Goal: Task Accomplishment & Management: Manage account settings

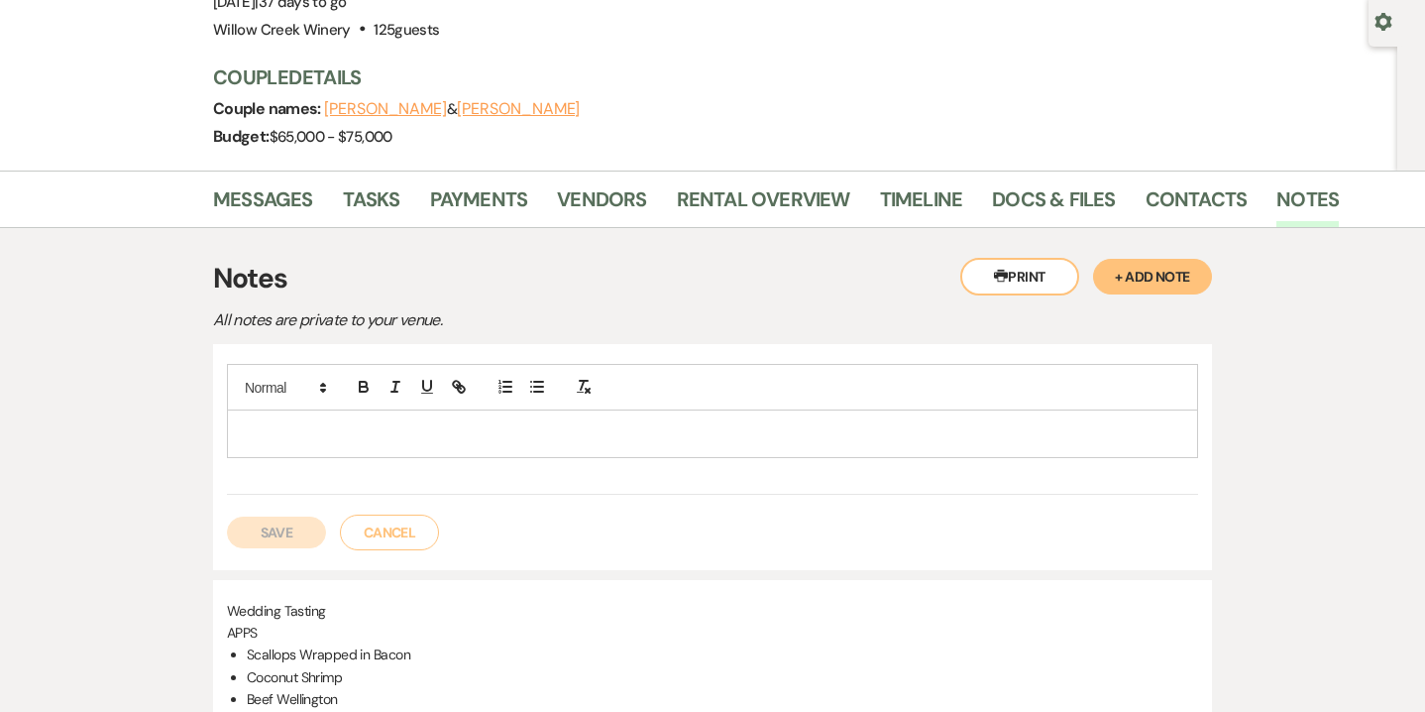
click at [575, 422] on p at bounding box center [713, 433] width 940 height 22
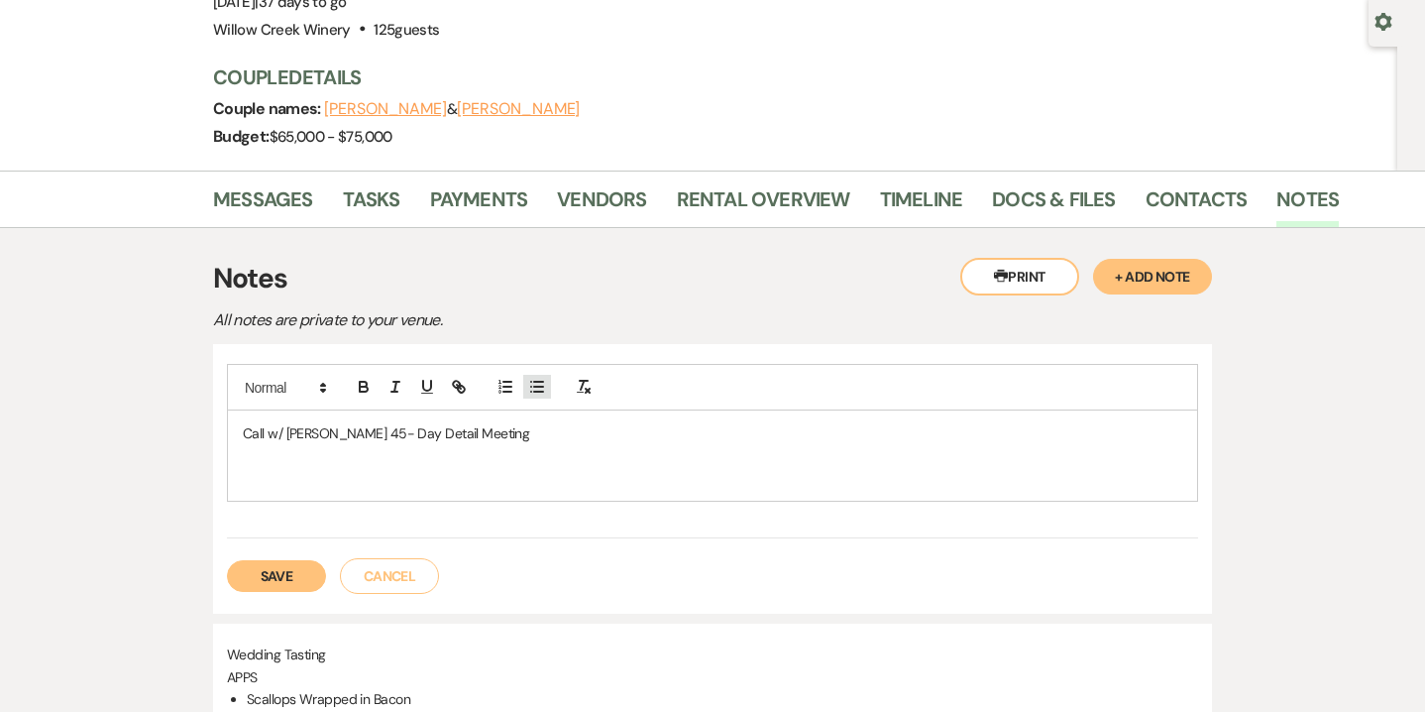
click at [545, 383] on icon "button" at bounding box center [537, 387] width 18 height 18
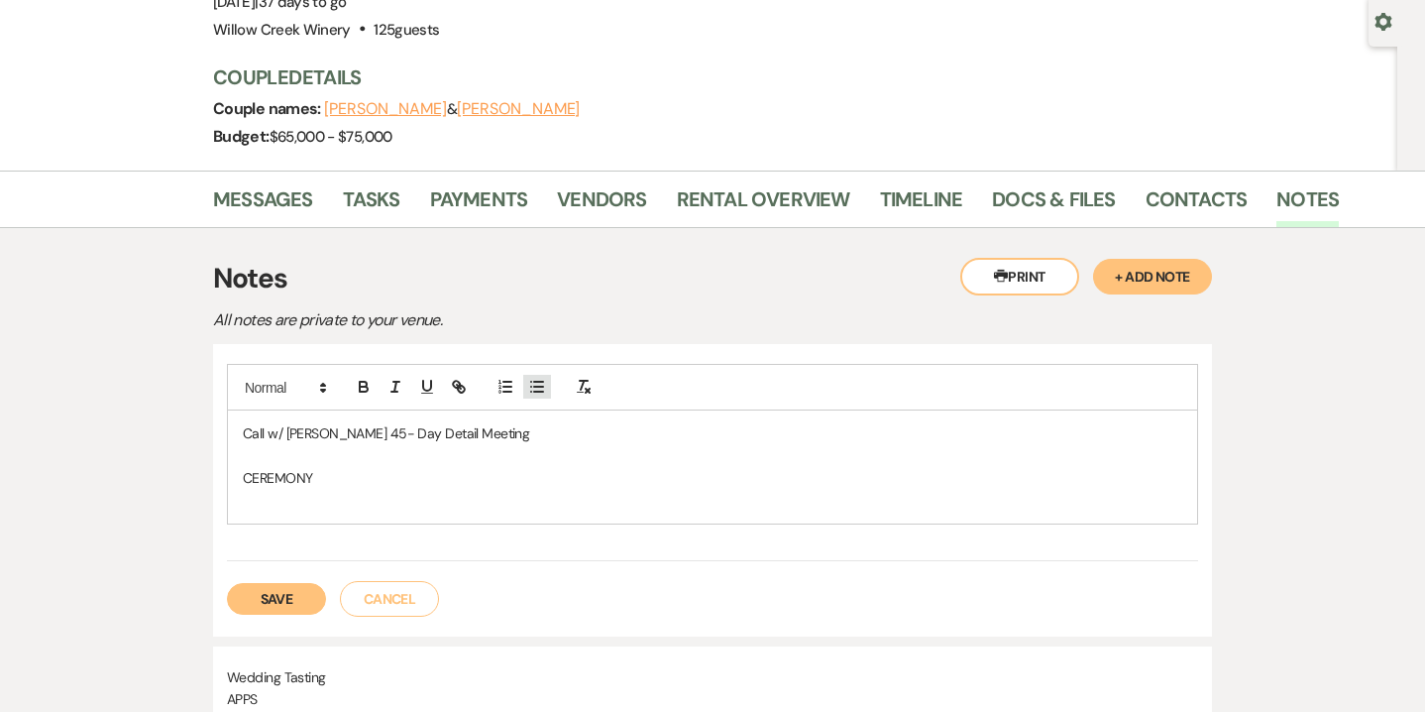
click at [542, 376] on button "button" at bounding box center [537, 387] width 28 height 24
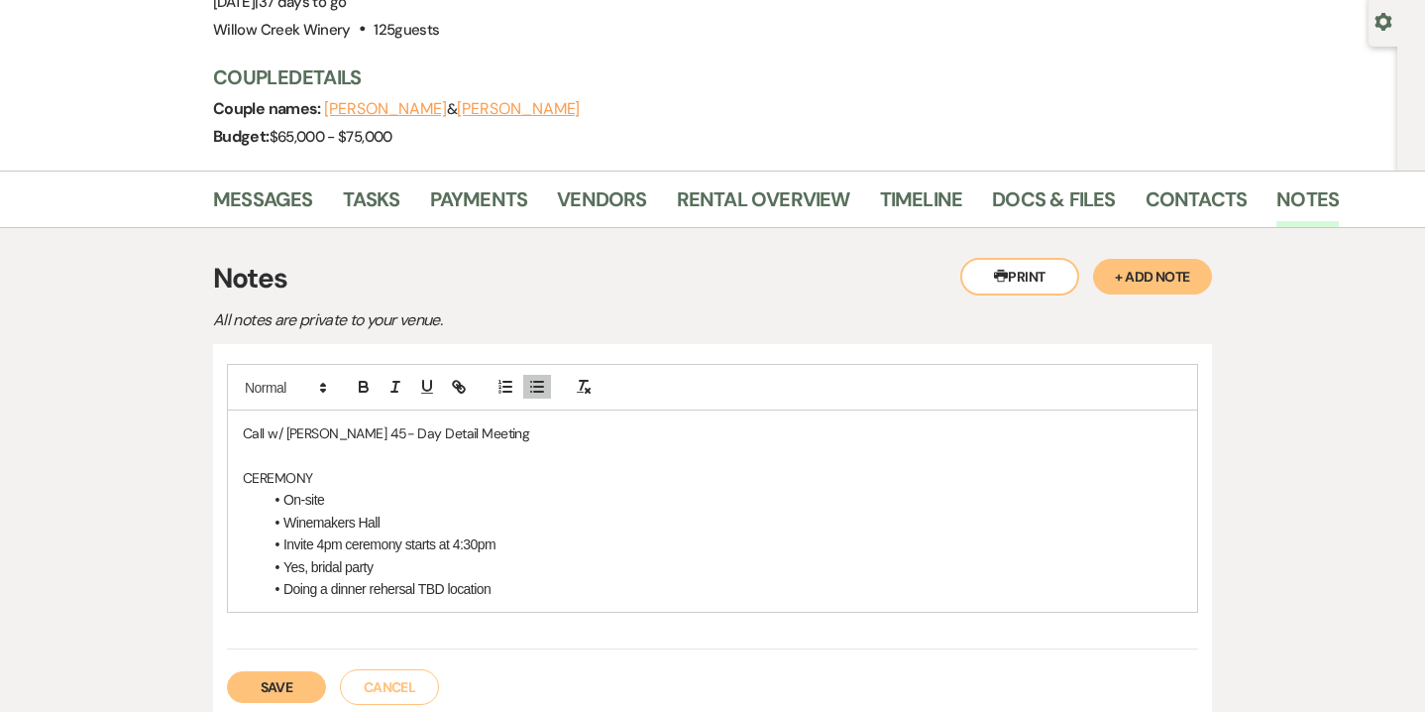
click at [390, 578] on li "Doing a dinner rehersal TBD location" at bounding box center [723, 589] width 920 height 22
click at [367, 593] on li "Doing a rehersal dinner TBD location" at bounding box center [723, 589] width 920 height 22
click at [507, 585] on li "Doing a rehearsal dinner TBD location" at bounding box center [723, 589] width 920 height 22
click at [504, 544] on li "Invite 4pm ceremony starts at 4:30pm" at bounding box center [723, 544] width 920 height 22
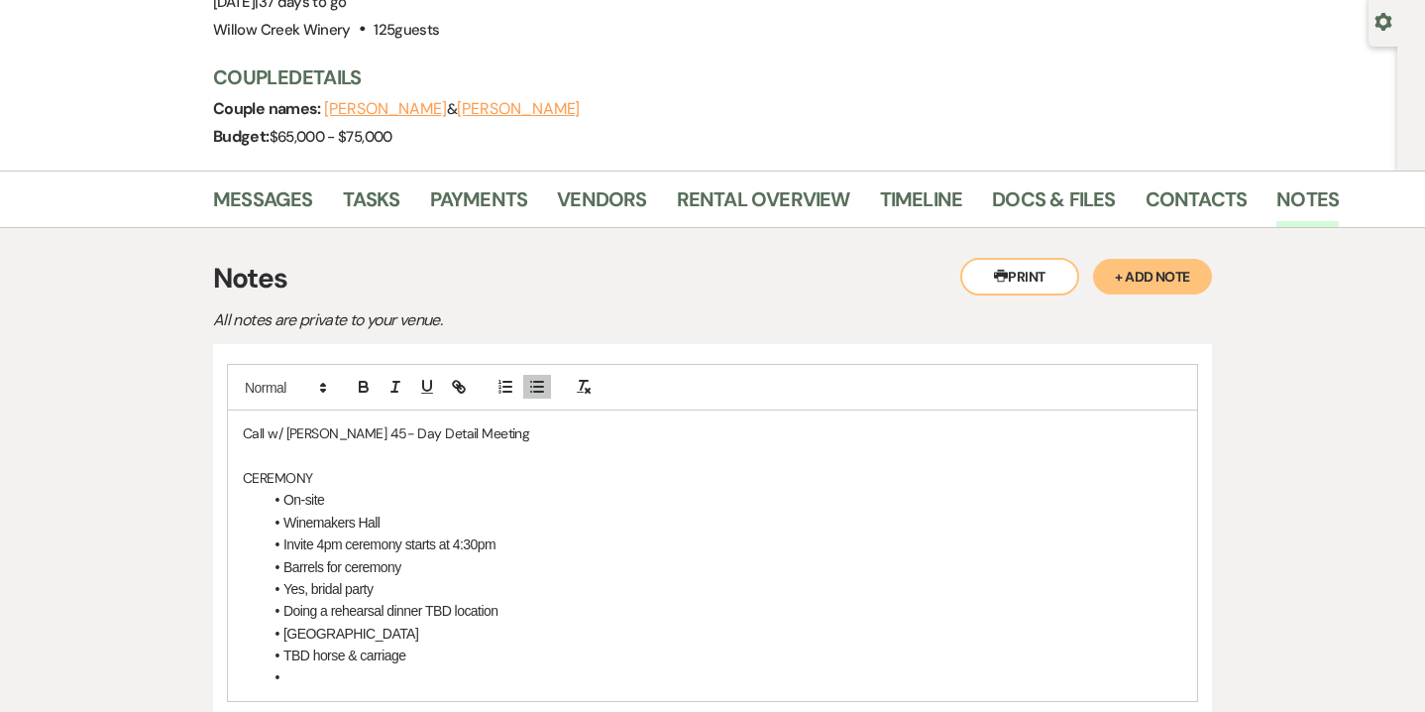
click at [341, 636] on li "[GEOGRAPHIC_DATA]" at bounding box center [723, 633] width 920 height 22
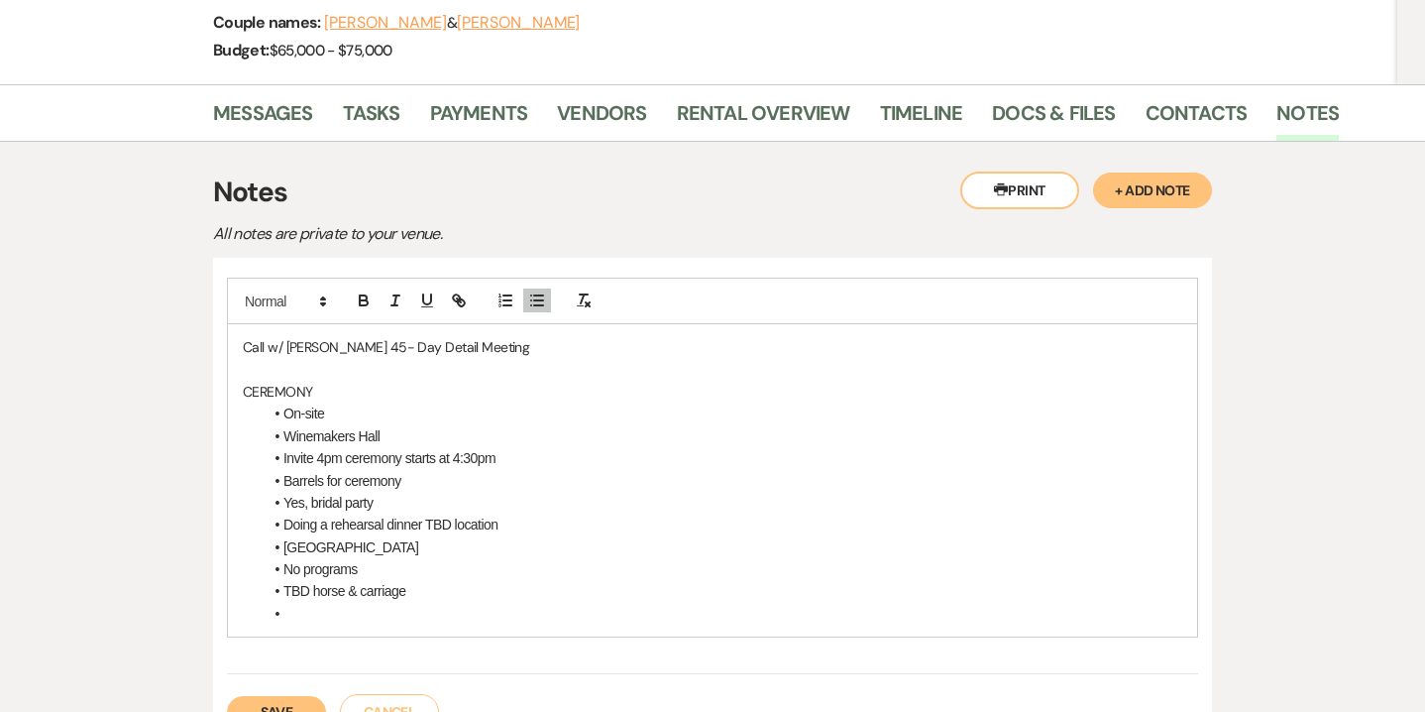
scroll to position [285, 0]
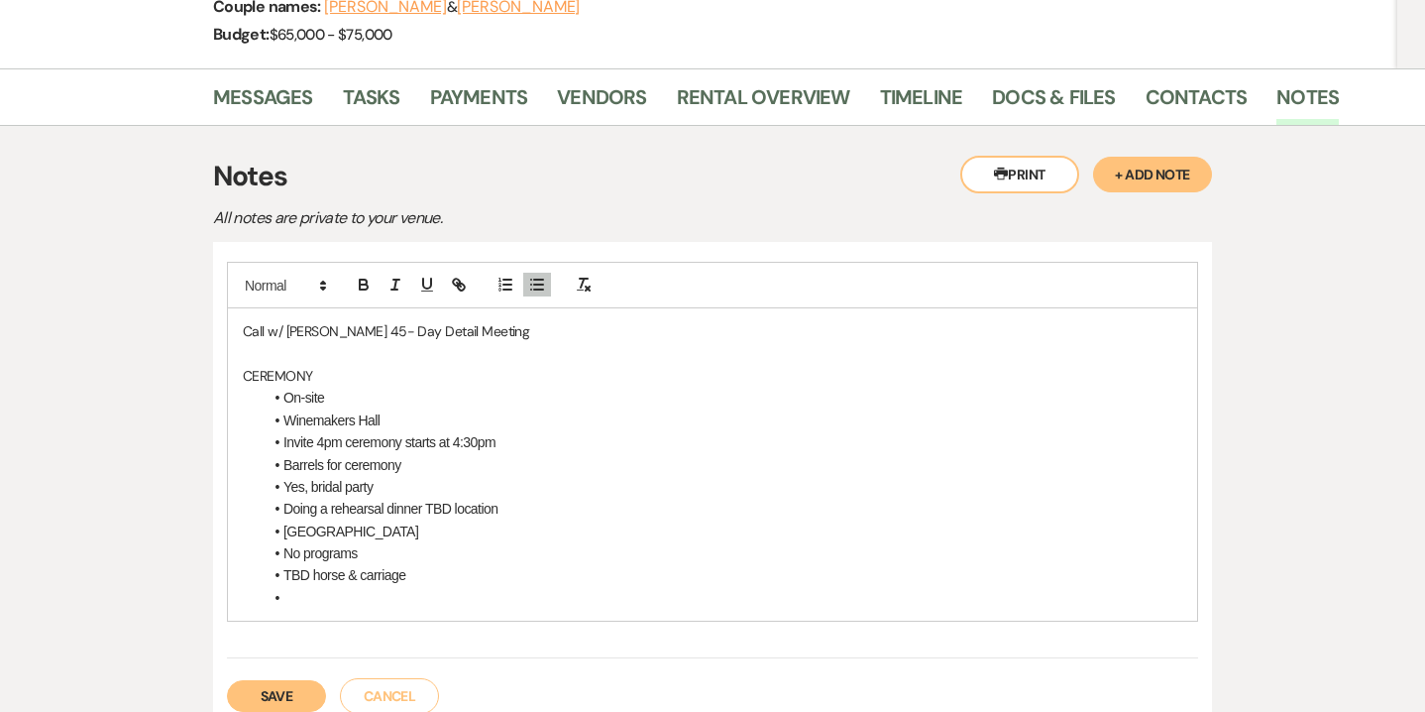
click at [294, 602] on li at bounding box center [723, 598] width 920 height 22
click at [541, 281] on icon "button" at bounding box center [537, 285] width 18 height 18
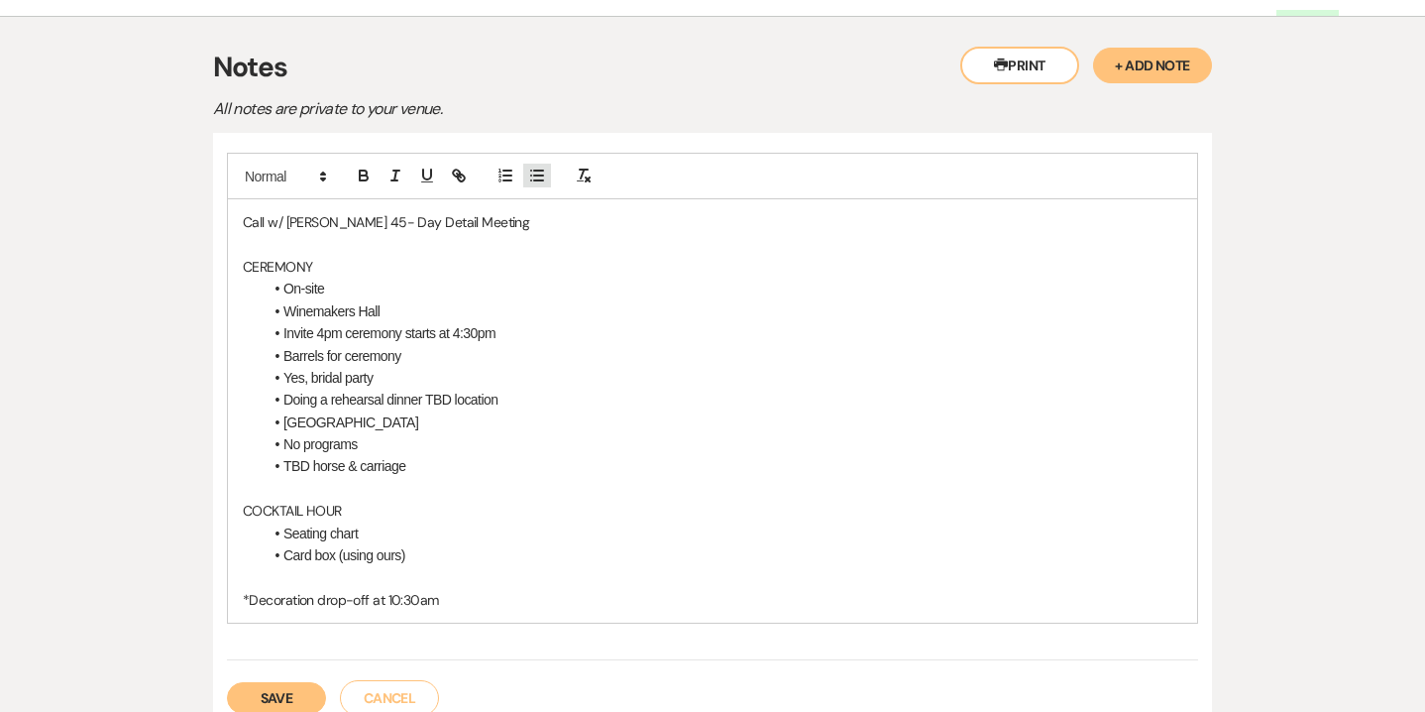
scroll to position [397, 0]
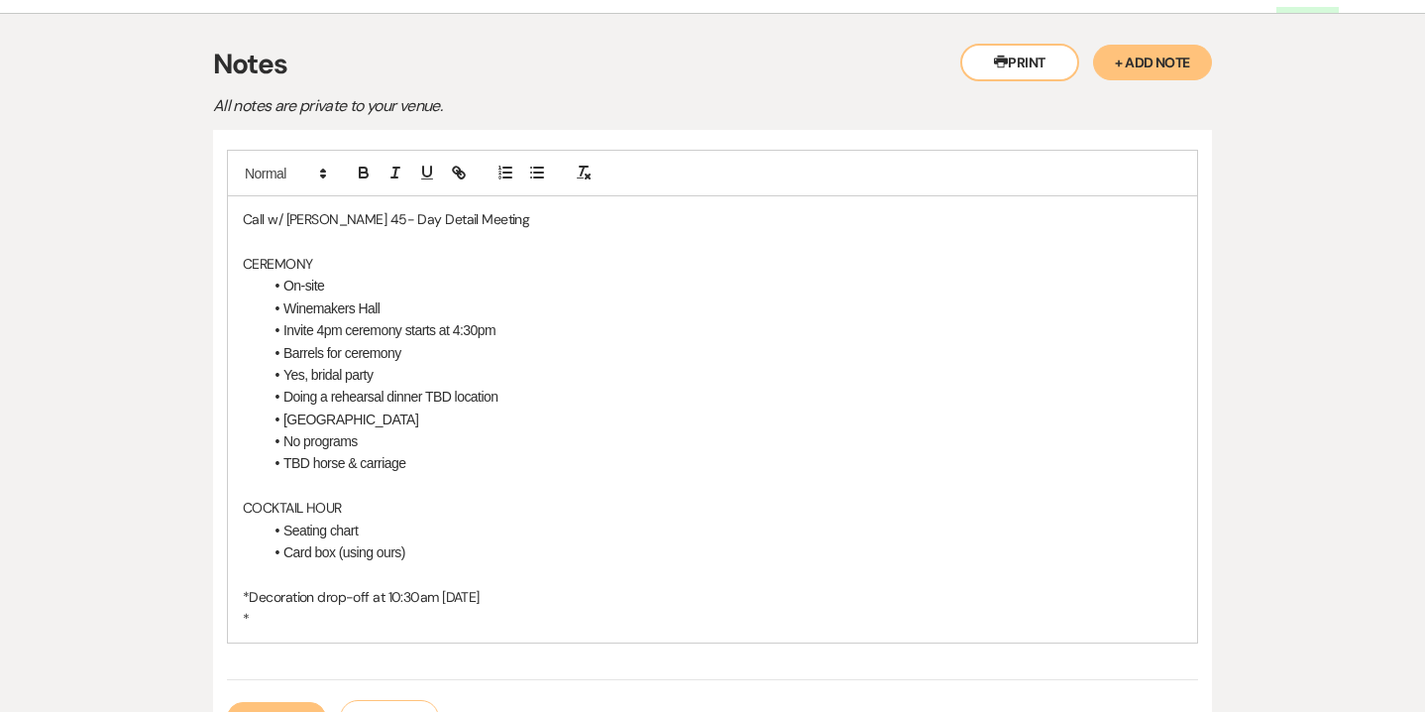
click at [442, 548] on li "Card box (using ours)" at bounding box center [723, 552] width 920 height 22
click at [413, 538] on li "Seating chart" at bounding box center [723, 530] width 920 height 22
click at [412, 544] on li "Card box (using ours)" at bounding box center [723, 552] width 920 height 22
click at [537, 179] on icon "button" at bounding box center [537, 173] width 18 height 18
click at [536, 183] on button "button" at bounding box center [537, 173] width 28 height 24
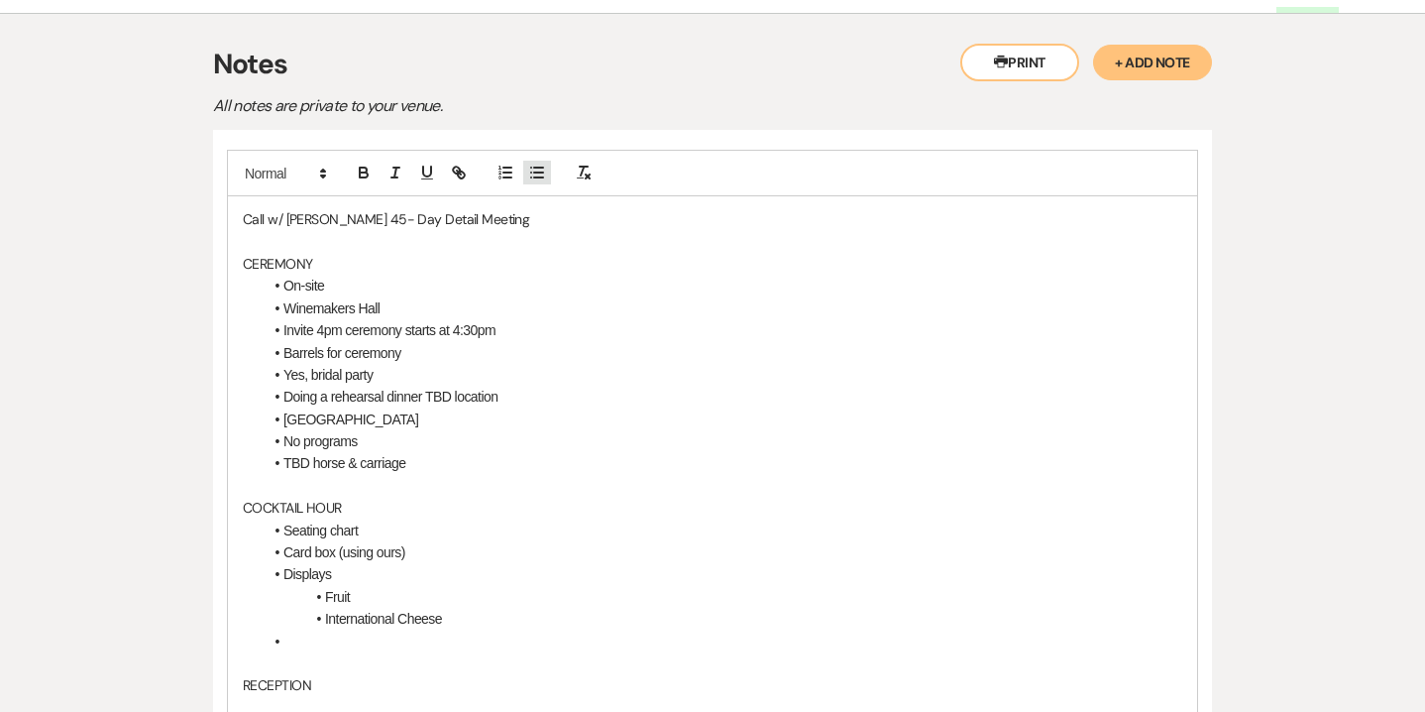
click at [538, 172] on line "button" at bounding box center [538, 172] width 9 height 0
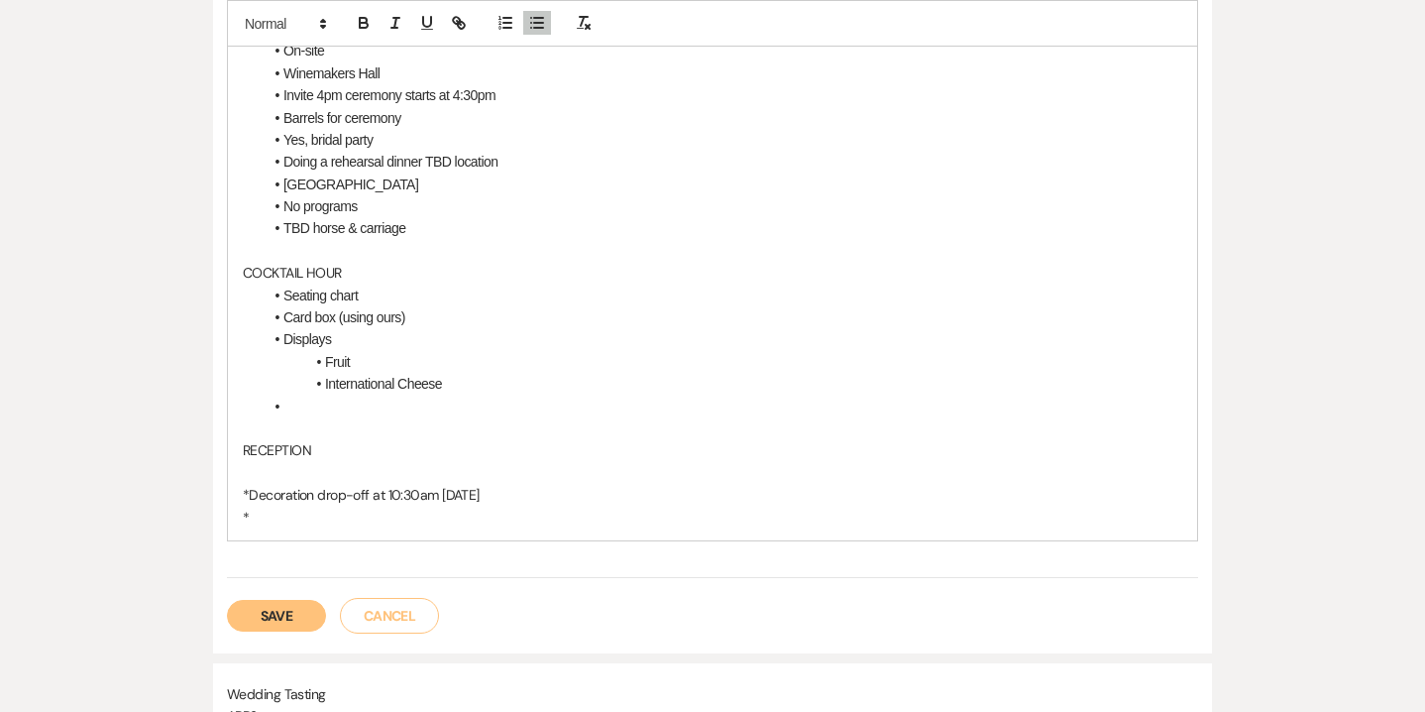
scroll to position [634, 0]
click at [284, 519] on p "*" at bounding box center [713, 515] width 940 height 22
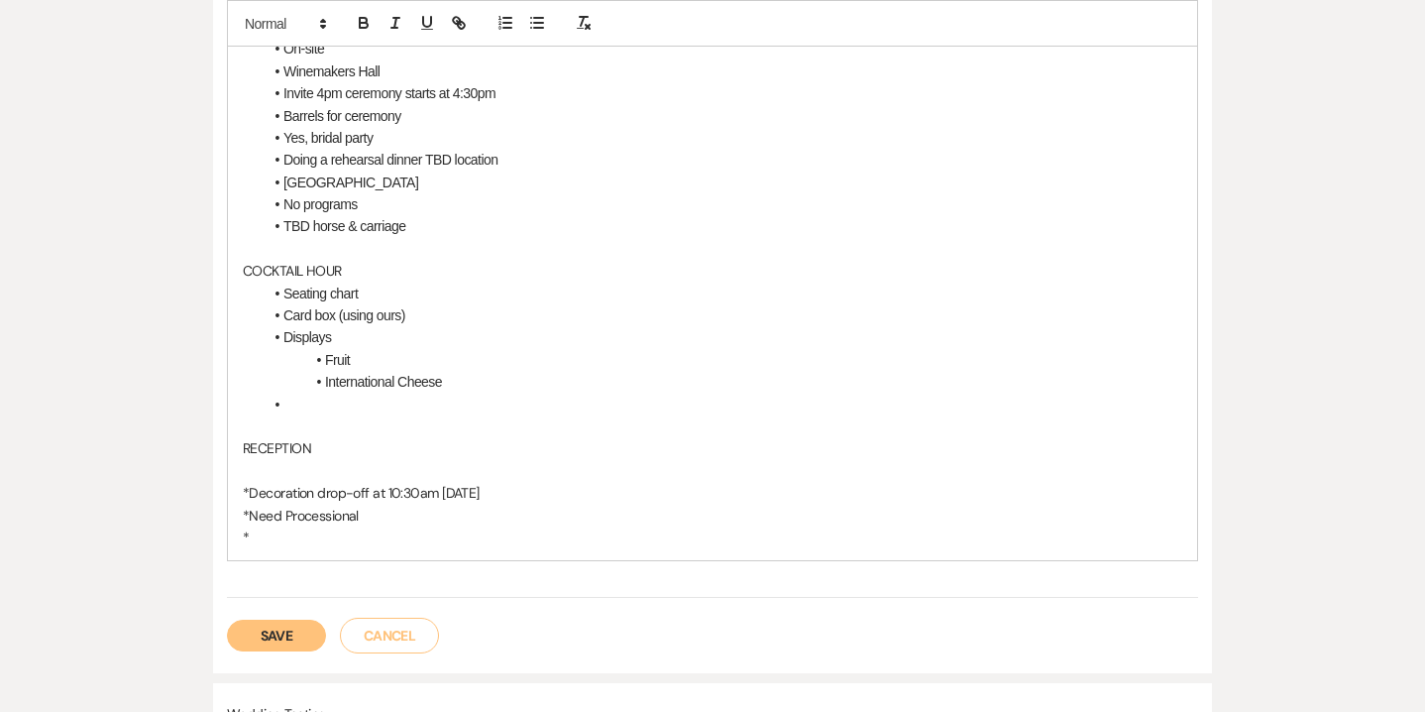
click at [286, 400] on li at bounding box center [723, 404] width 920 height 22
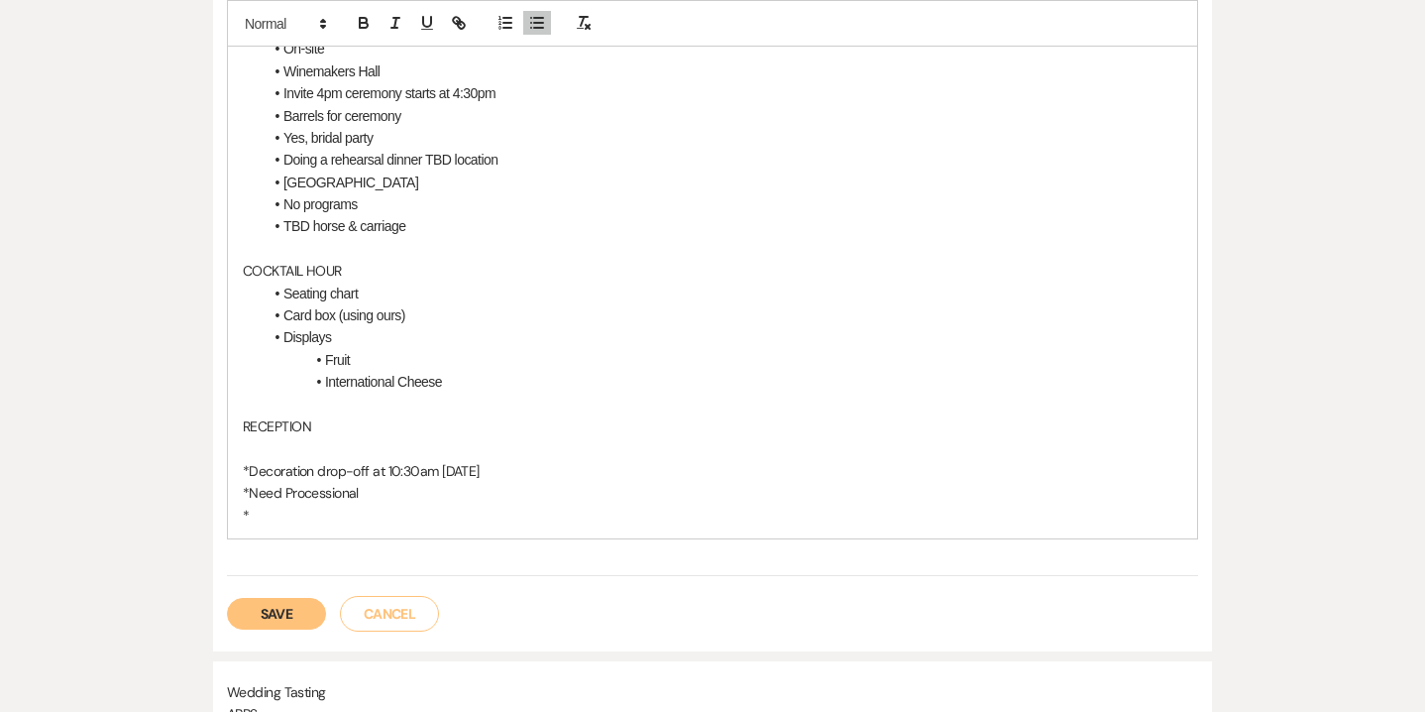
click at [260, 434] on p "RECEPTION" at bounding box center [713, 426] width 940 height 22
click at [327, 415] on p "RECEPTION" at bounding box center [713, 426] width 940 height 22
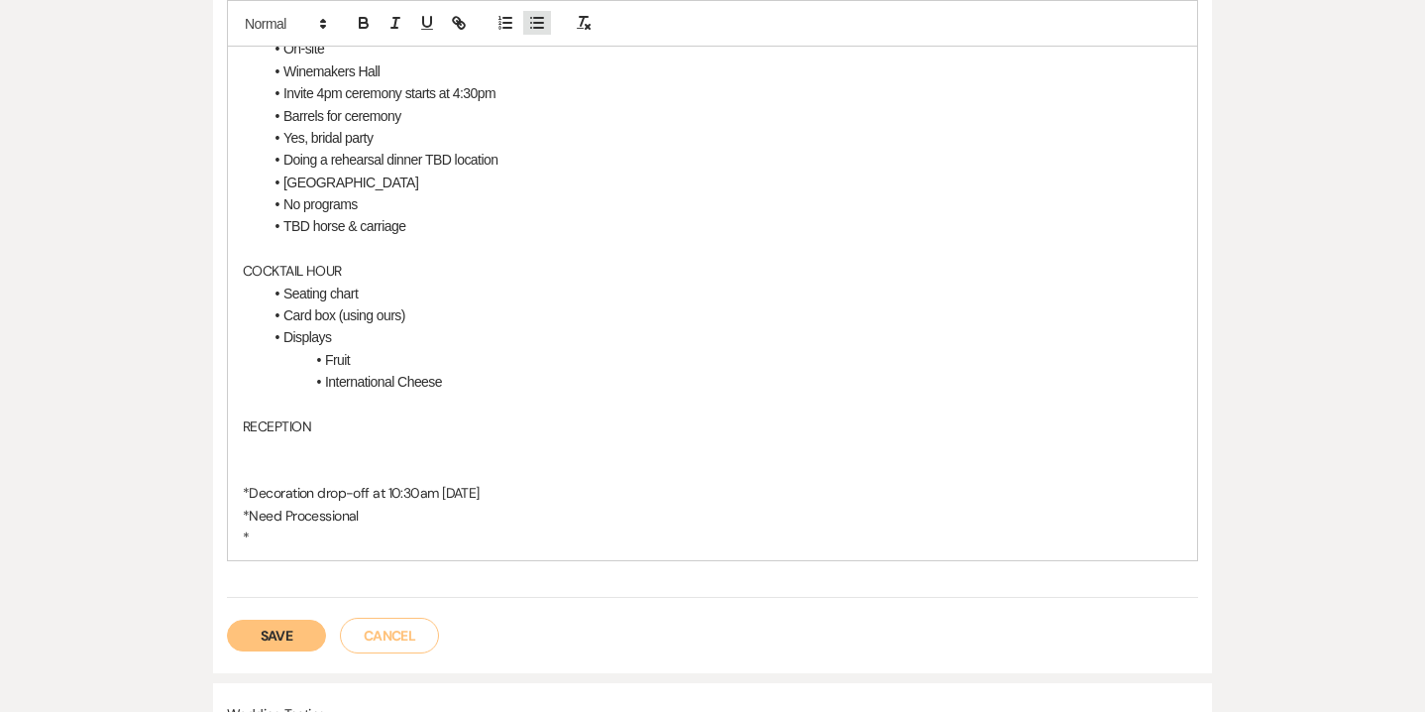
click at [534, 14] on icon "button" at bounding box center [537, 23] width 18 height 18
click at [431, 457] on li "Tea light candle center pirces (DIY)" at bounding box center [723, 448] width 920 height 22
click at [522, 442] on li "Tea light candle center pieces (DIY)" at bounding box center [723, 448] width 920 height 22
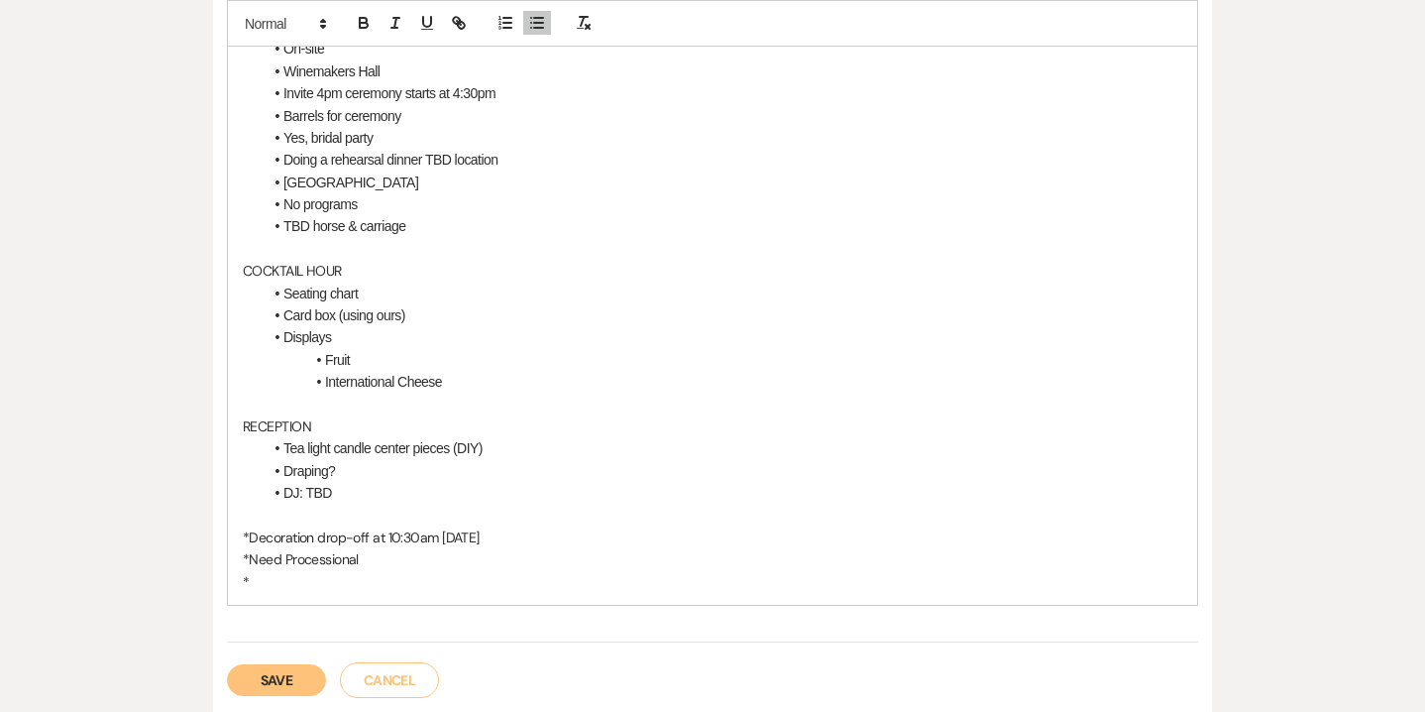
click at [352, 460] on li "Draping?" at bounding box center [723, 471] width 920 height 22
click at [334, 496] on li "DJ: TBD" at bounding box center [723, 493] width 920 height 22
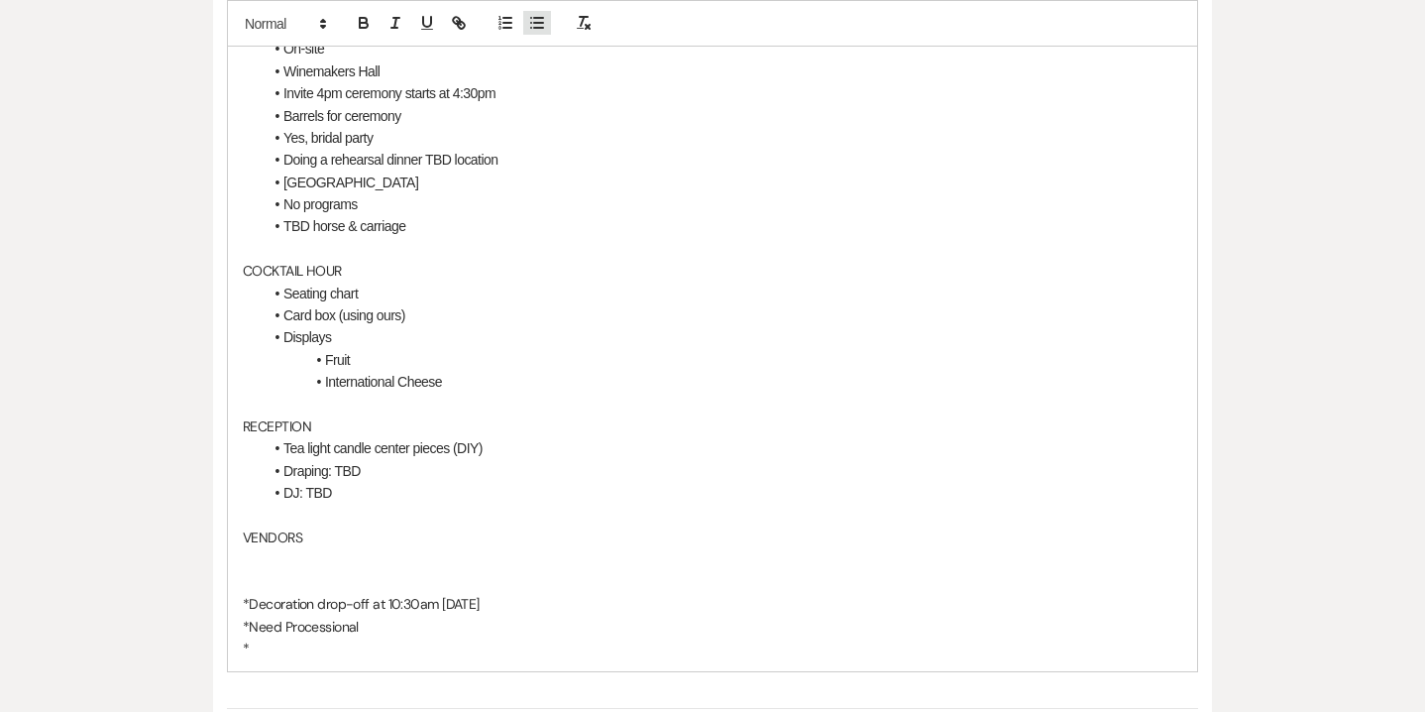
click at [541, 25] on icon "button" at bounding box center [537, 23] width 18 height 18
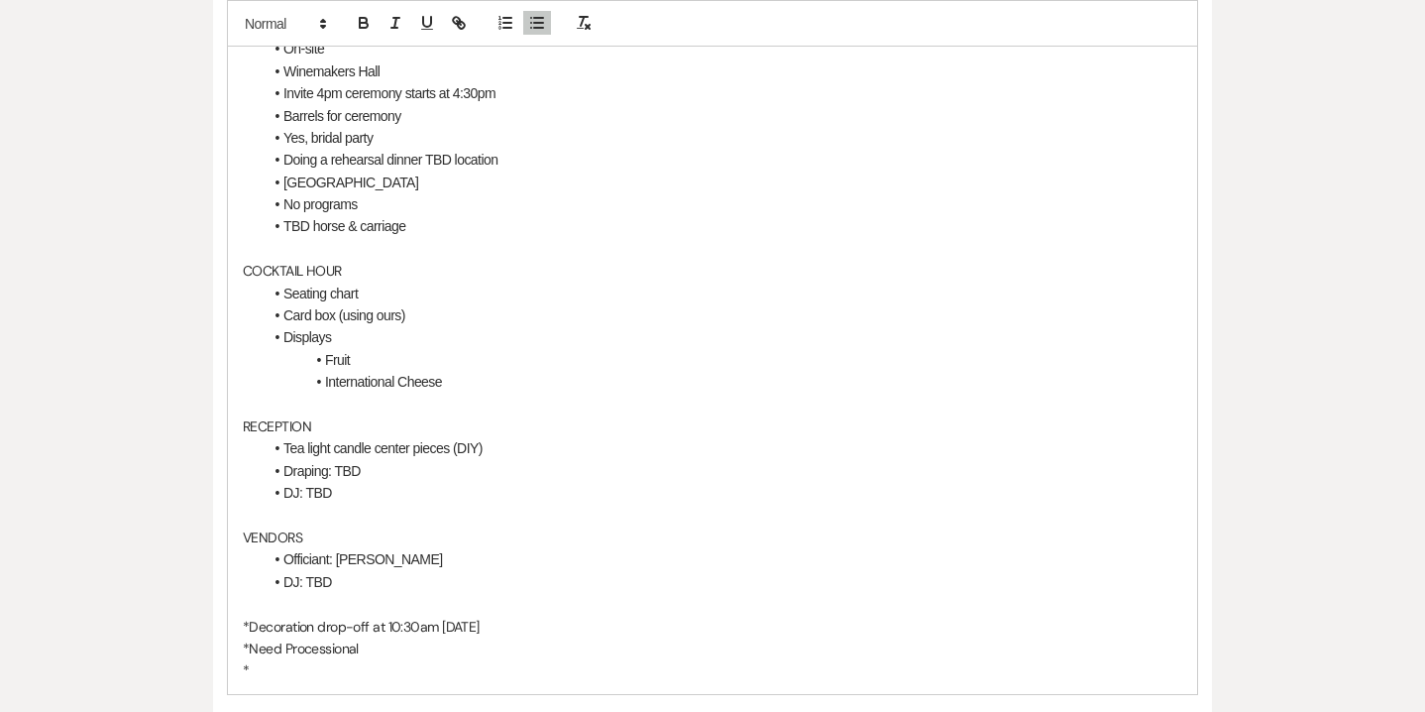
click at [336, 493] on li "DJ: TBD" at bounding box center [723, 493] width 920 height 22
click at [332, 593] on p at bounding box center [713, 604] width 940 height 22
click at [335, 580] on li "DJ: TBD" at bounding box center [723, 582] width 920 height 22
click at [363, 479] on li "Draping: TBD" at bounding box center [723, 471] width 920 height 22
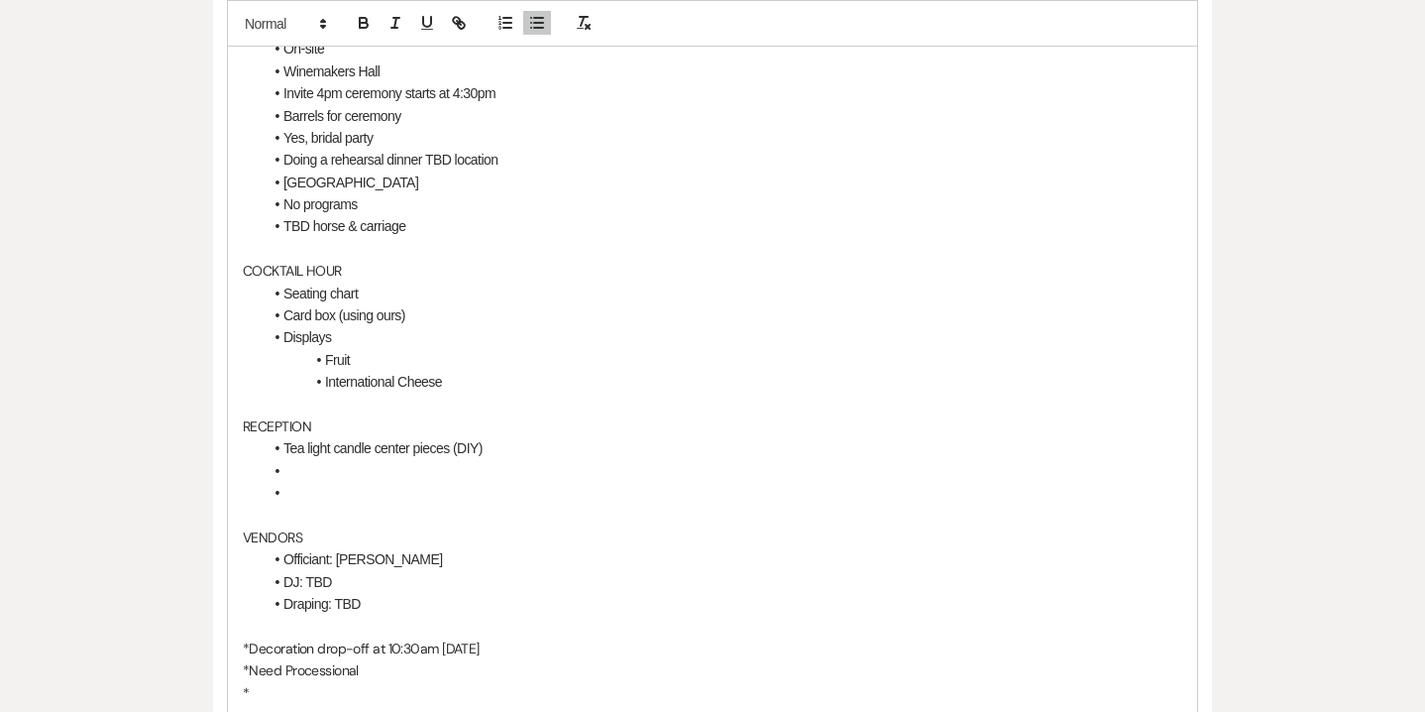
click at [415, 560] on li "Officiant: [PERSON_NAME]" at bounding box center [723, 559] width 920 height 22
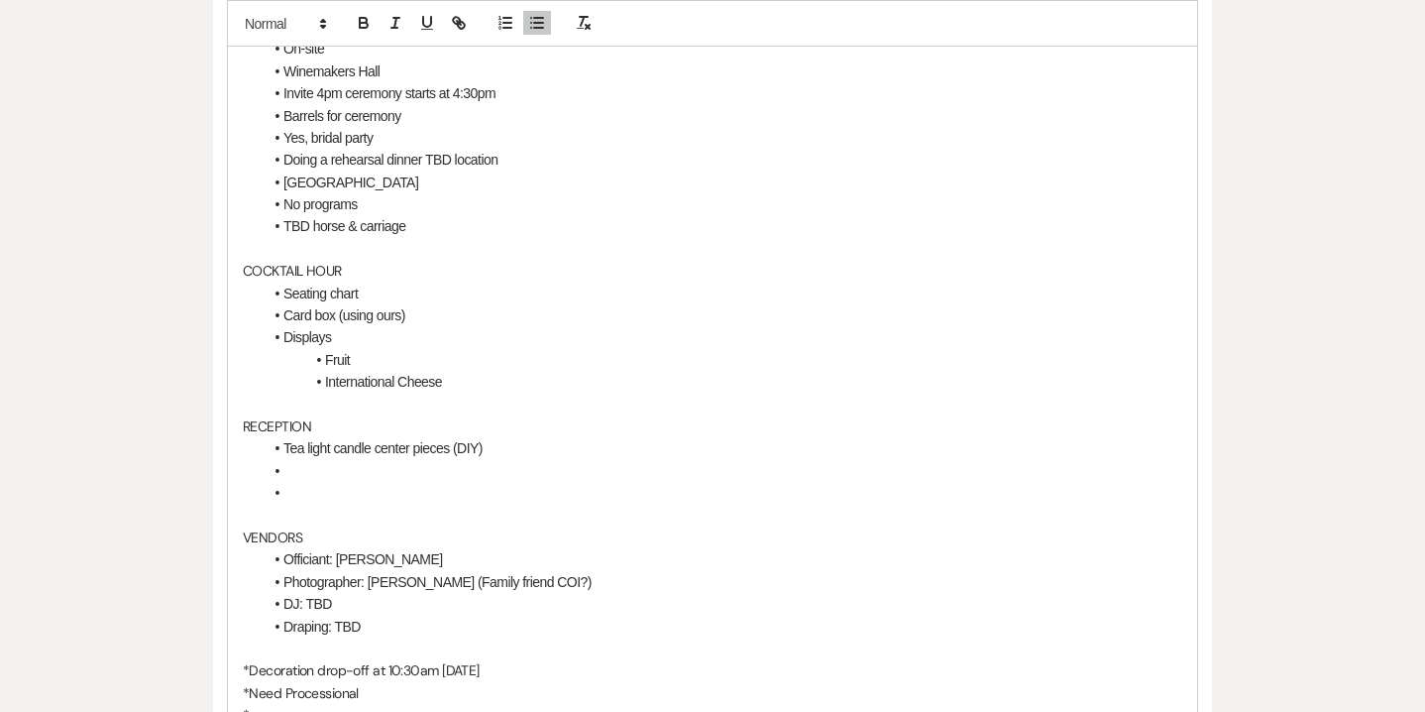
click at [488, 581] on li "Photographer: [PERSON_NAME] (Family friend COI?)" at bounding box center [723, 582] width 920 height 22
click at [338, 595] on li "DJ: TBD" at bounding box center [723, 604] width 920 height 22
click at [297, 473] on li at bounding box center [723, 471] width 920 height 22
click at [296, 492] on li at bounding box center [723, 493] width 920 height 22
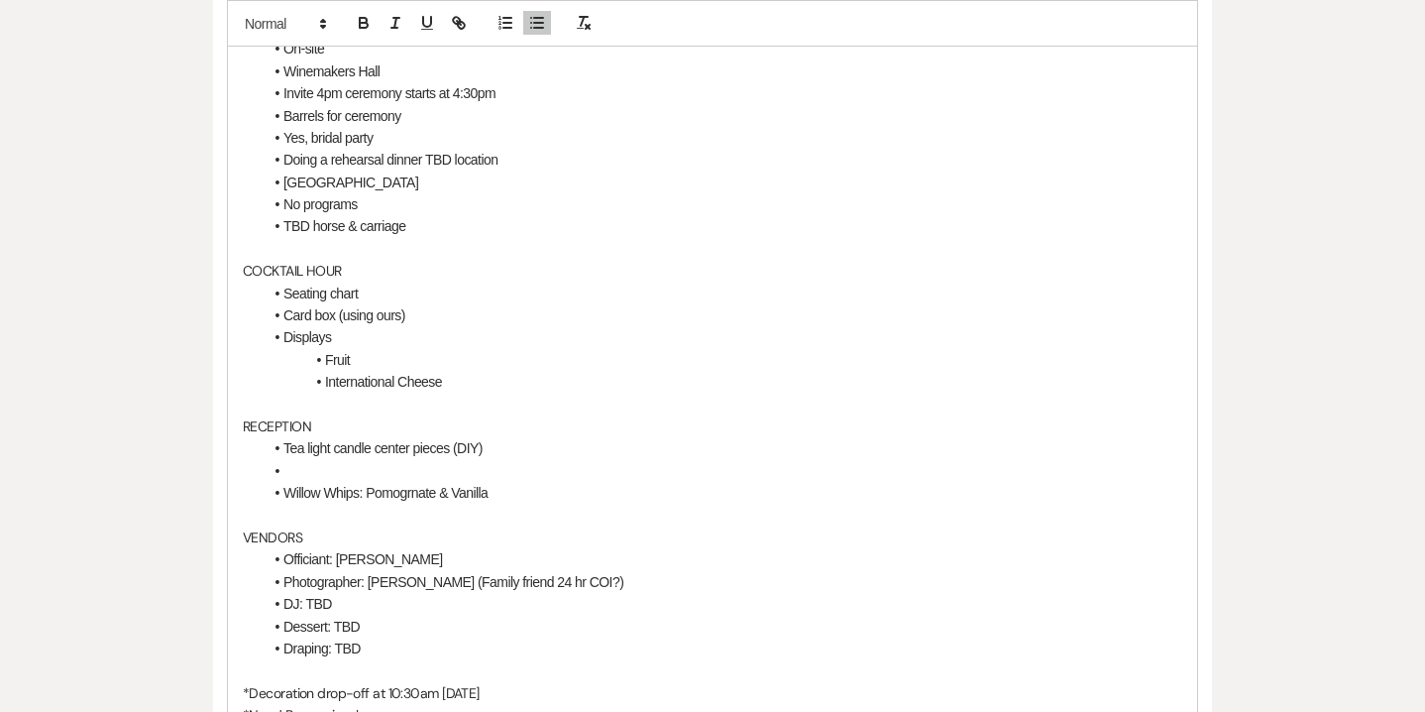
click at [410, 496] on li "Willow Whips: Pomogrnate & Vanilla" at bounding box center [723, 493] width 920 height 22
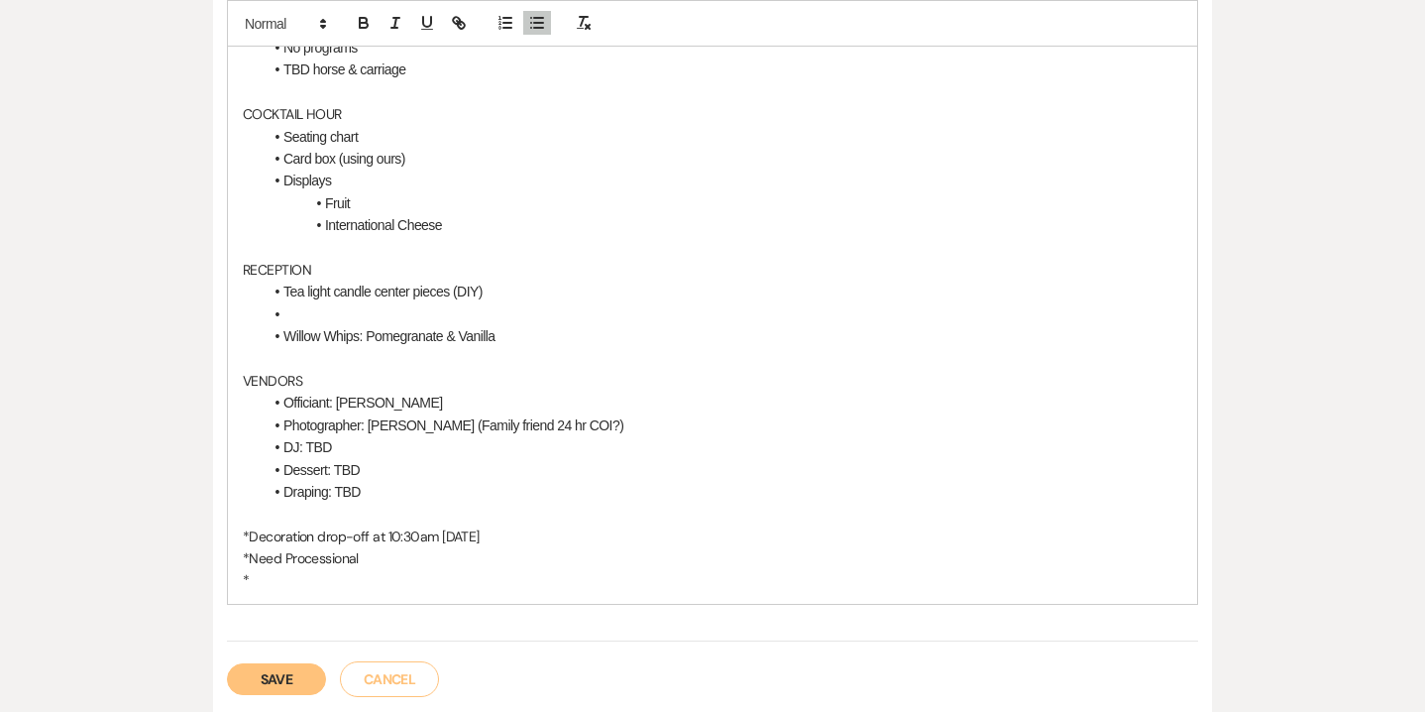
scroll to position [794, 0]
click at [520, 330] on li "Willow Whips: Pomegranate & Vanilla" at bounding box center [723, 333] width 920 height 22
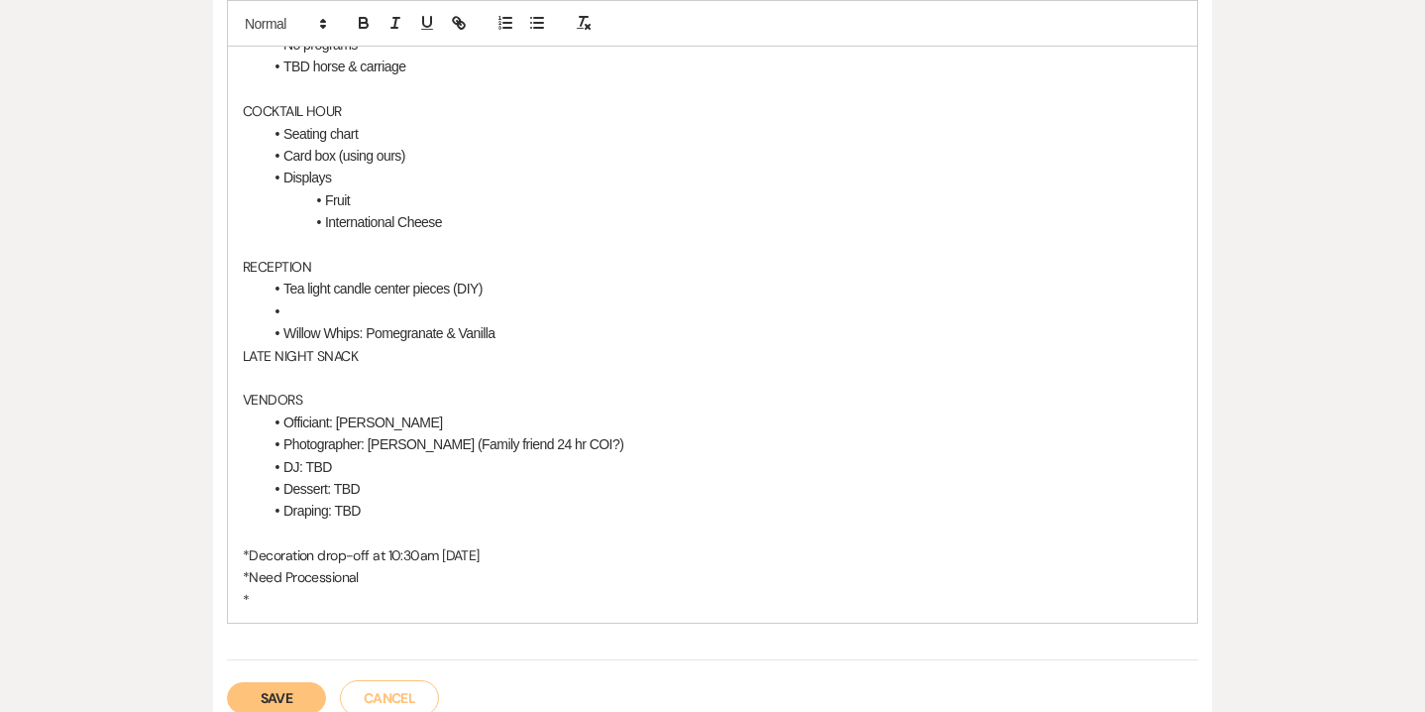
drag, startPoint x: 360, startPoint y: 359, endPoint x: 237, endPoint y: 355, distance: 123.0
click at [237, 355] on div "Call w/ [PERSON_NAME] 45- Day Detail Meeting CEREMONY On-site Winemakers Hall I…" at bounding box center [712, 211] width 969 height 823
click at [502, 331] on li "Willow Whips: Pomegranate & Vanilla" at bounding box center [723, 333] width 920 height 22
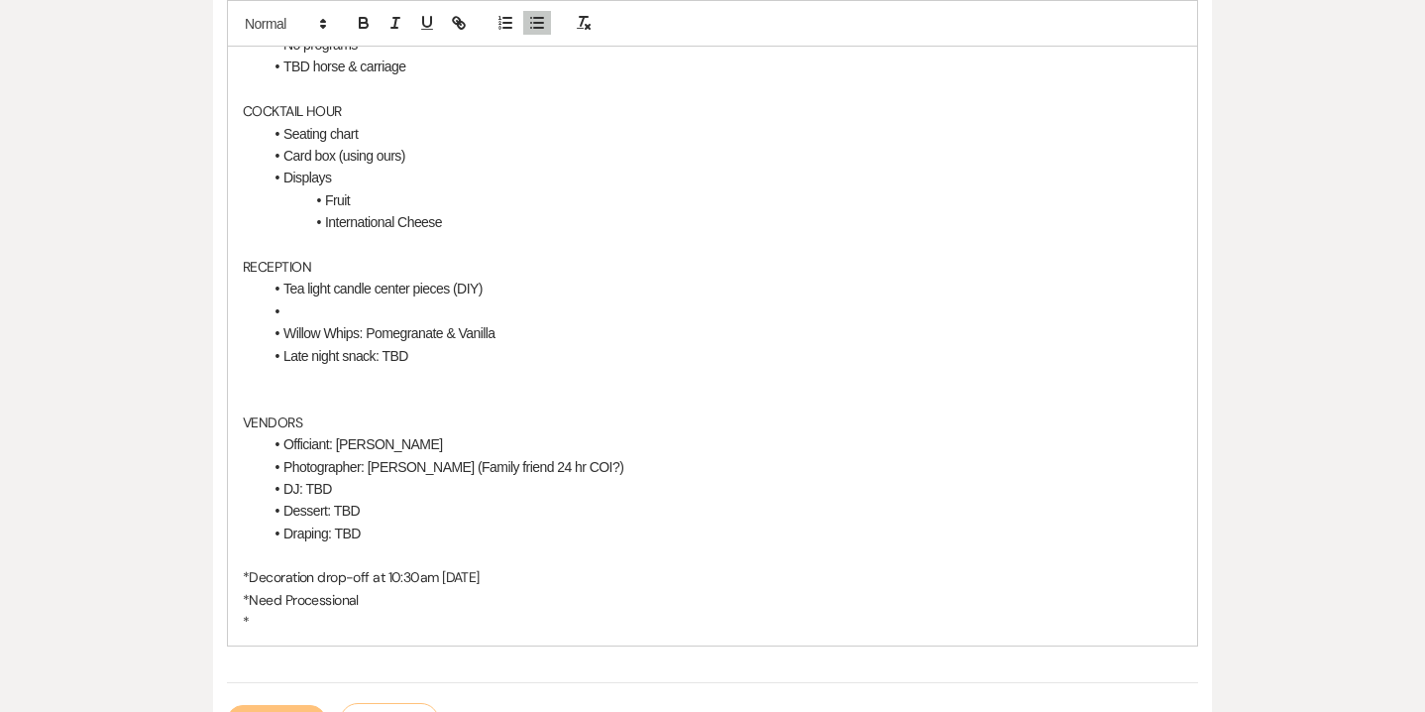
click at [392, 309] on li at bounding box center [723, 311] width 920 height 22
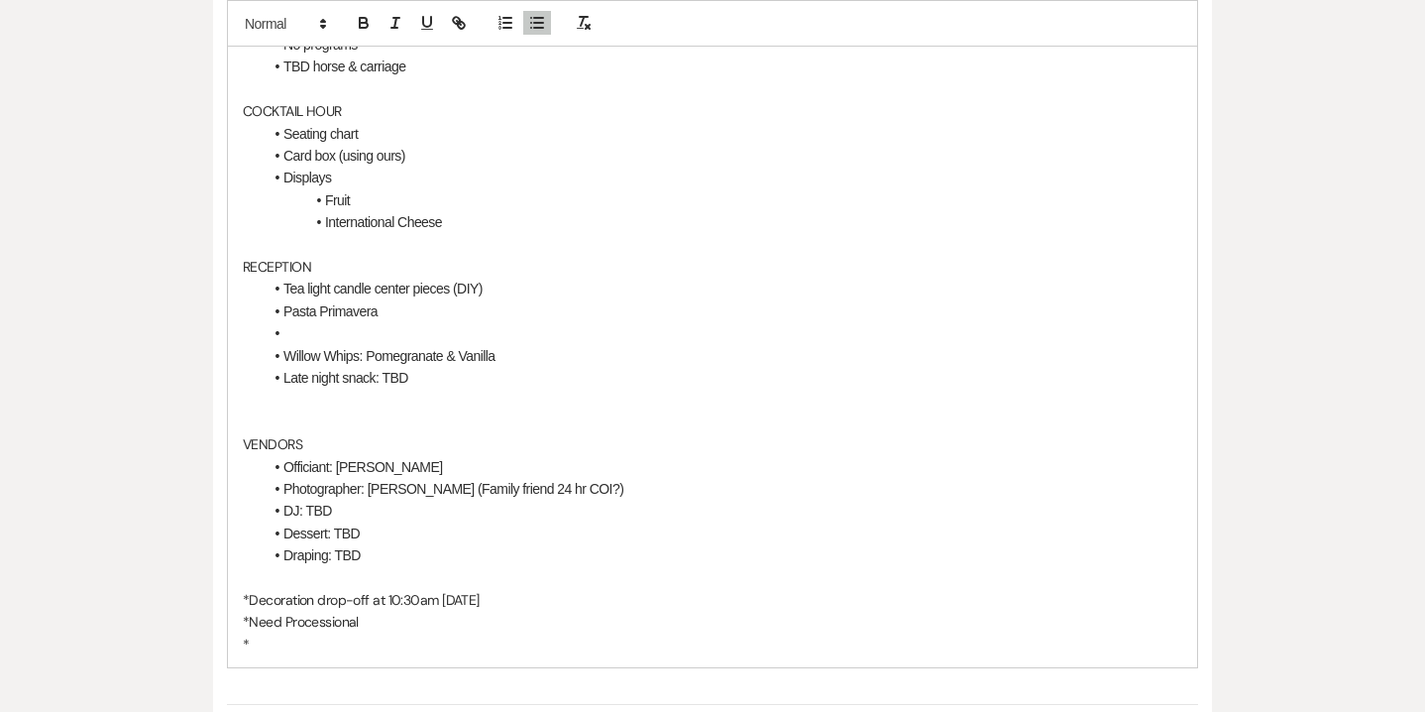
click at [282, 317] on li "Pasta Primavera" at bounding box center [723, 311] width 920 height 22
click at [297, 342] on li at bounding box center [723, 333] width 920 height 22
click at [266, 636] on p "*" at bounding box center [713, 644] width 940 height 22
click at [328, 647] on p "*Check with casear" at bounding box center [713, 644] width 940 height 22
click at [365, 635] on p "*Check with casear" at bounding box center [713, 644] width 940 height 22
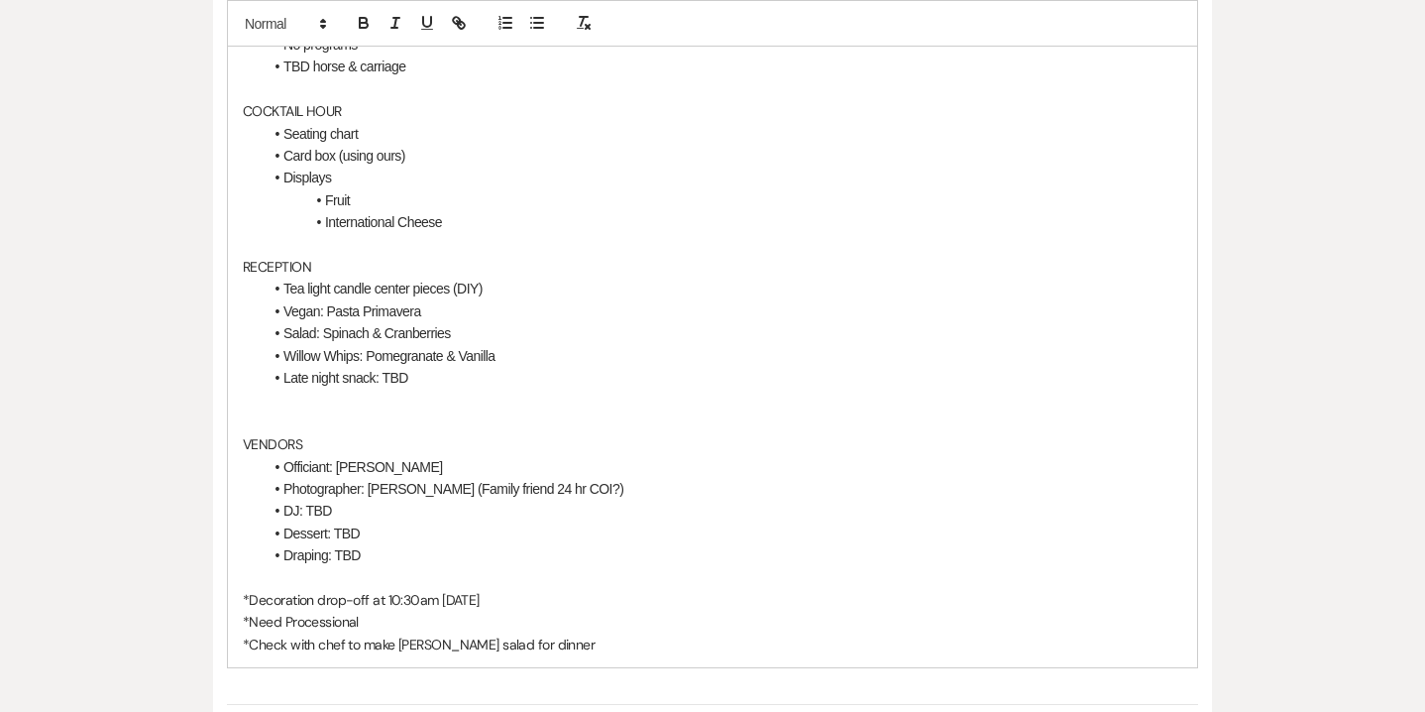
click at [448, 651] on p "*Check with chef to make [PERSON_NAME] salad for dinner" at bounding box center [713, 644] width 940 height 22
click at [530, 452] on p "VENDORS" at bounding box center [713, 444] width 940 height 22
click at [567, 641] on p "*Check with chef to make [PERSON_NAME] salad for dinner" at bounding box center [713, 644] width 940 height 22
click at [252, 667] on p "* COI" at bounding box center [713, 666] width 940 height 22
click at [250, 593] on p "*Decoration drop-off at 10:30am [DATE]" at bounding box center [713, 600] width 940 height 22
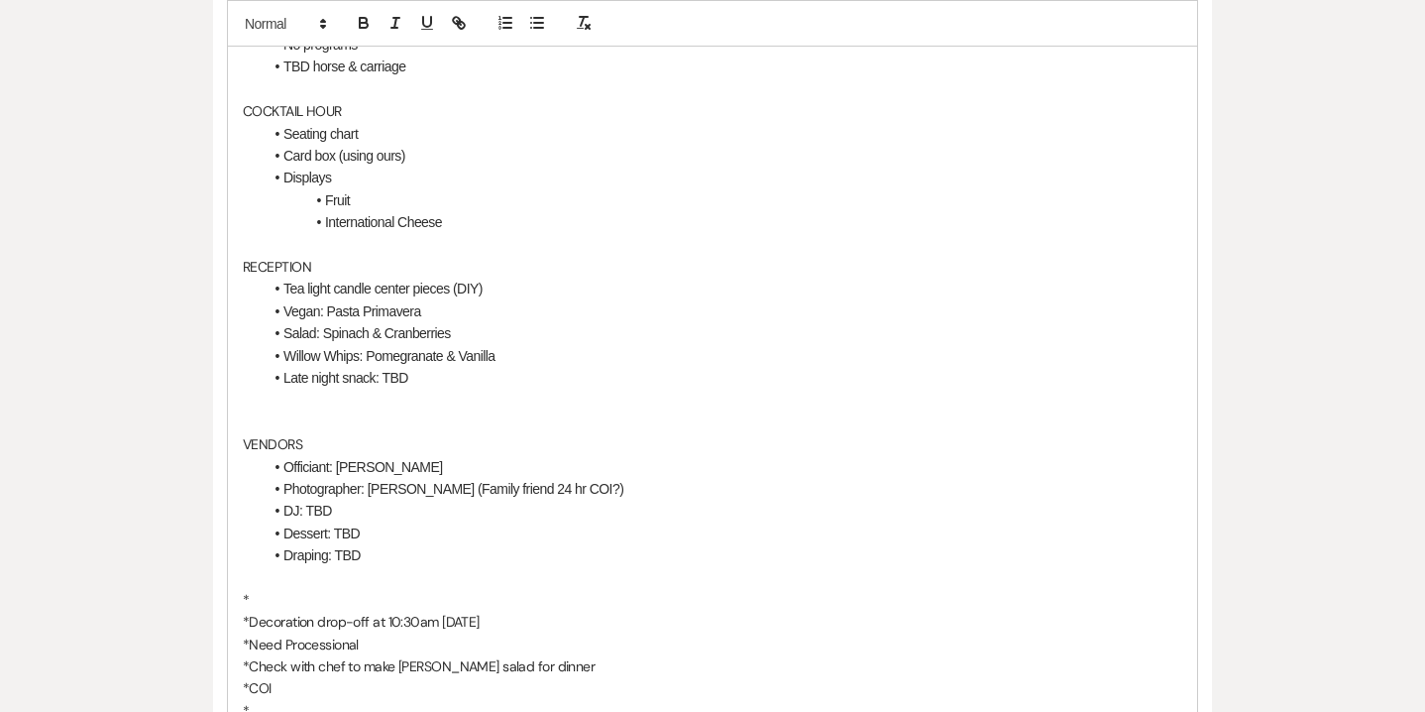
click at [259, 599] on p "*" at bounding box center [713, 600] width 940 height 22
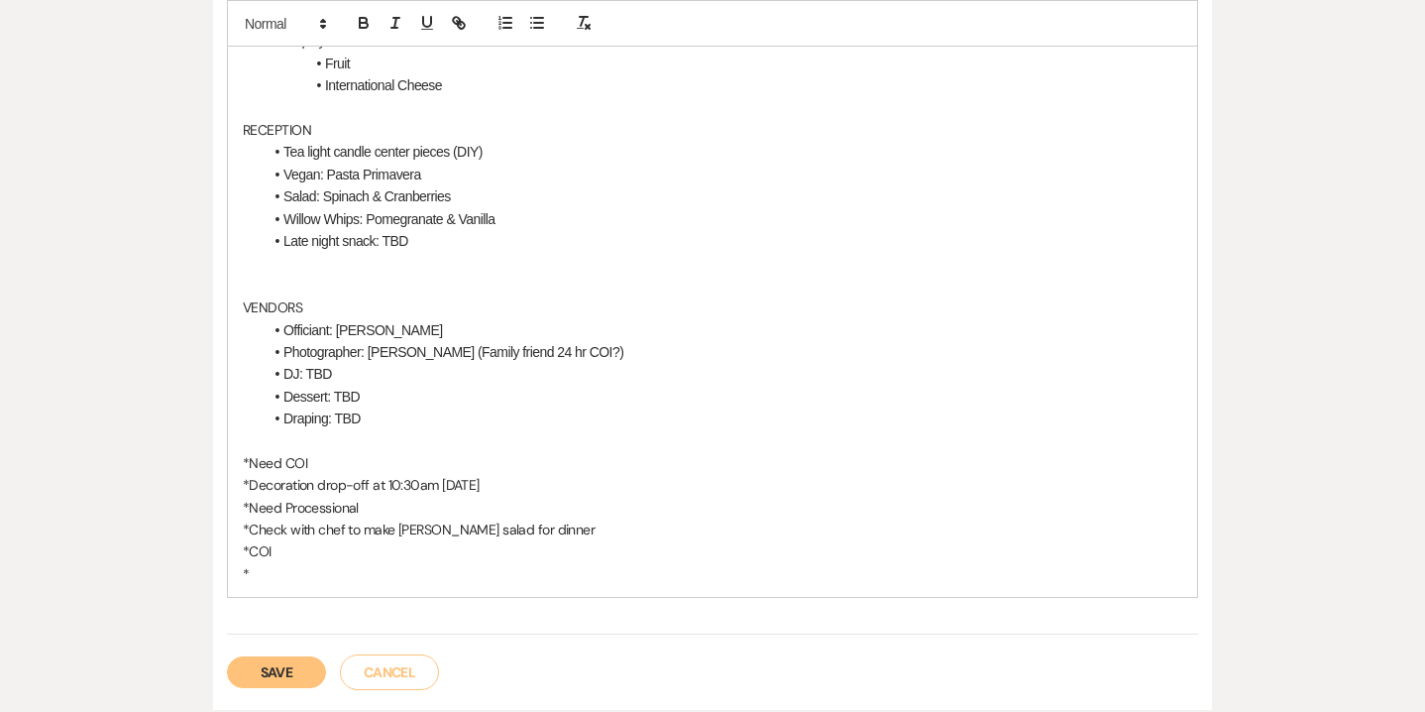
scroll to position [939, 0]
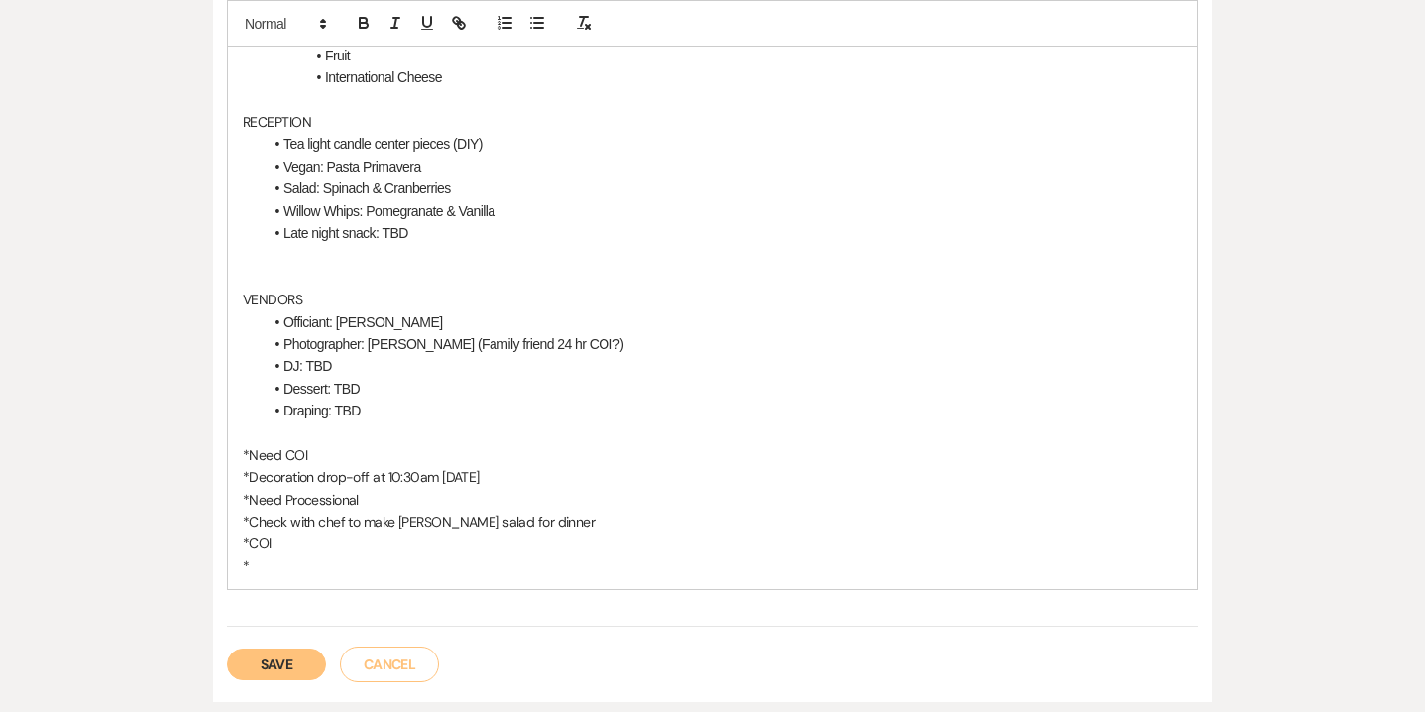
drag, startPoint x: 317, startPoint y: 449, endPoint x: 251, endPoint y: 449, distance: 66.4
click at [251, 449] on p "*Need COI" at bounding box center [713, 455] width 940 height 22
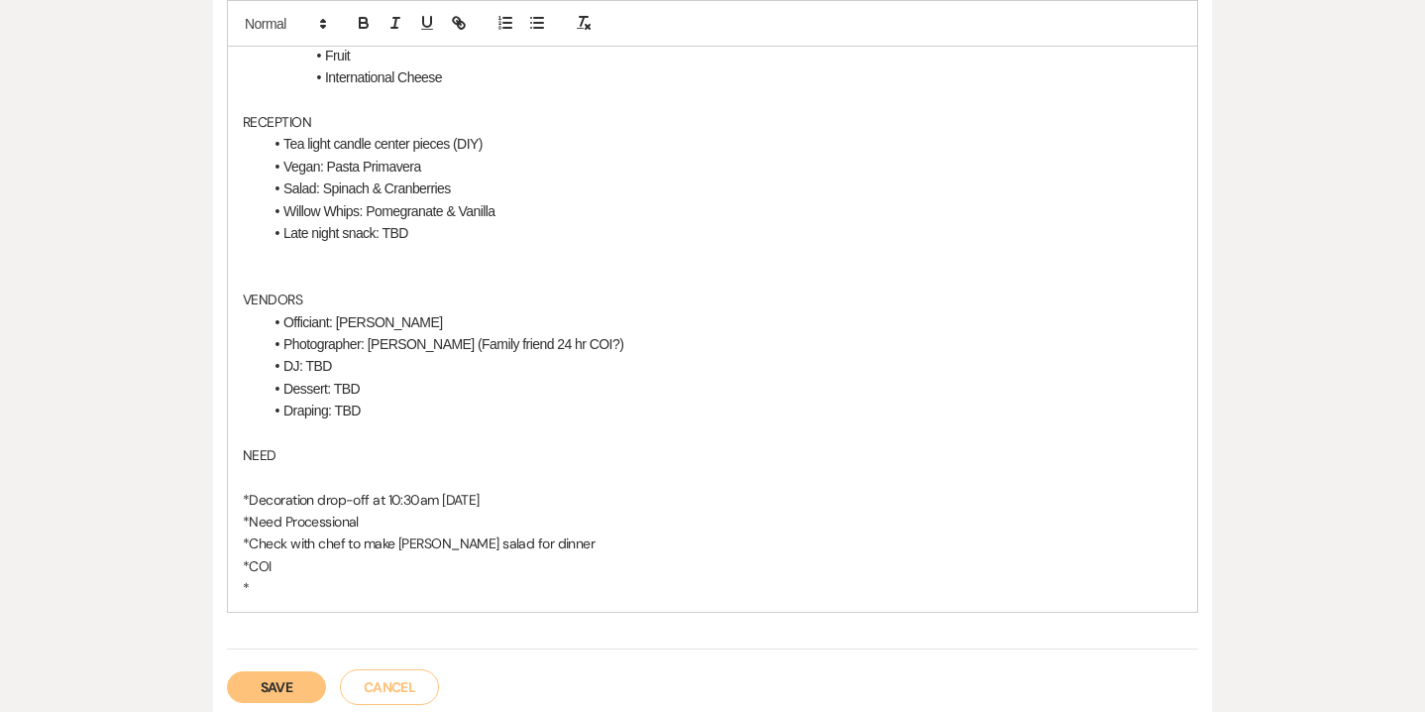
click at [255, 424] on p at bounding box center [713, 432] width 940 height 22
click at [287, 456] on p "NEED" at bounding box center [713, 455] width 940 height 22
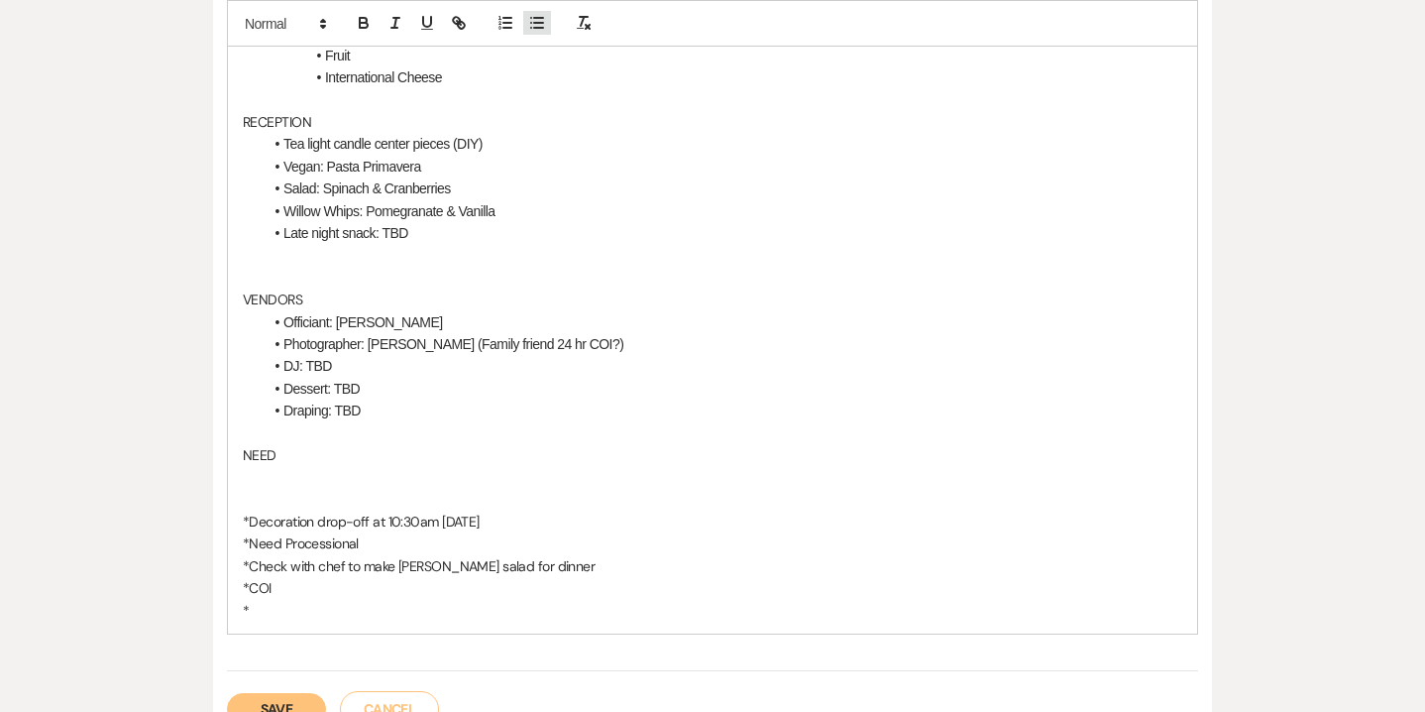
click at [540, 25] on icon "button" at bounding box center [537, 23] width 18 height 18
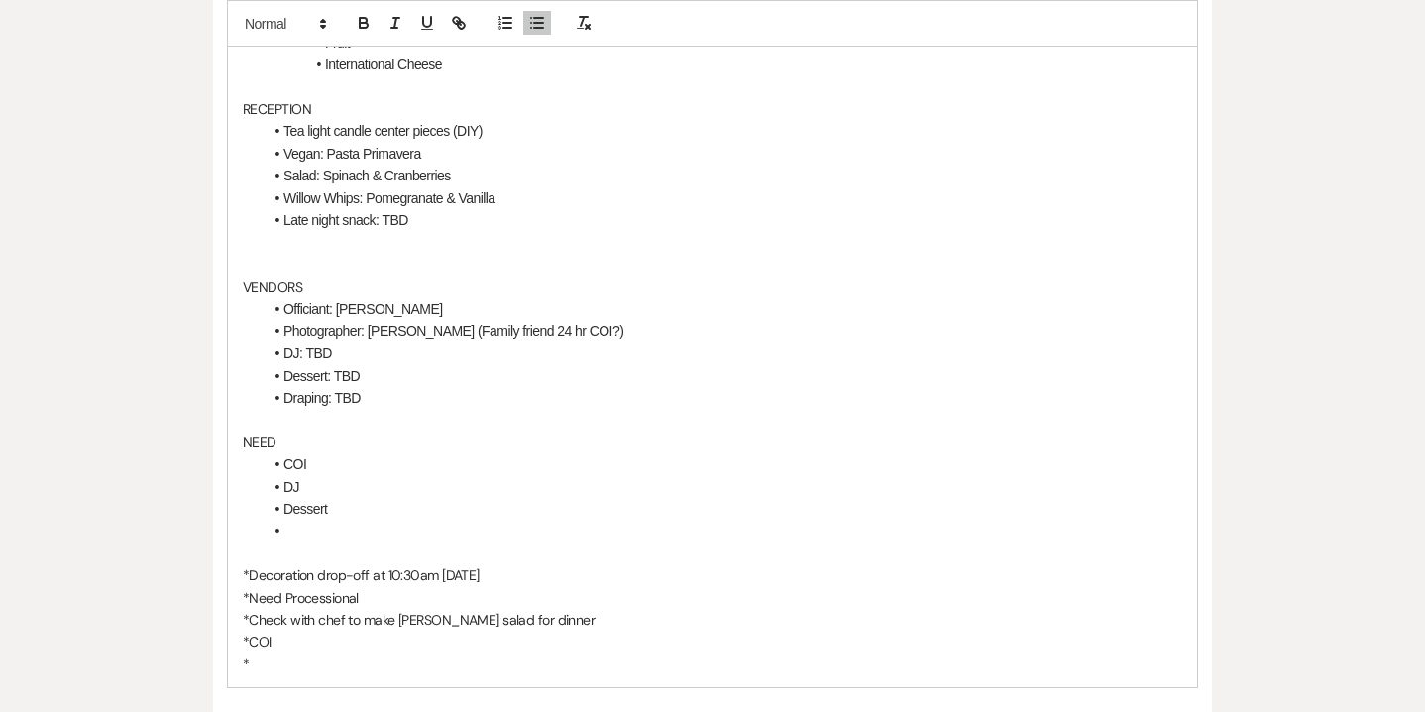
scroll to position [955, 0]
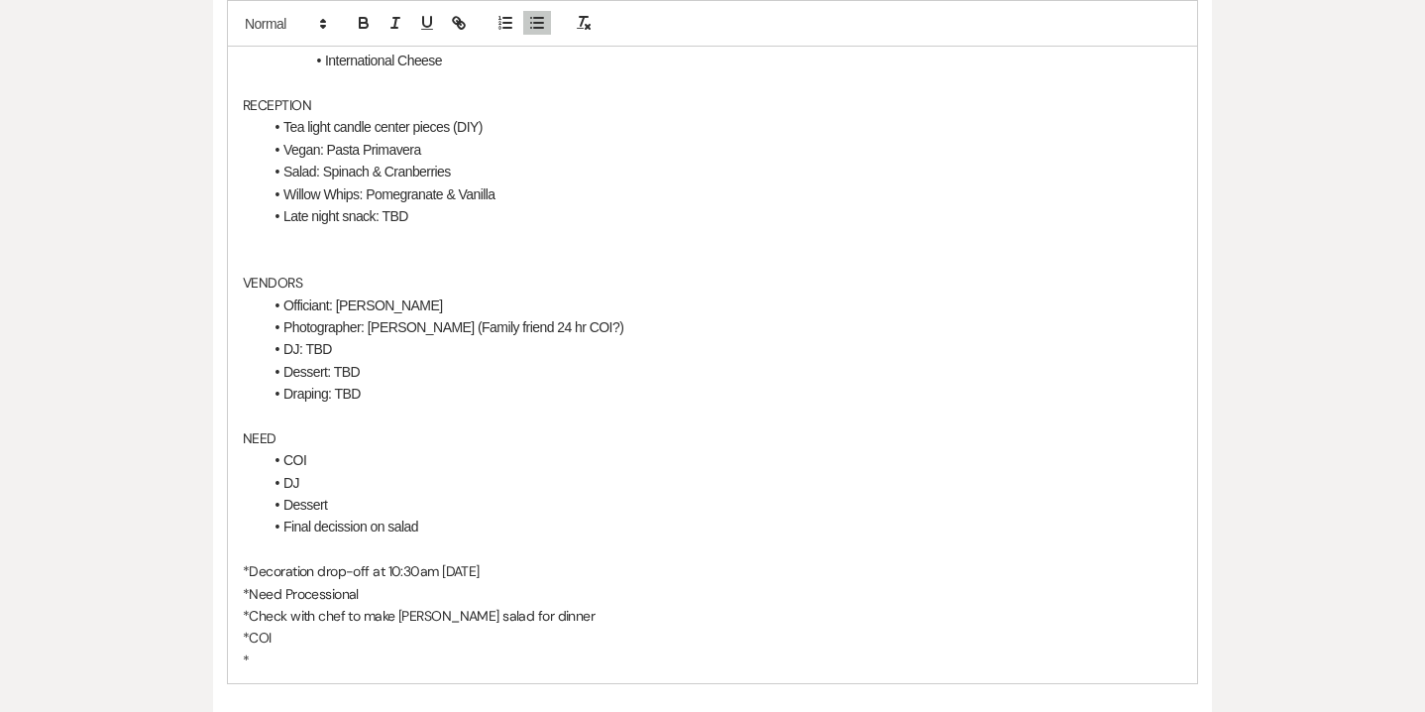
click at [354, 523] on li "Final decission on salad" at bounding box center [723, 526] width 920 height 22
click at [410, 534] on li "Final decision on salad" at bounding box center [723, 526] width 920 height 22
click at [424, 524] on li "Final decision on salad" at bounding box center [723, 526] width 920 height 22
drag, startPoint x: 424, startPoint y: 524, endPoint x: 285, endPoint y: 521, distance: 138.8
click at [285, 521] on li "Final decision on salad" at bounding box center [723, 526] width 920 height 22
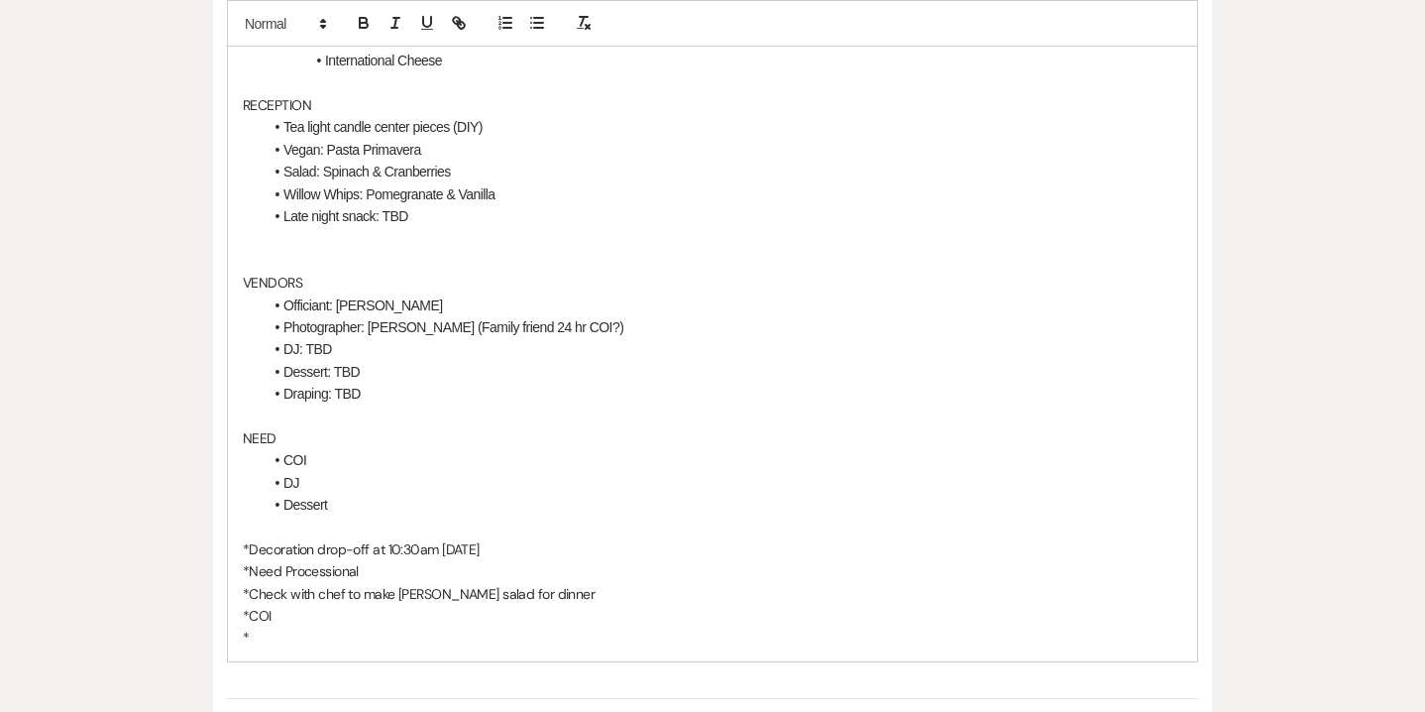
drag, startPoint x: 361, startPoint y: 499, endPoint x: 237, endPoint y: 421, distance: 146.0
click at [237, 421] on div "Call w/ [PERSON_NAME] 45- Day Detail Meeting CEREMONY On-site Winemakers Hall I…" at bounding box center [712, 149] width 969 height 1023
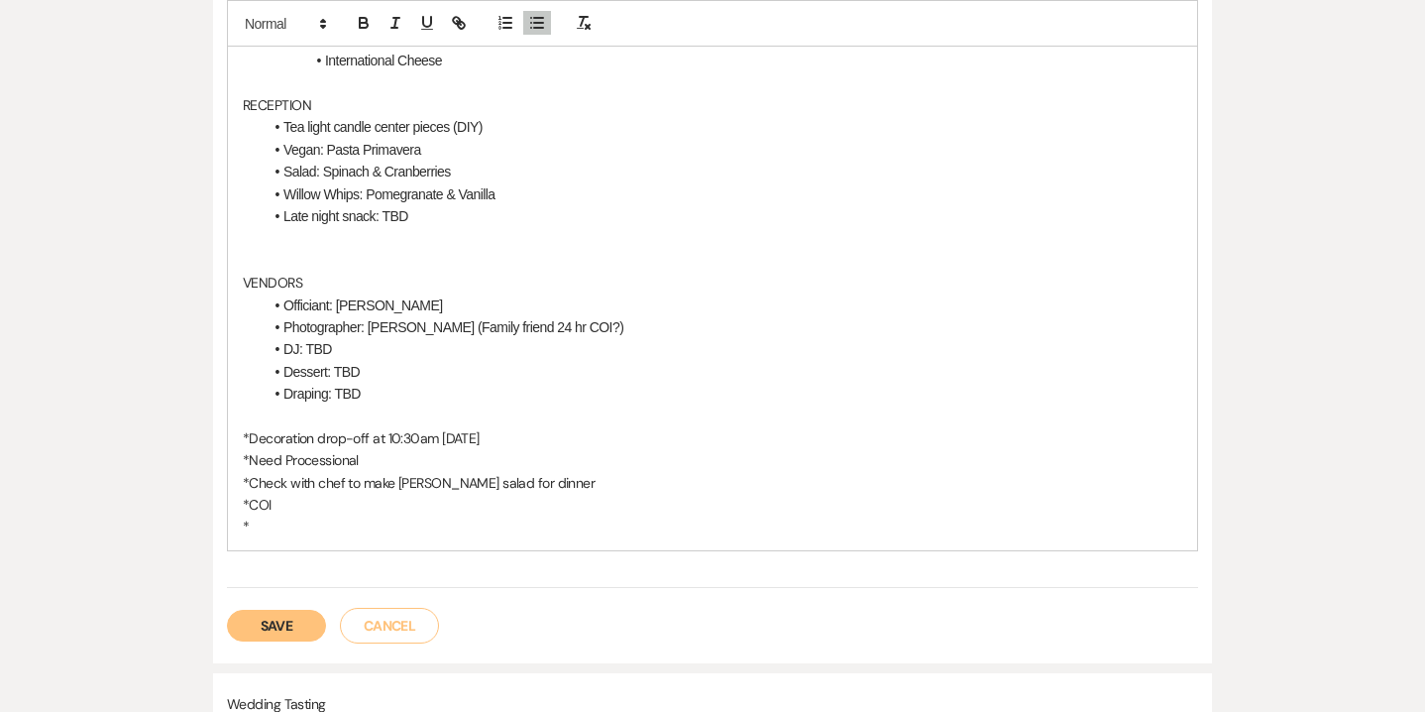
click at [271, 530] on p "*" at bounding box center [713, 526] width 940 height 22
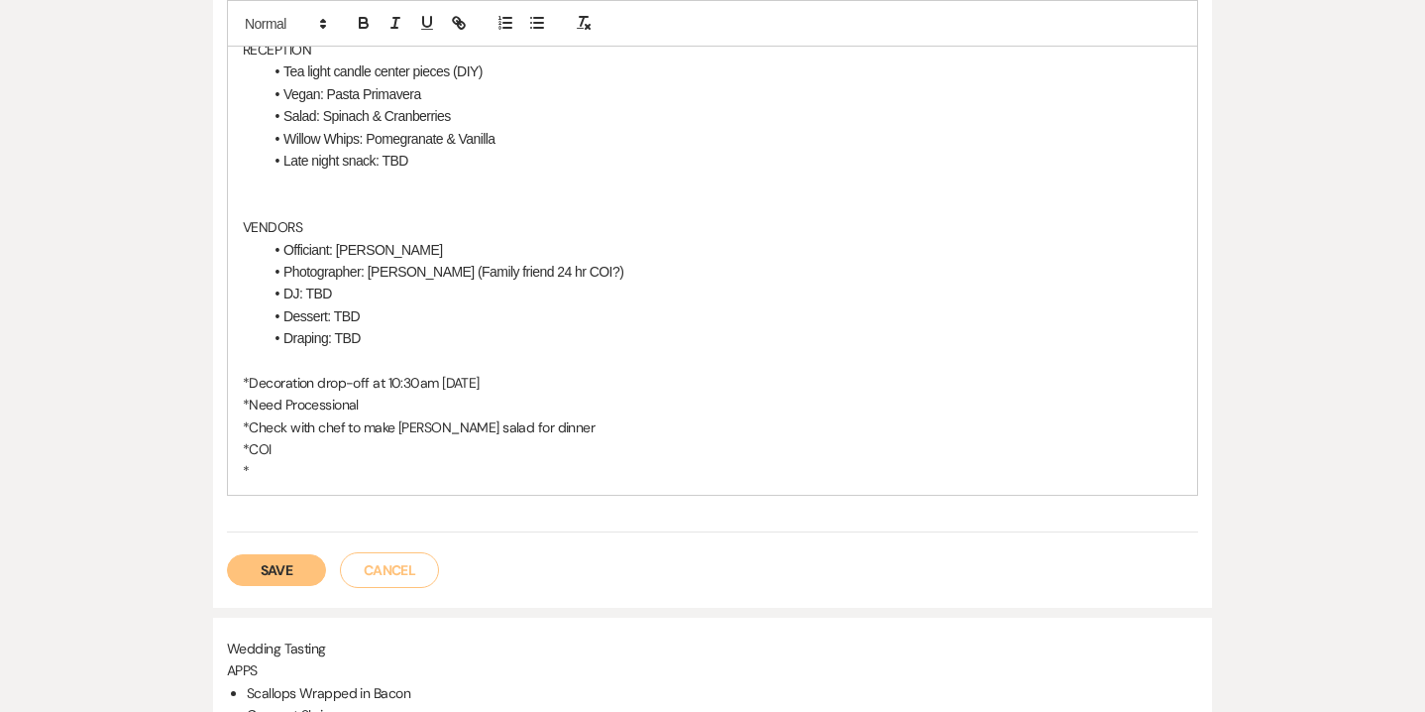
scroll to position [1007, 0]
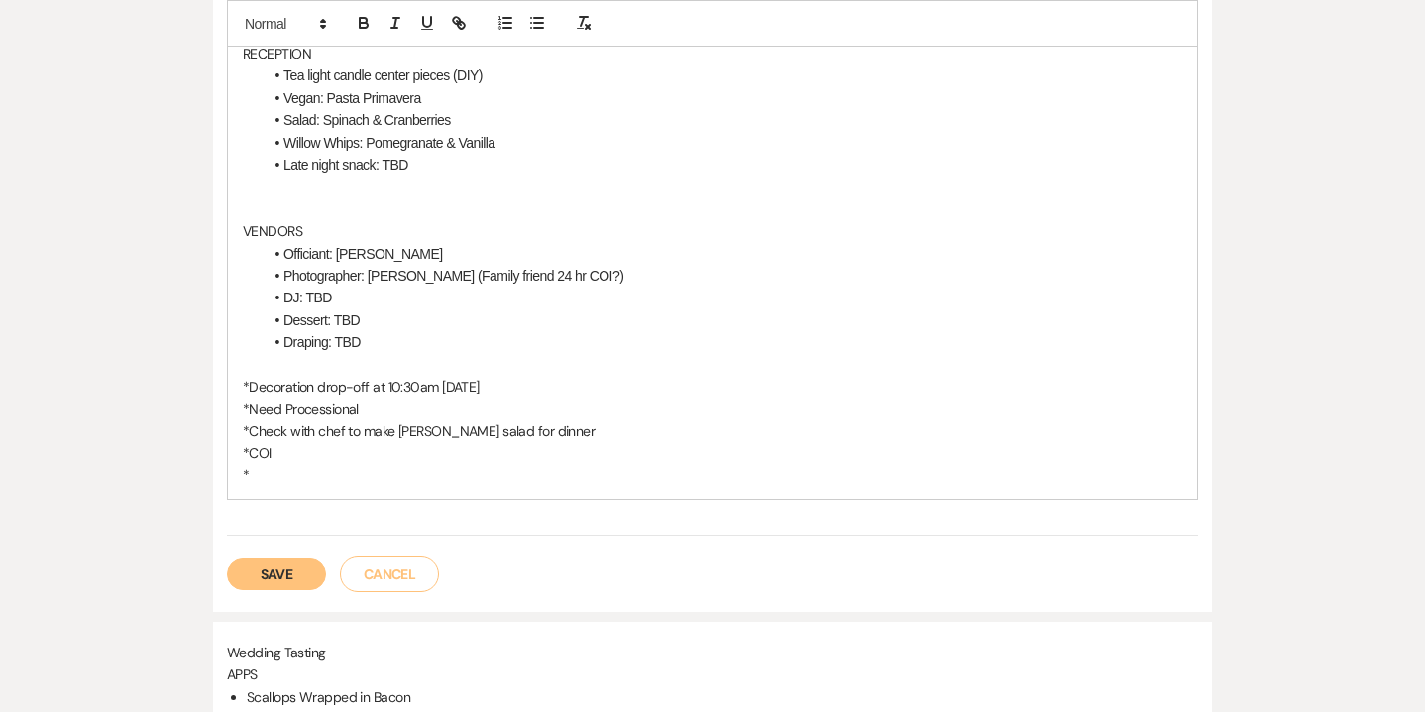
click at [414, 184] on p at bounding box center [713, 186] width 940 height 22
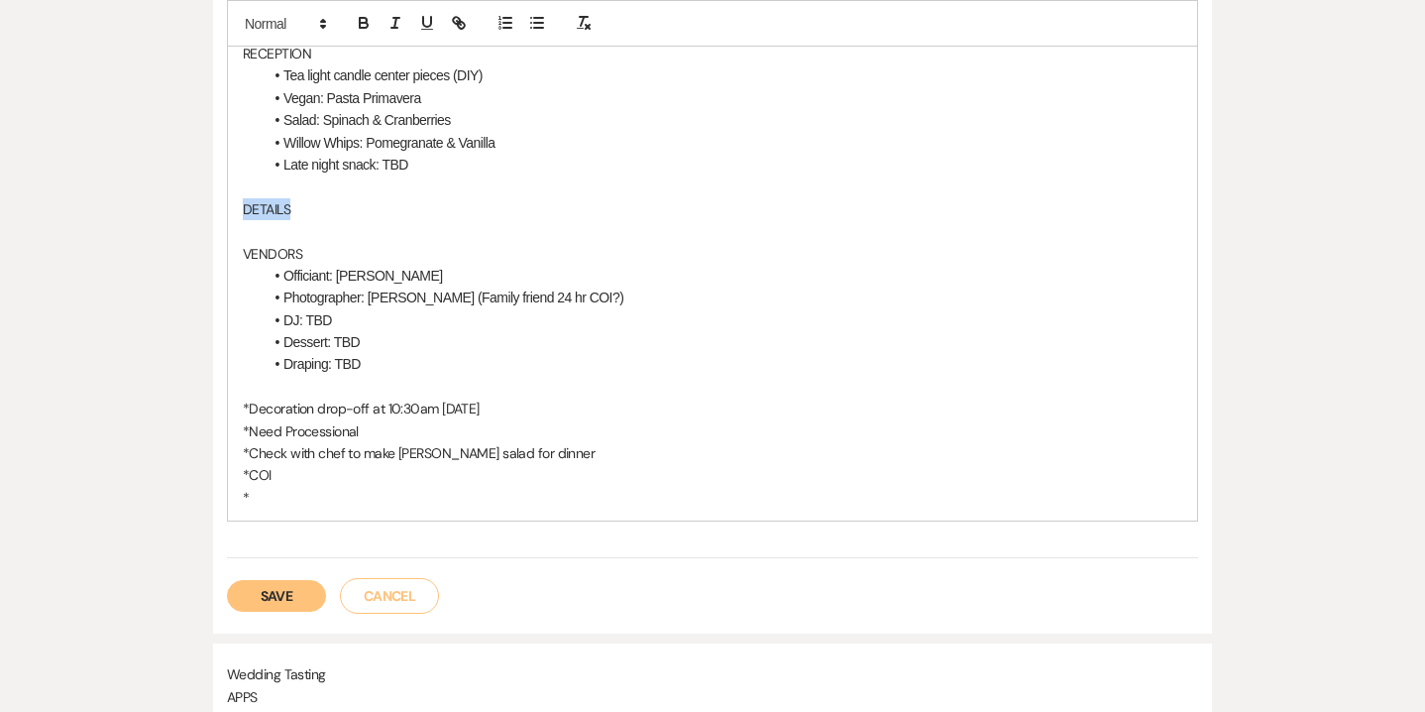
drag, startPoint x: 305, startPoint y: 198, endPoint x: 234, endPoint y: 198, distance: 71.4
click at [234, 198] on div "Call w/ [PERSON_NAME] 45- Day Detail Meeting CEREMONY On-site Winemakers Hall I…" at bounding box center [712, 54] width 969 height 934
copy p "DETAILS"
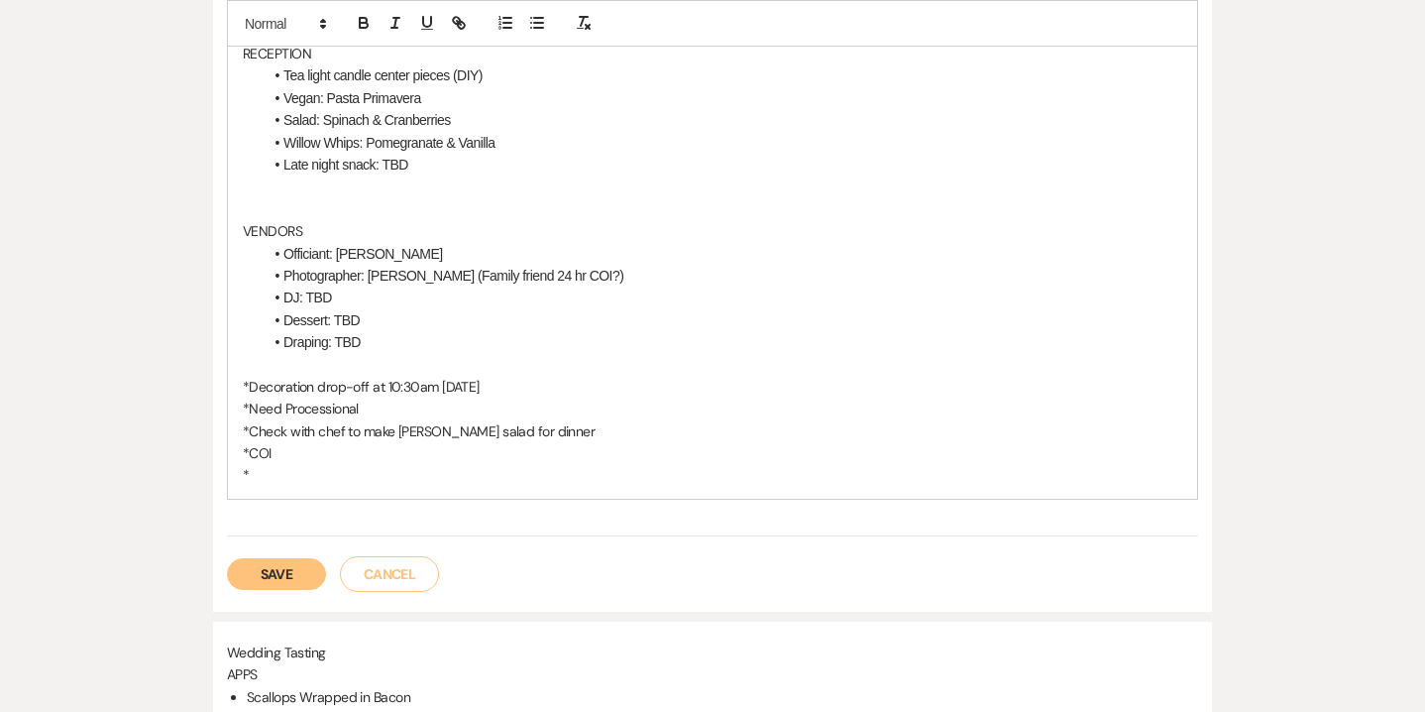
click at [396, 351] on li "Draping: TBD" at bounding box center [723, 342] width 920 height 22
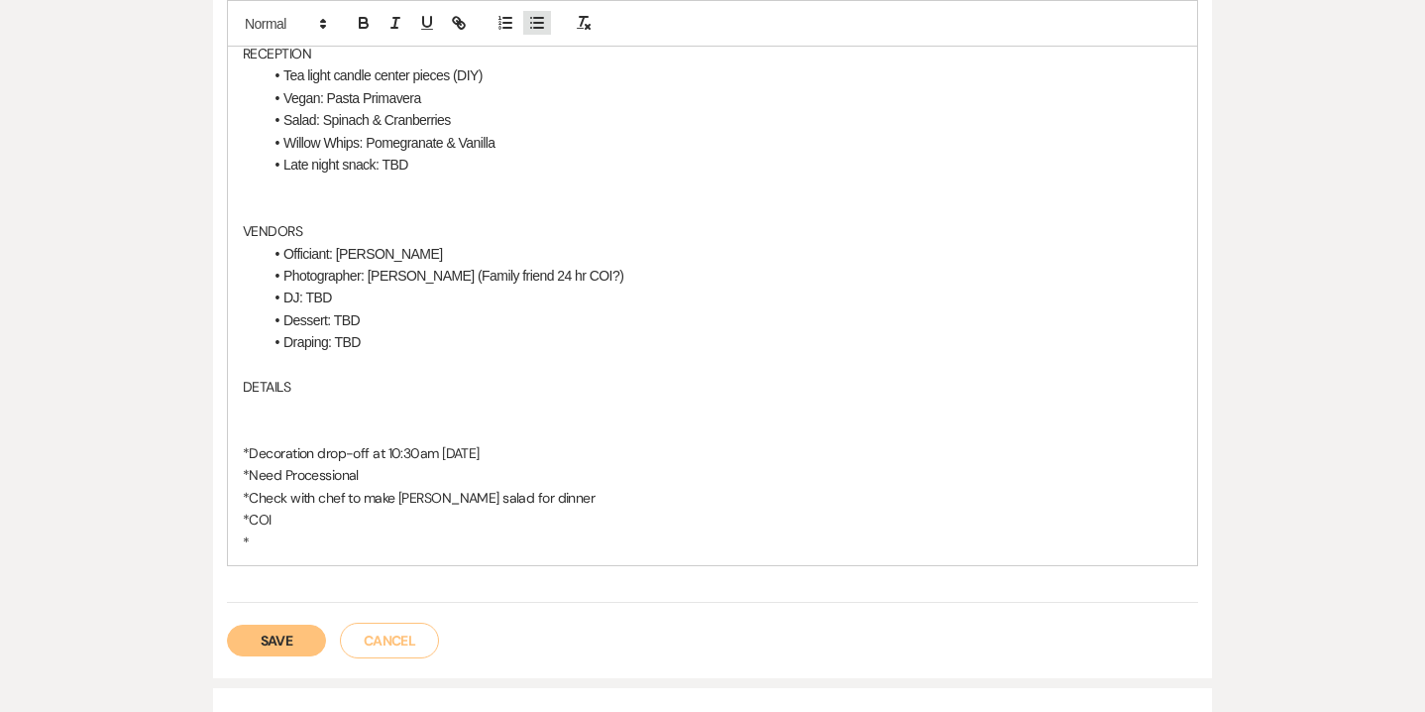
click at [541, 26] on icon "button" at bounding box center [537, 23] width 18 height 18
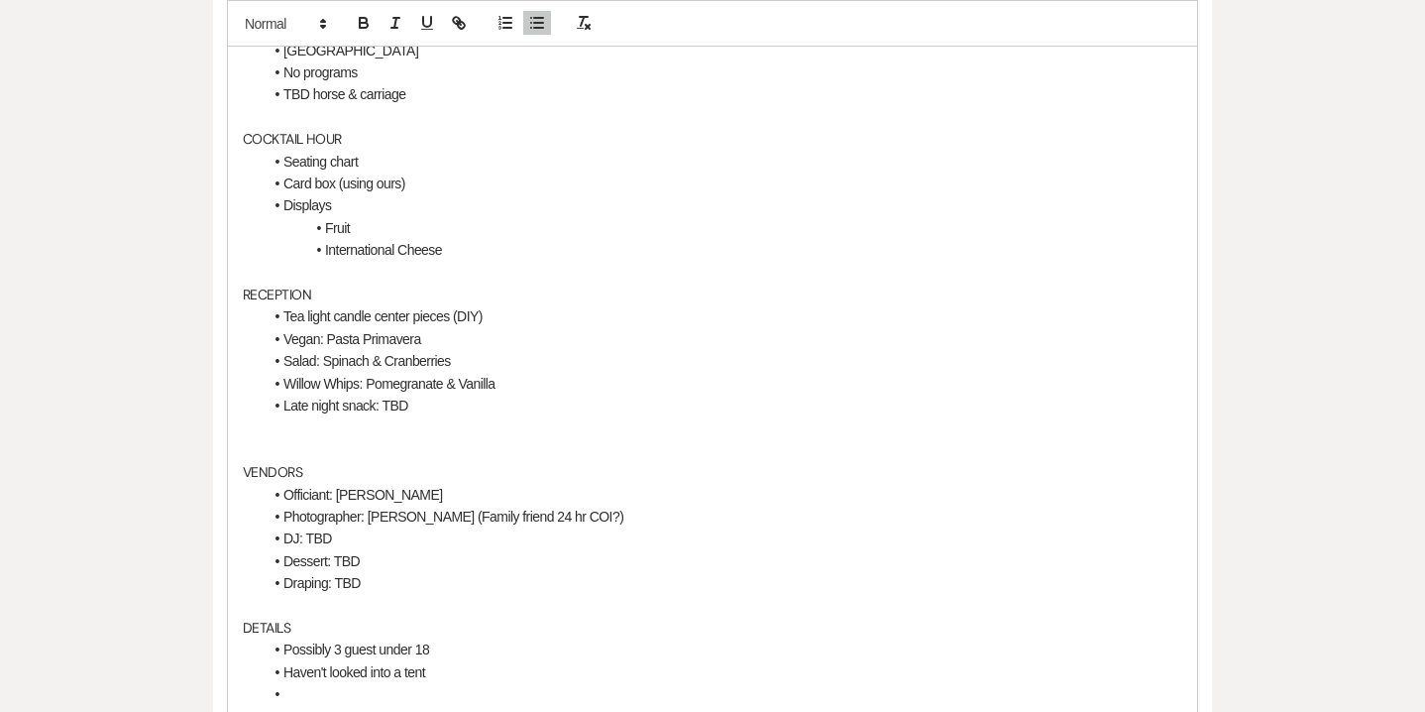
scroll to position [764, 0]
click at [362, 159] on li "Seating chart" at bounding box center [723, 164] width 920 height 22
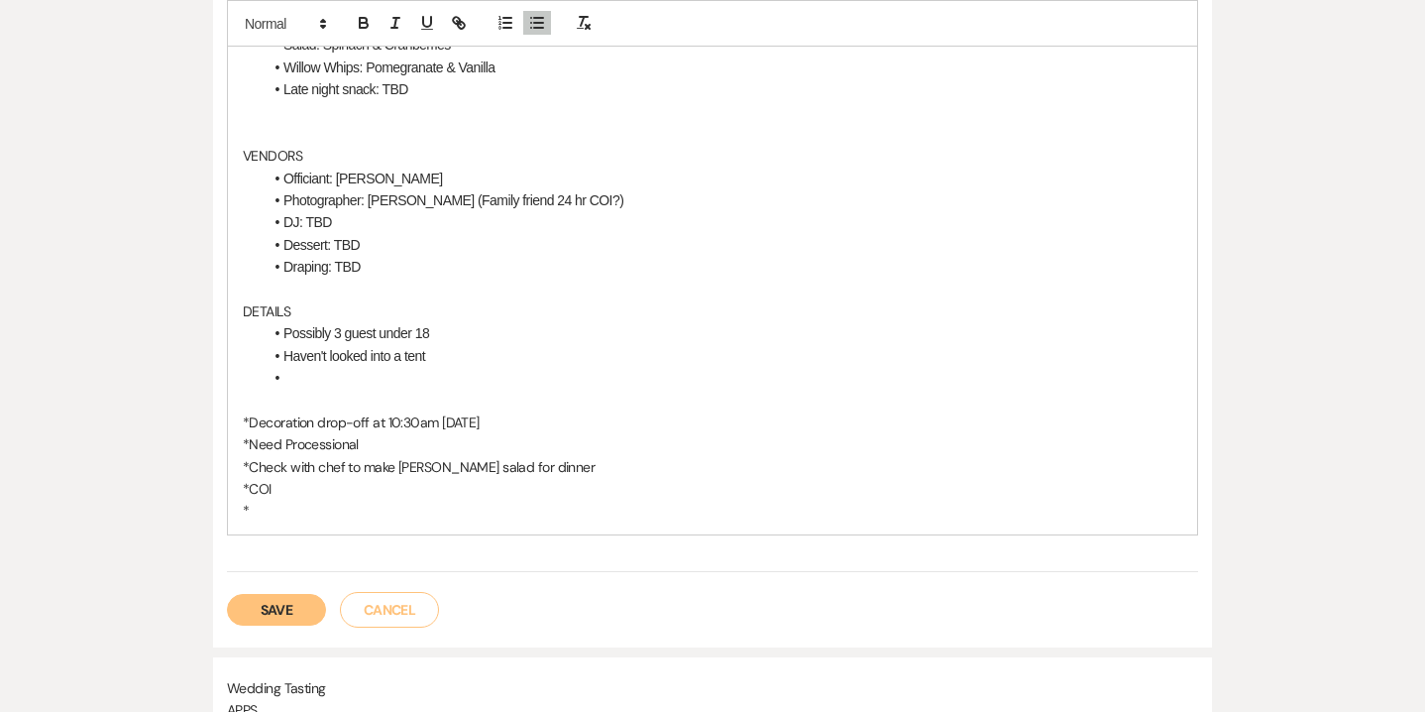
scroll to position [1083, 0]
click at [372, 266] on li "Draping: TBD" at bounding box center [723, 266] width 920 height 22
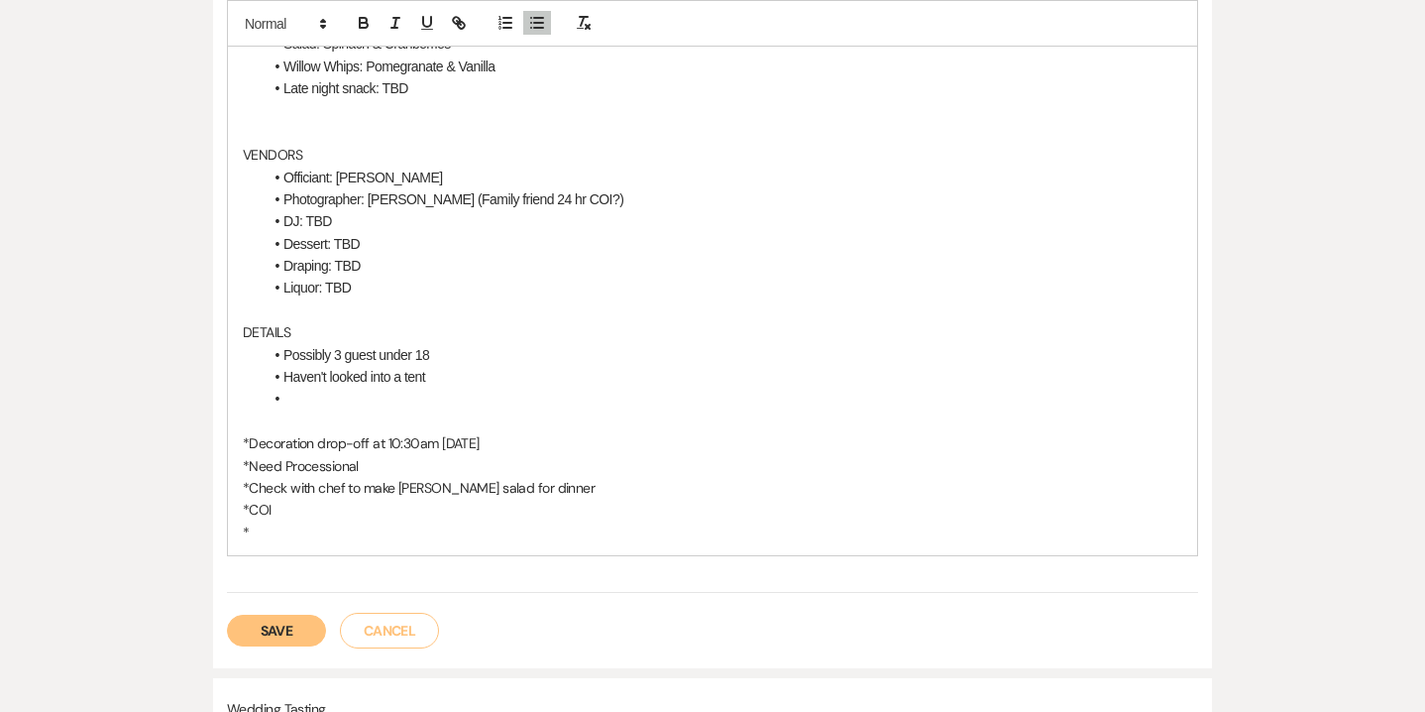
click at [253, 527] on p "*" at bounding box center [713, 532] width 940 height 22
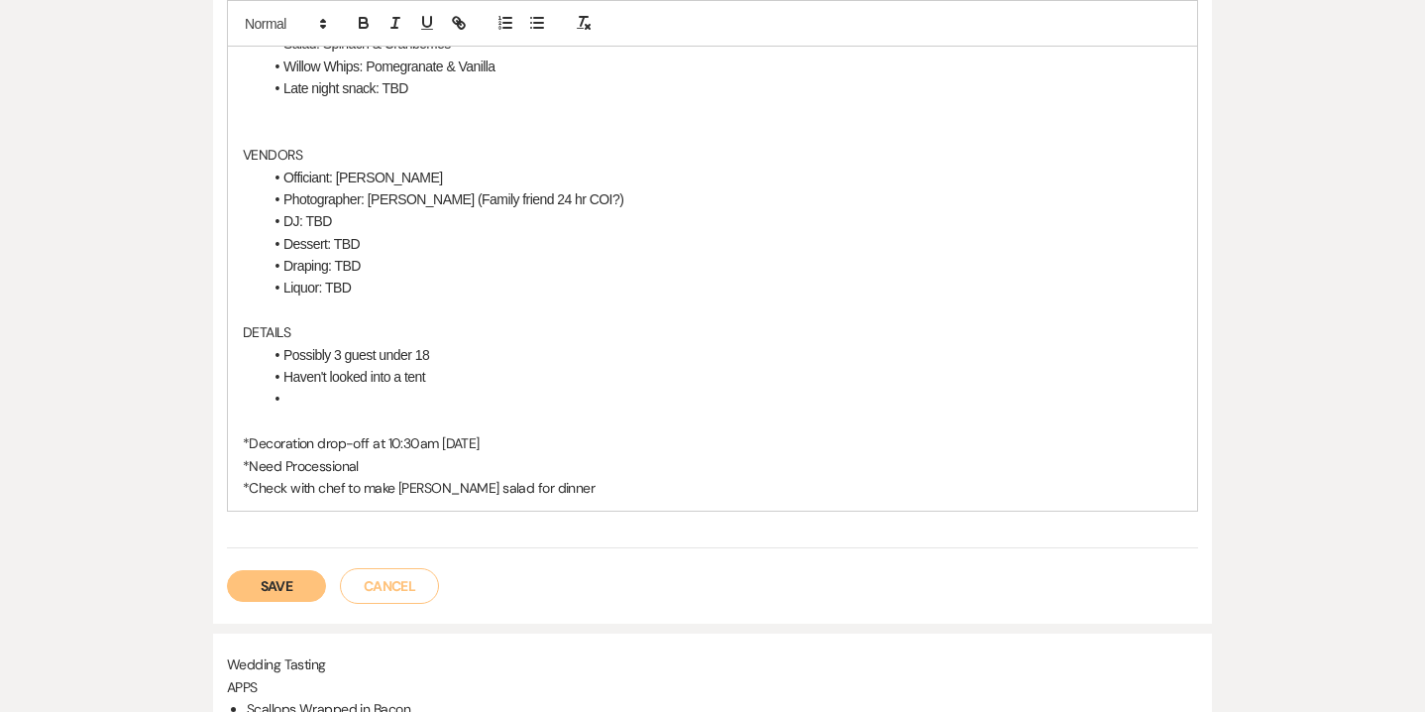
click at [251, 440] on p "*Decoration drop-off at 10:30am [DATE]" at bounding box center [713, 443] width 940 height 22
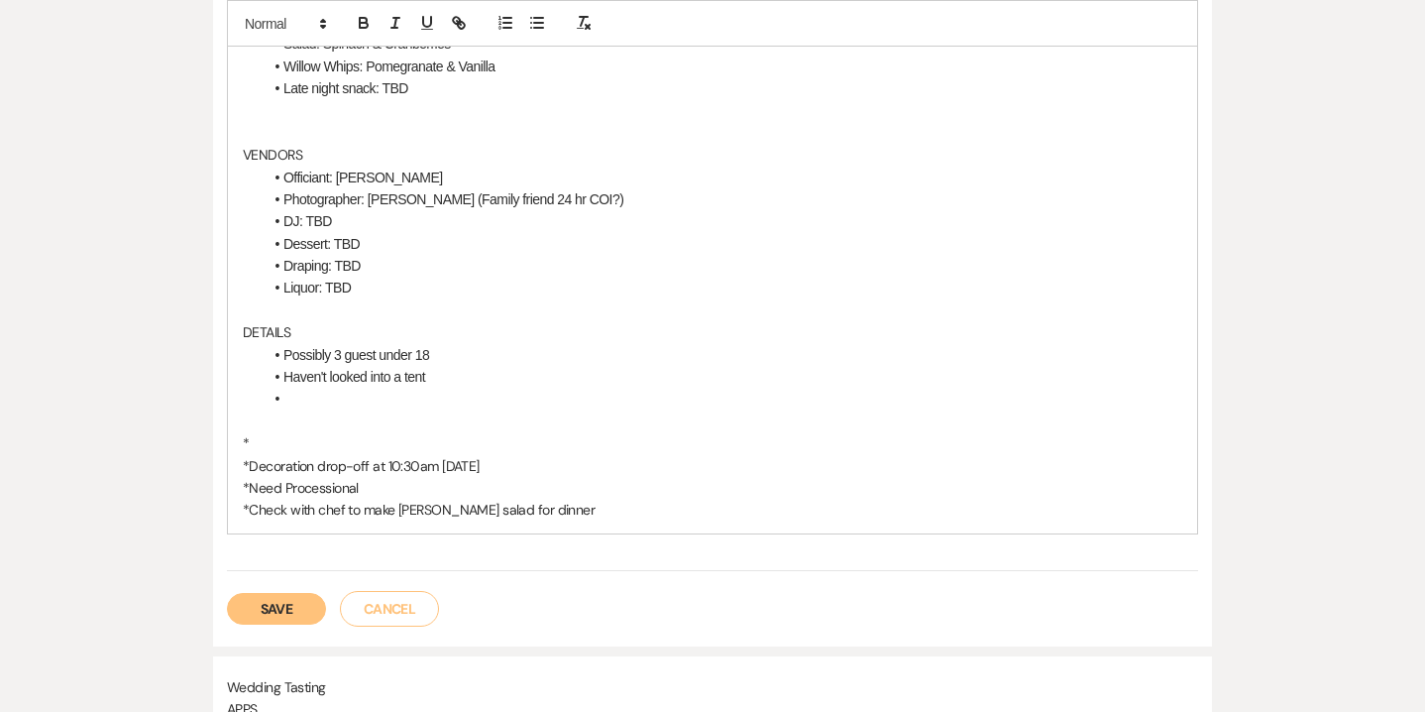
click at [260, 440] on p "*" at bounding box center [713, 443] width 940 height 22
click at [284, 353] on li "Possibly 3 guest under 18" at bounding box center [723, 355] width 920 height 22
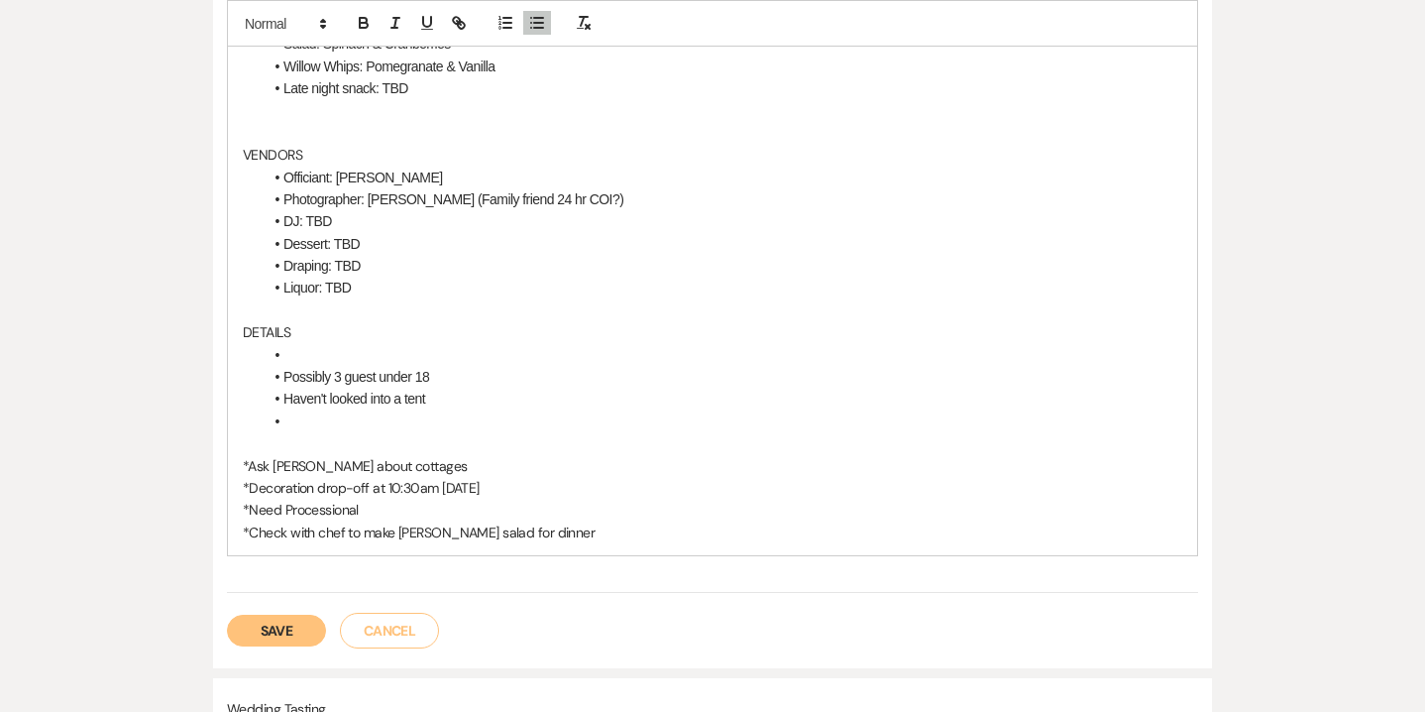
click at [292, 344] on li at bounding box center [723, 355] width 920 height 22
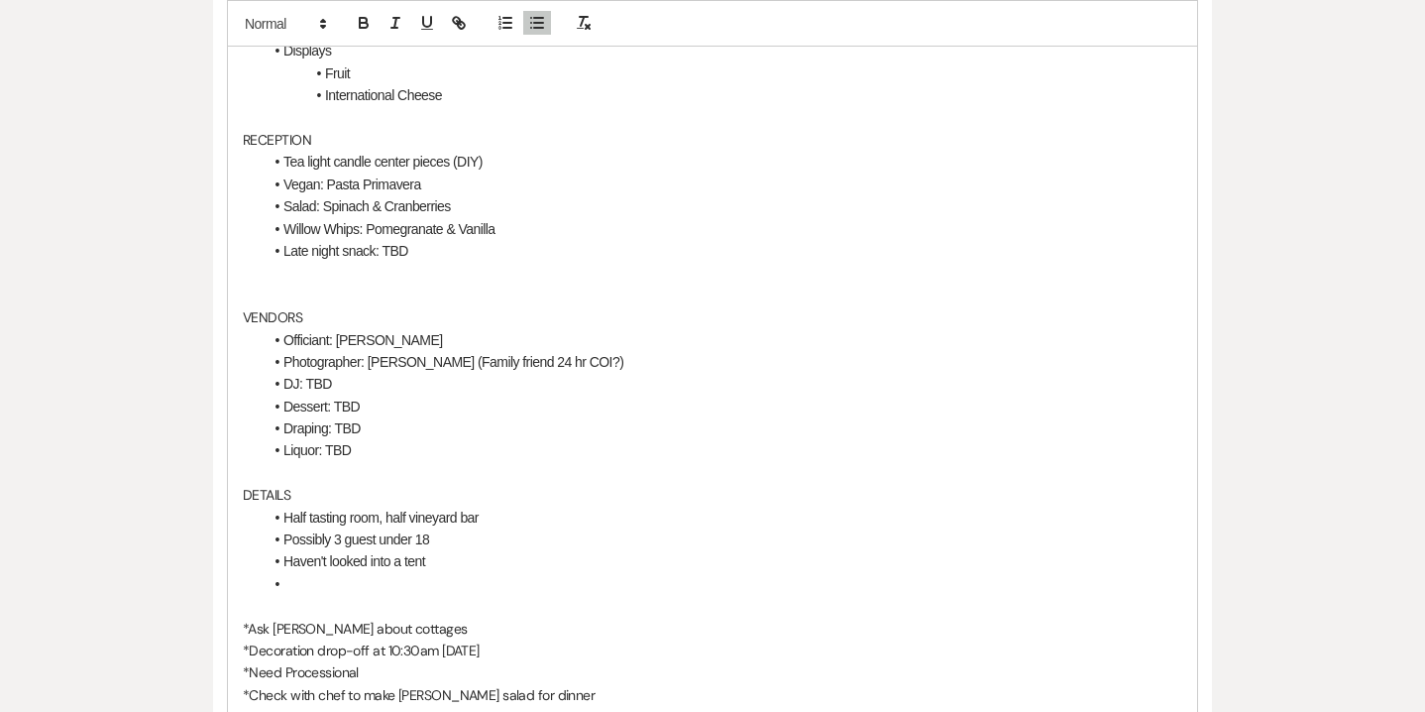
scroll to position [915, 0]
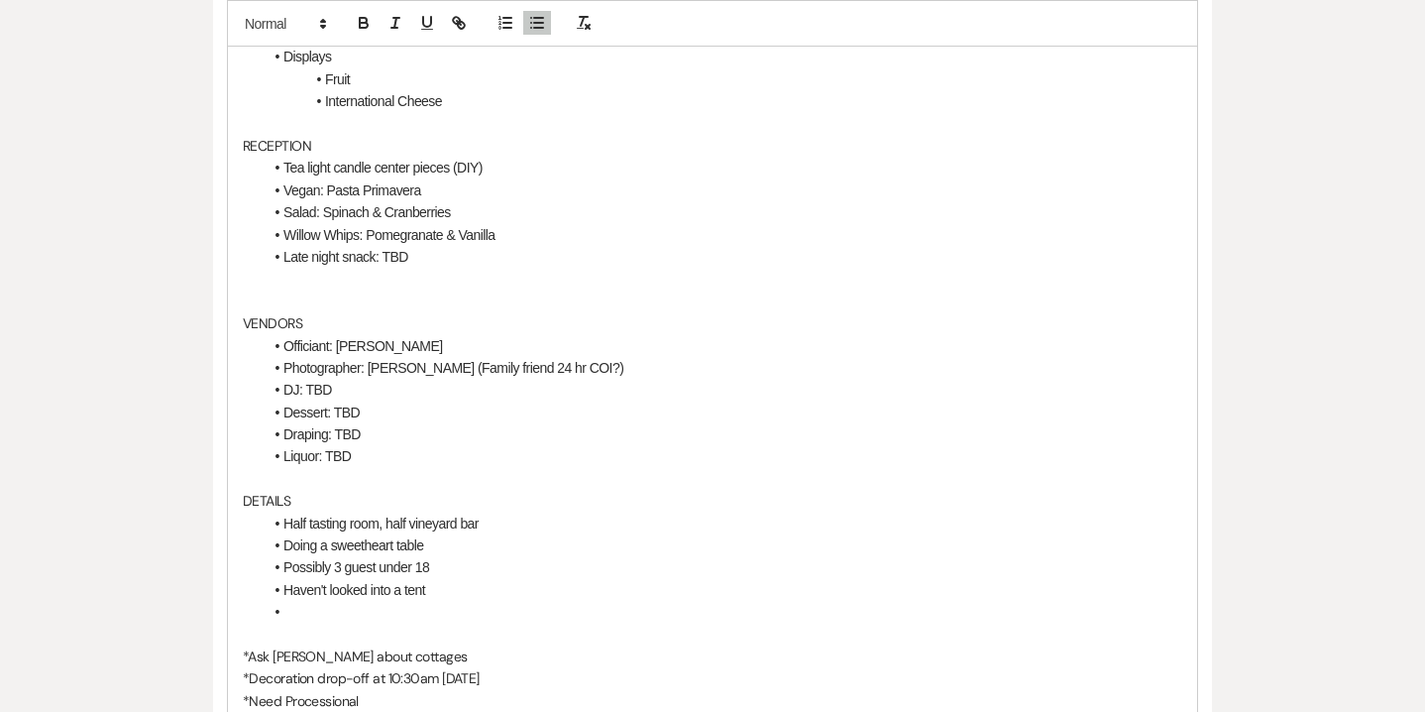
click at [294, 616] on li at bounding box center [723, 612] width 920 height 22
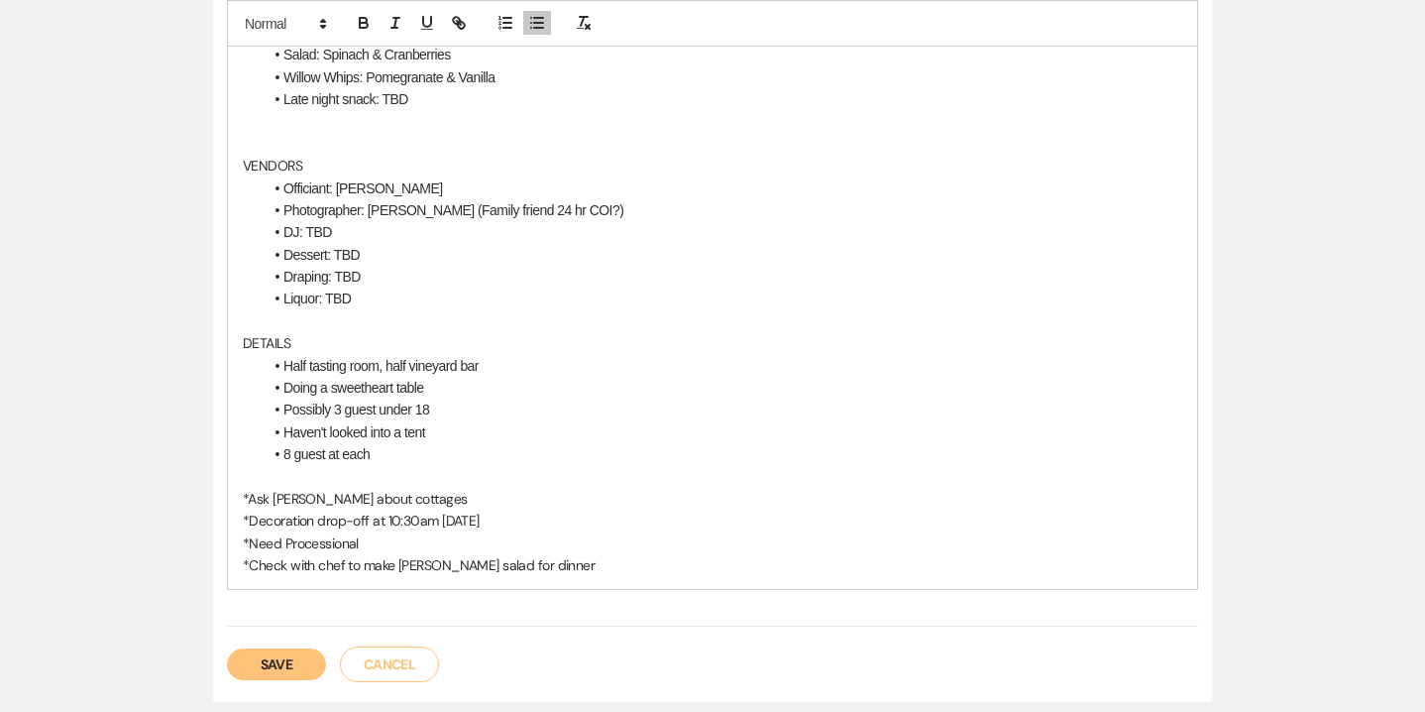
scroll to position [1073, 0]
click at [588, 566] on p "*Check with chef to make [PERSON_NAME] salad for dinner" at bounding box center [713, 564] width 940 height 22
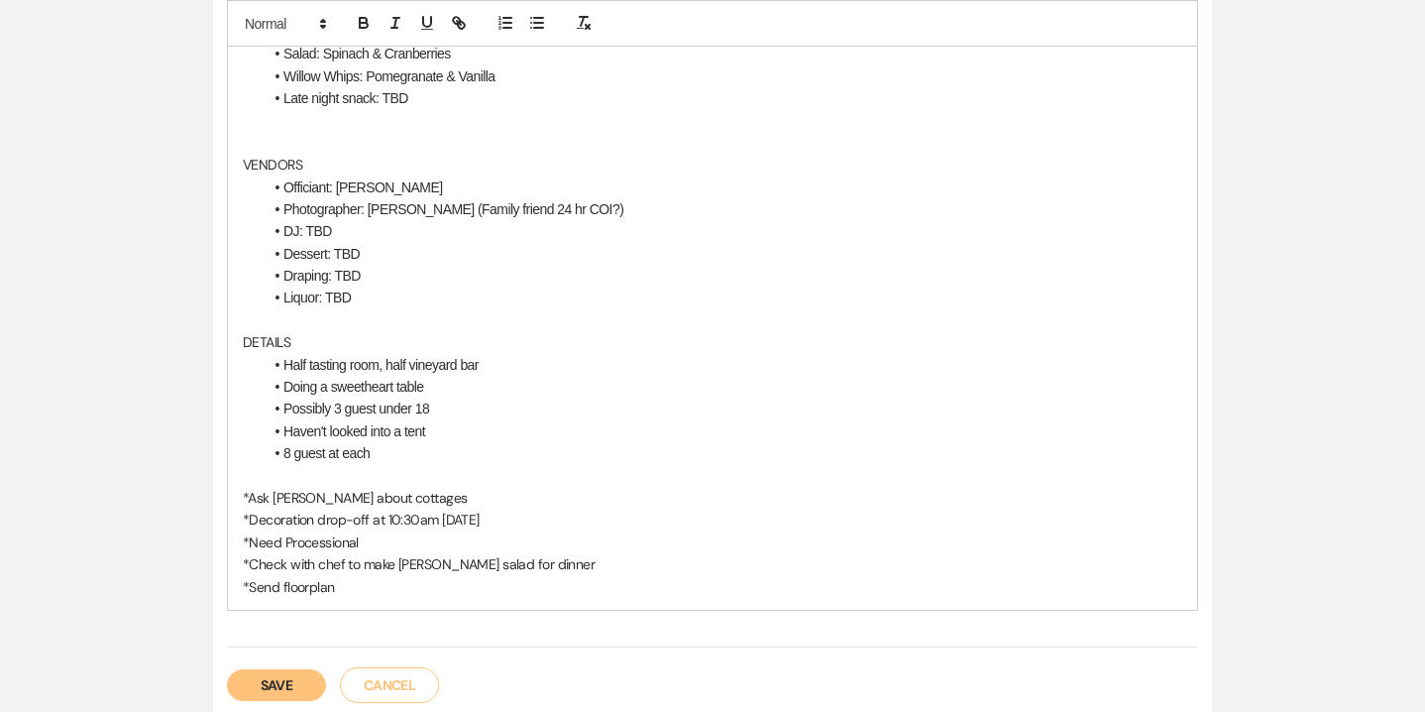
click at [309, 591] on p "*Send floorplan" at bounding box center [713, 587] width 940 height 22
click at [350, 584] on p "*Send floor plan" at bounding box center [713, 587] width 940 height 22
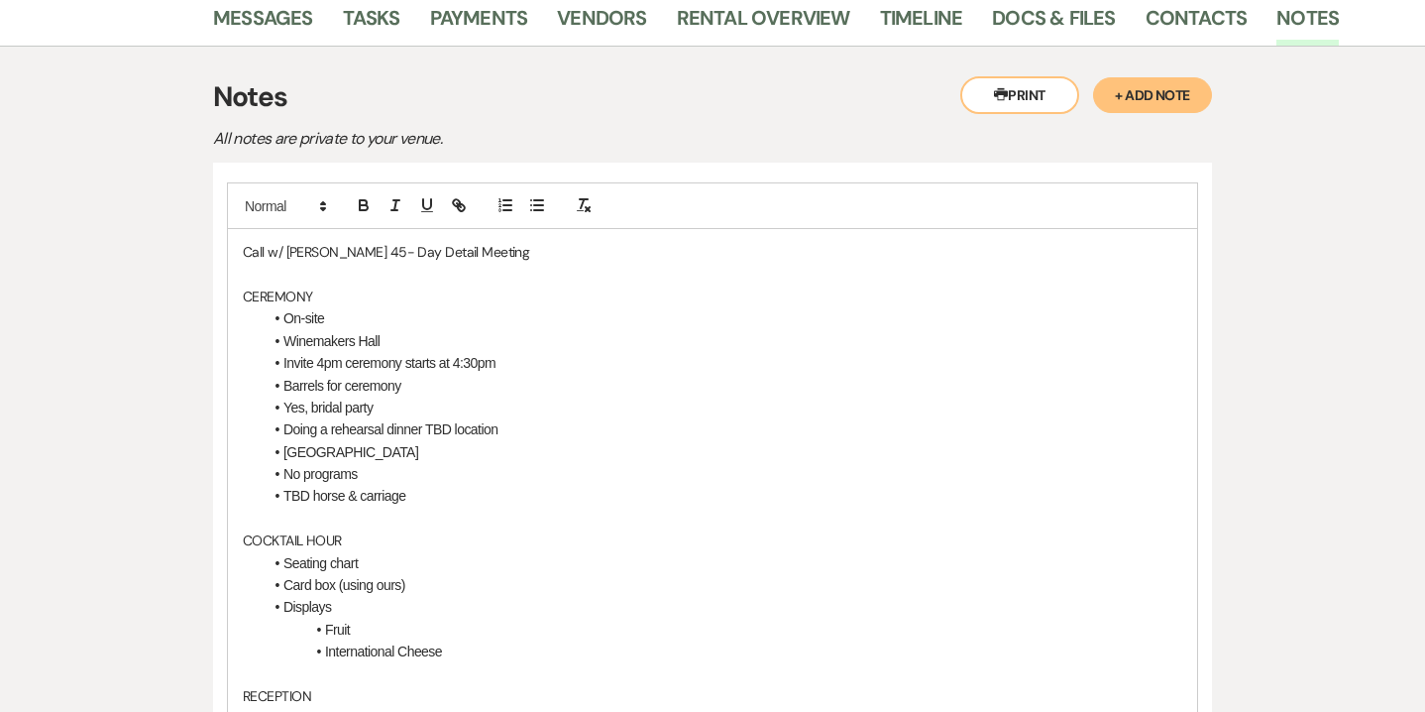
scroll to position [368, 0]
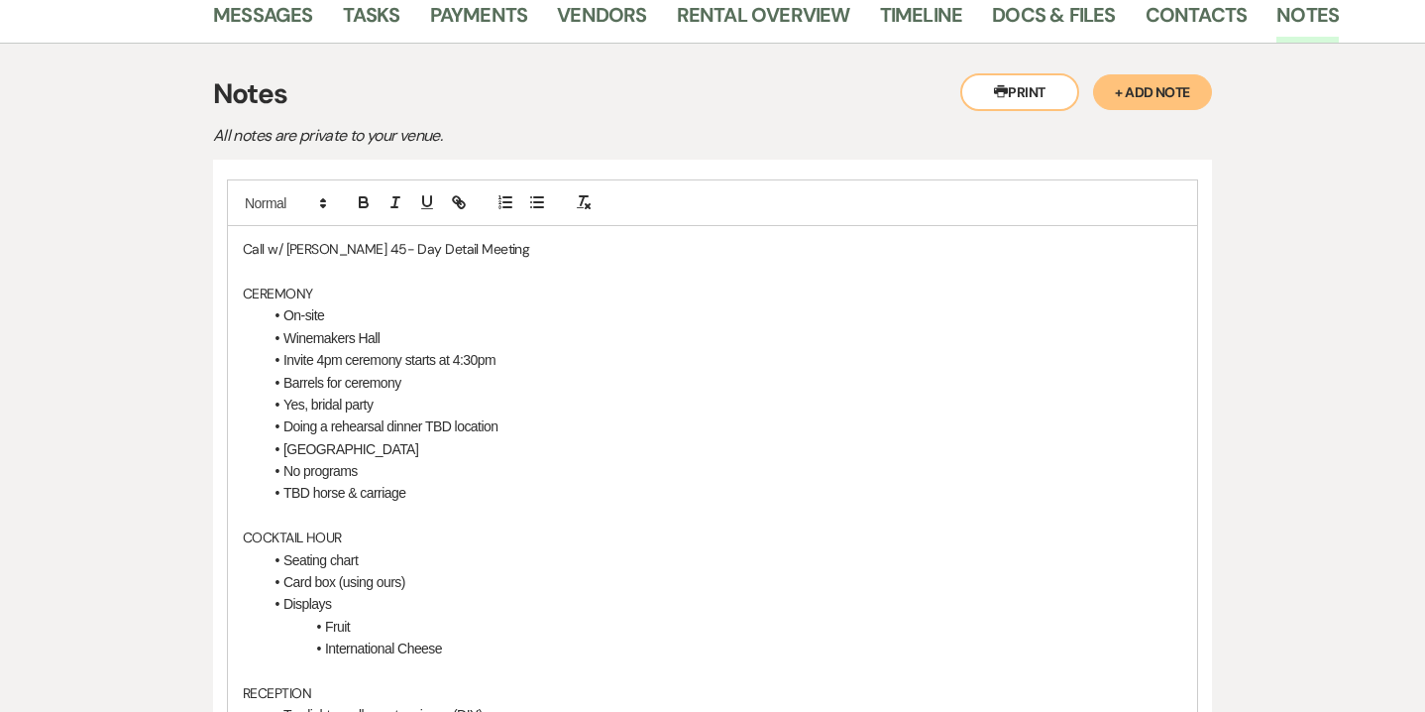
click at [315, 357] on li "Invite 4pm ceremony starts at 4:30pm" at bounding box center [723, 360] width 920 height 22
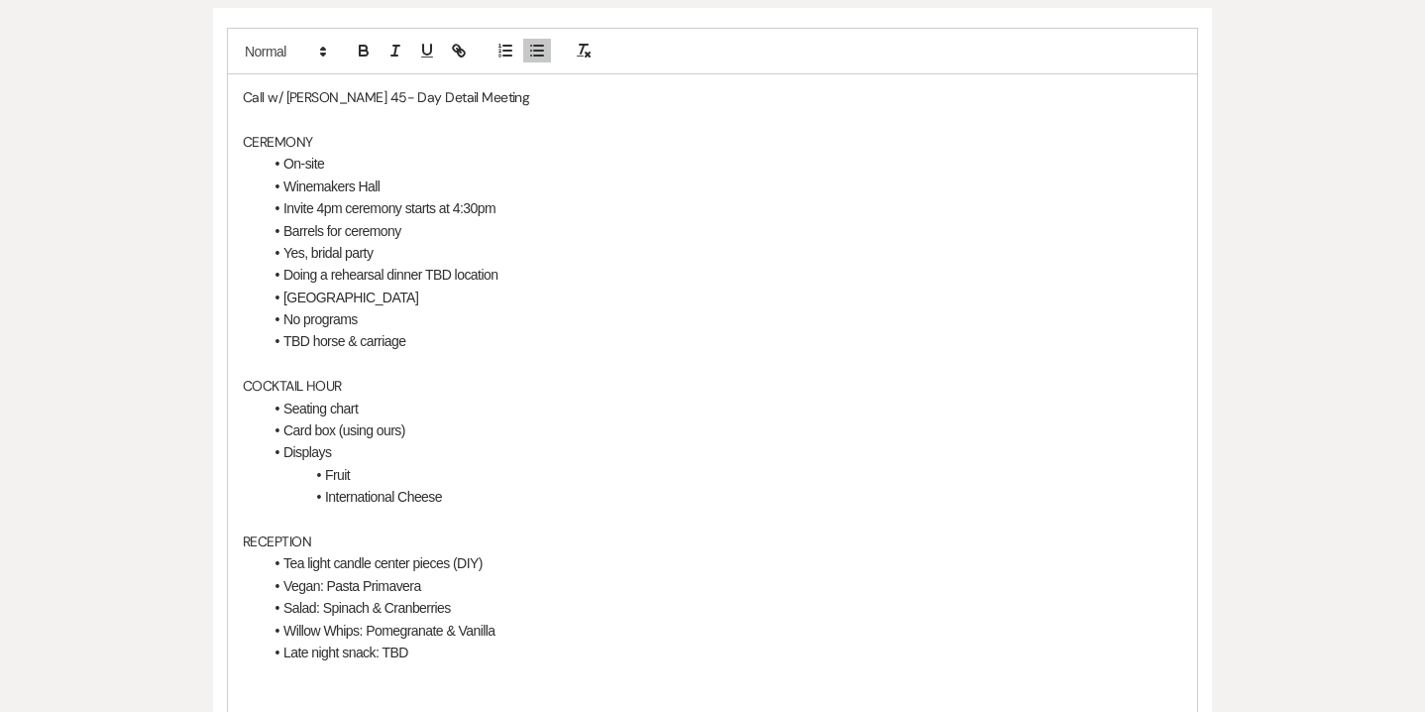
scroll to position [521, 0]
click at [422, 338] on li "TBD horse & carriage" at bounding box center [723, 339] width 920 height 22
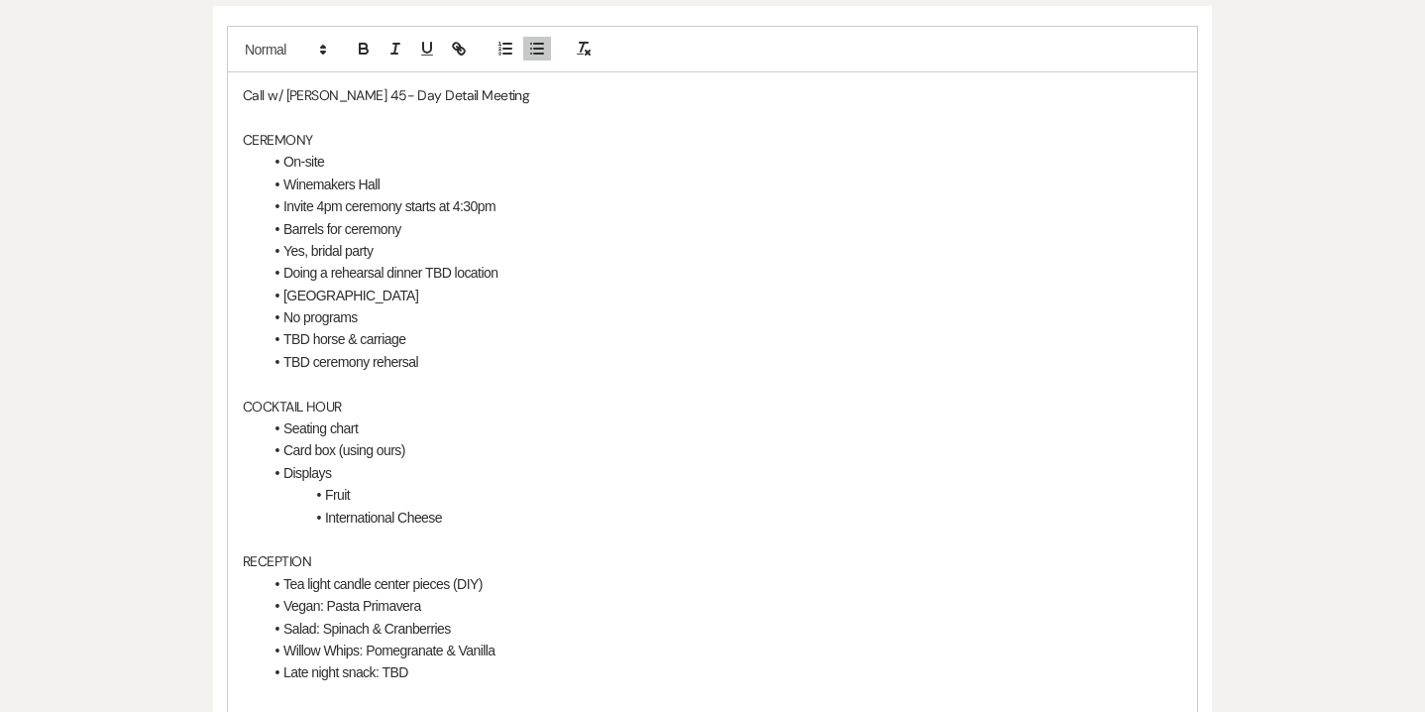
click at [402, 362] on li "TBD ceremony rehersal" at bounding box center [723, 362] width 920 height 22
click at [446, 352] on li "TBD ceremony rehearsal" at bounding box center [723, 362] width 920 height 22
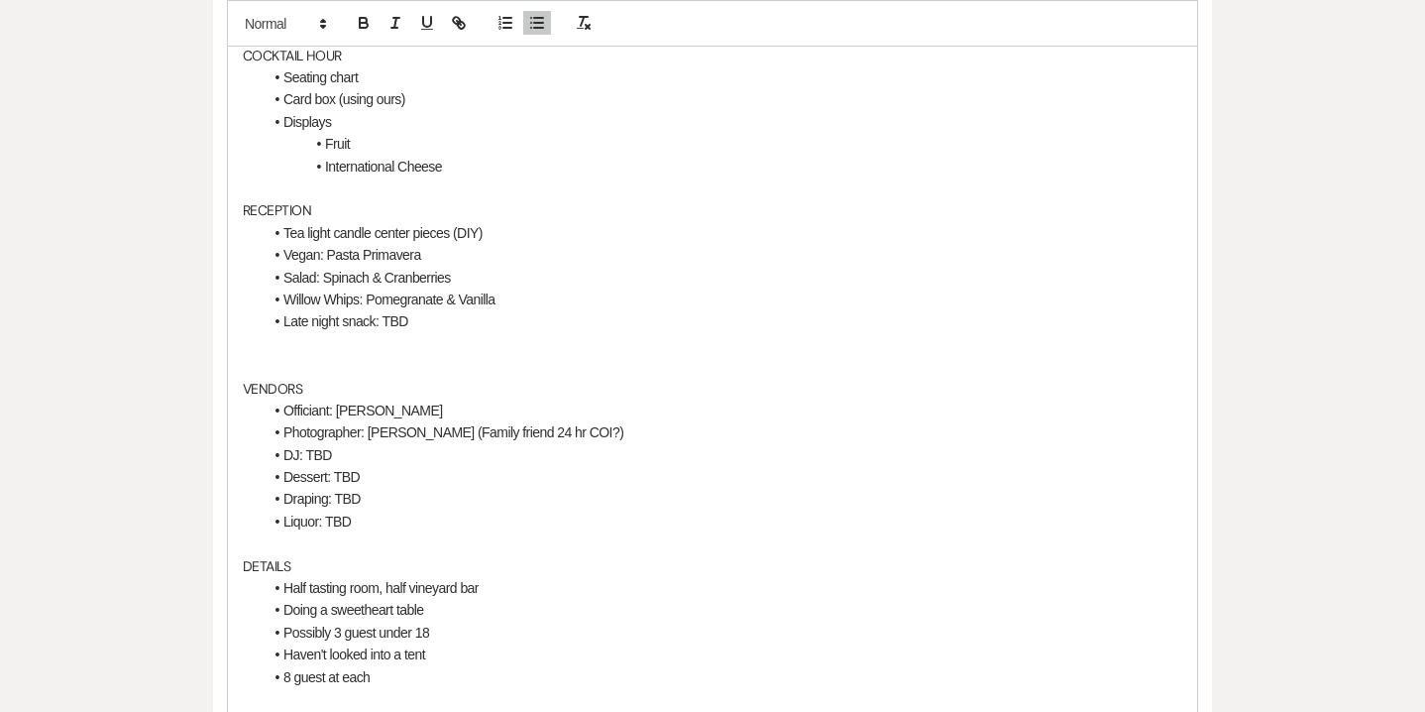
scroll to position [875, 0]
click at [275, 360] on p at bounding box center [713, 363] width 940 height 22
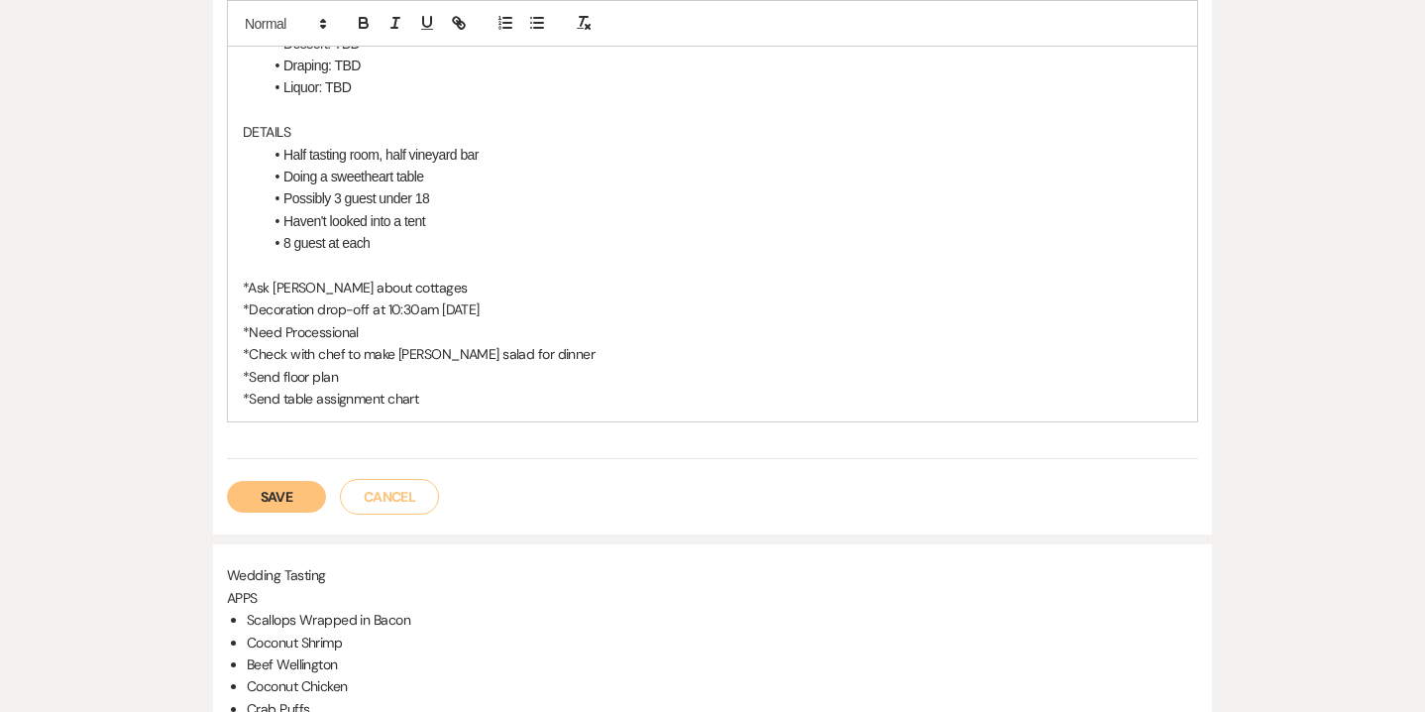
scroll to position [1287, 0]
click at [291, 497] on button "Save" at bounding box center [276, 494] width 99 height 32
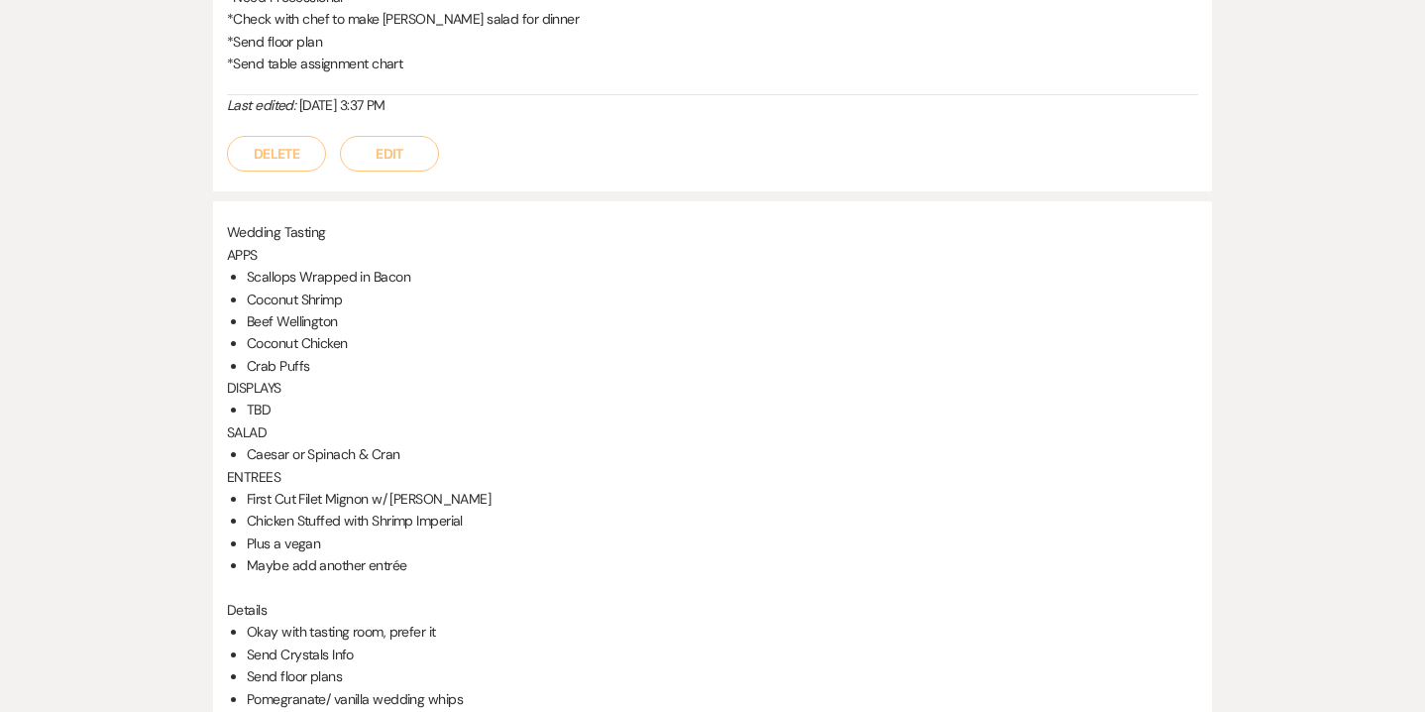
scroll to position [1874, 0]
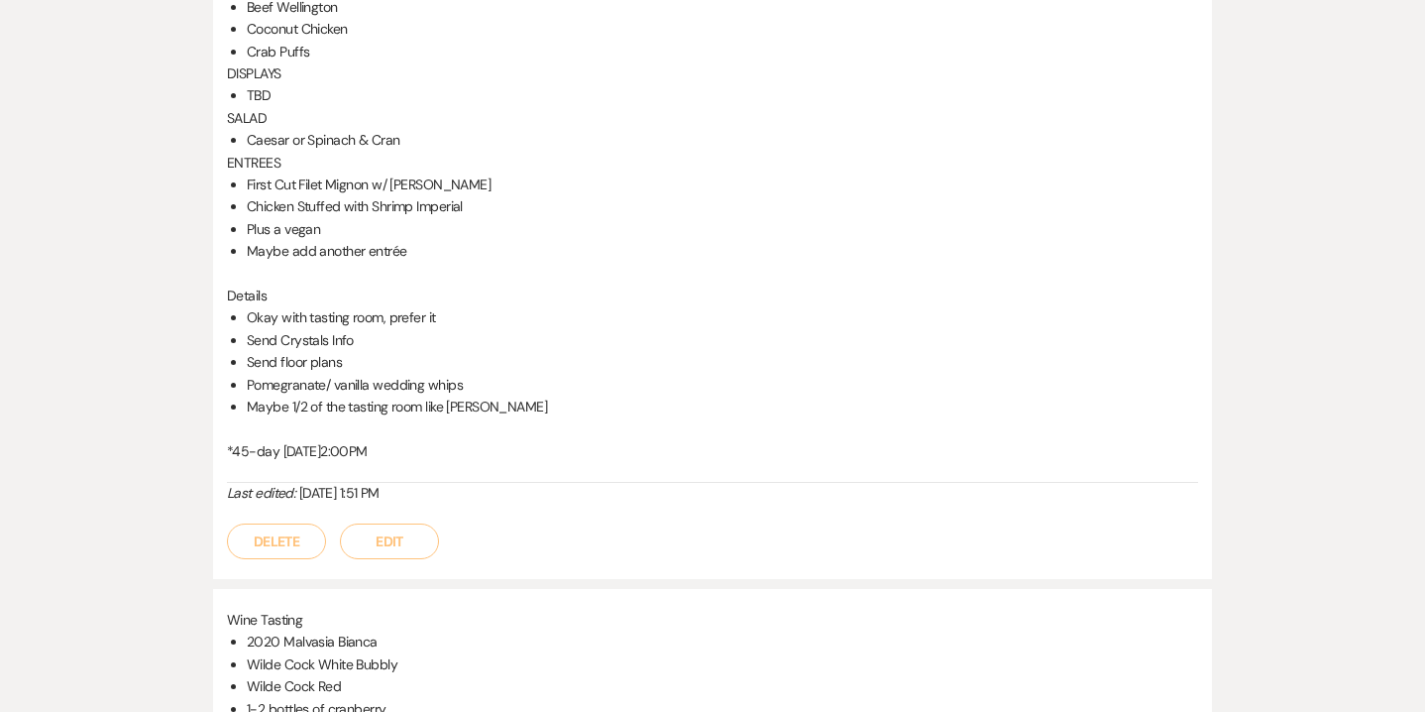
click at [382, 543] on button "Edit" at bounding box center [389, 541] width 99 height 36
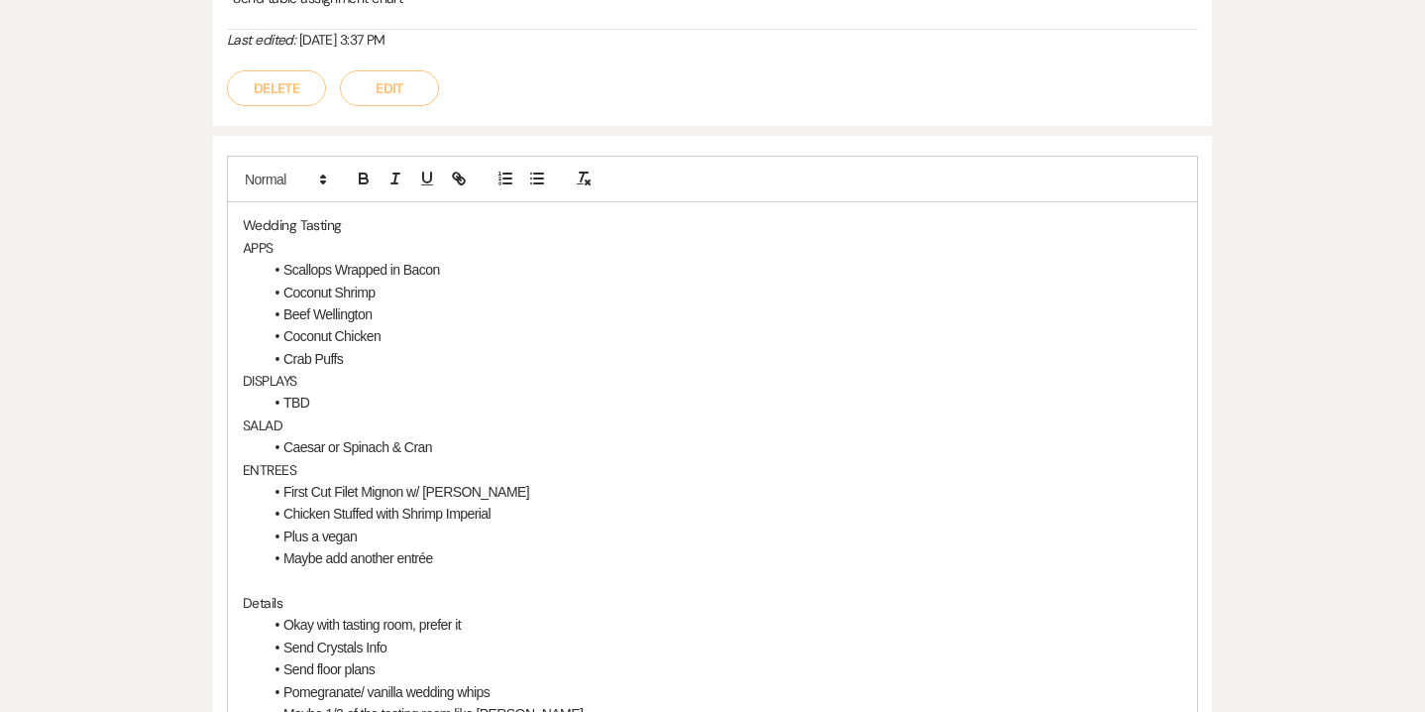
scroll to position [1607, 0]
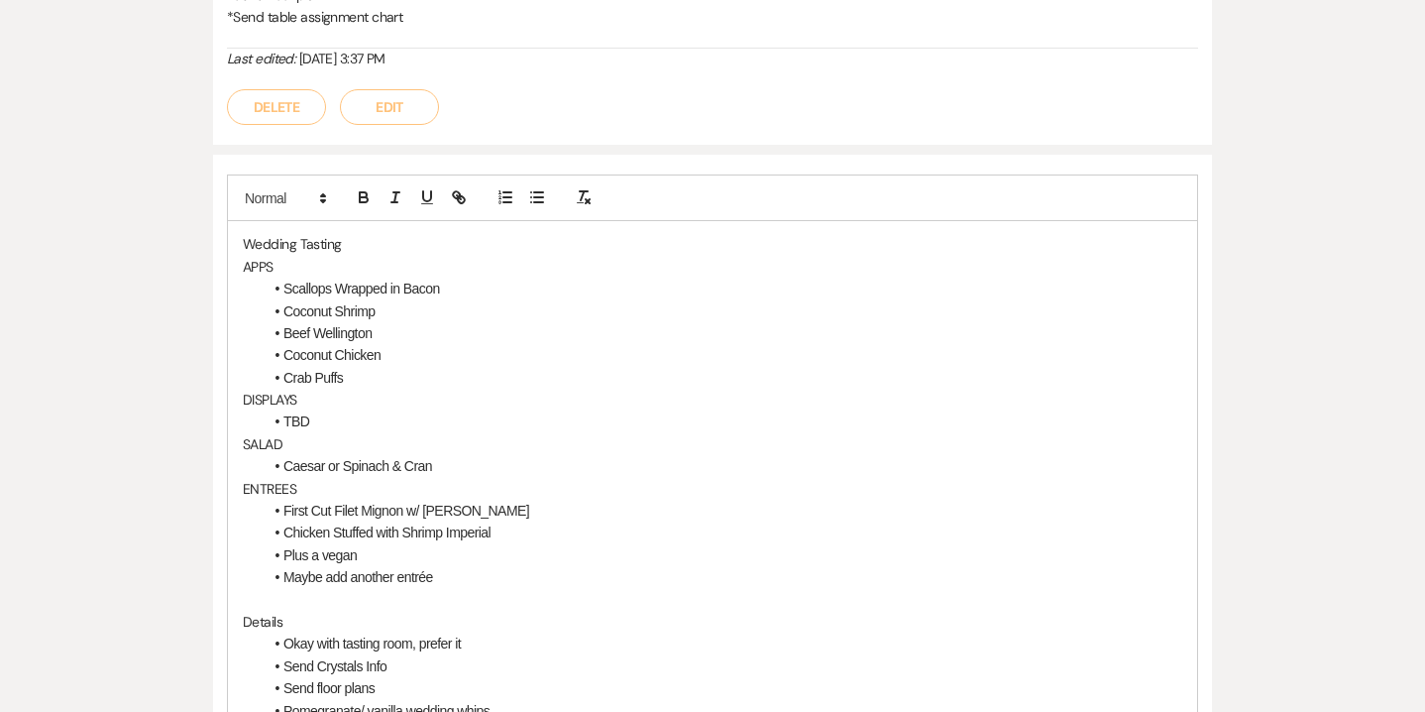
click at [311, 424] on li "TBD" at bounding box center [723, 421] width 920 height 22
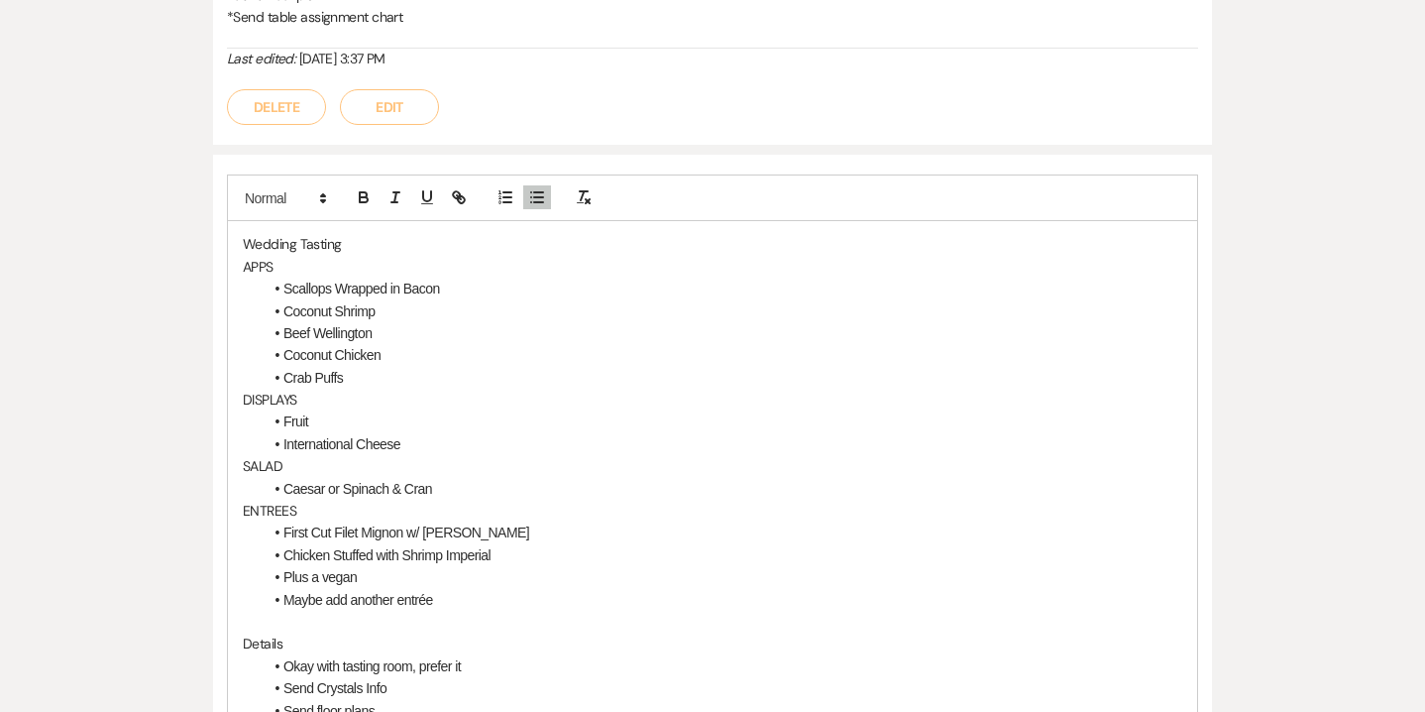
scroll to position [1658, 0]
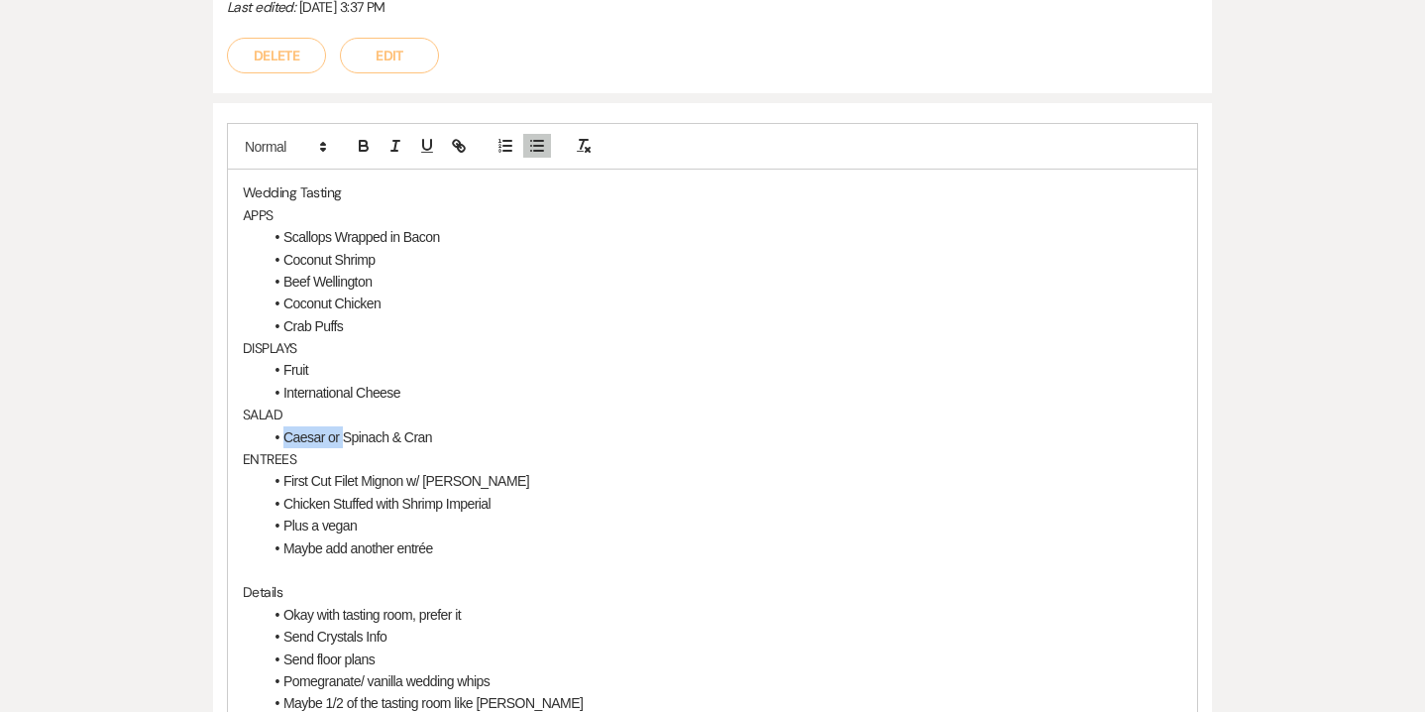
drag, startPoint x: 343, startPoint y: 438, endPoint x: 287, endPoint y: 436, distance: 55.5
click at [287, 436] on li "Caesar or Spinach & Cran" at bounding box center [723, 437] width 920 height 22
drag, startPoint x: 443, startPoint y: 546, endPoint x: 277, endPoint y: 541, distance: 166.6
click at [277, 541] on li "Maybe add another entrée" at bounding box center [723, 548] width 920 height 22
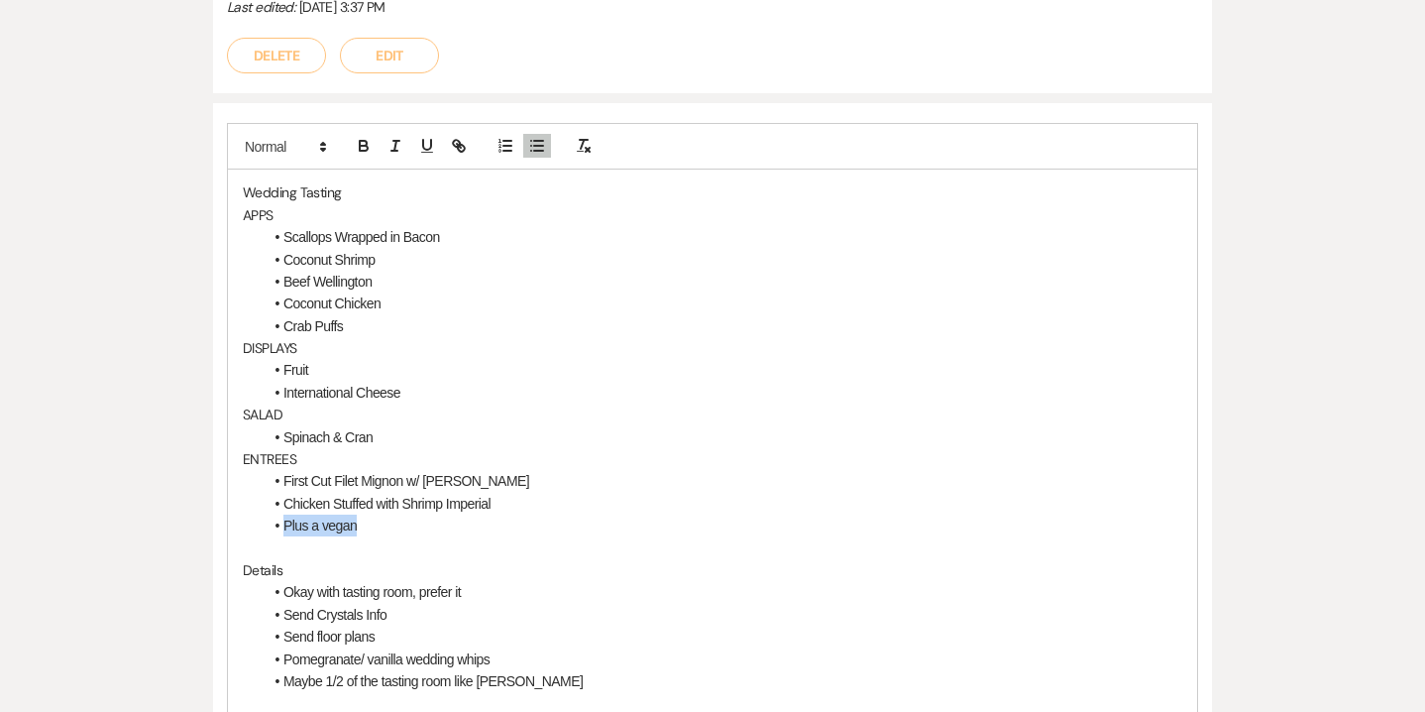
drag, startPoint x: 365, startPoint y: 529, endPoint x: 285, endPoint y: 528, distance: 79.3
click at [285, 528] on li "Plus a vegan" at bounding box center [723, 525] width 920 height 22
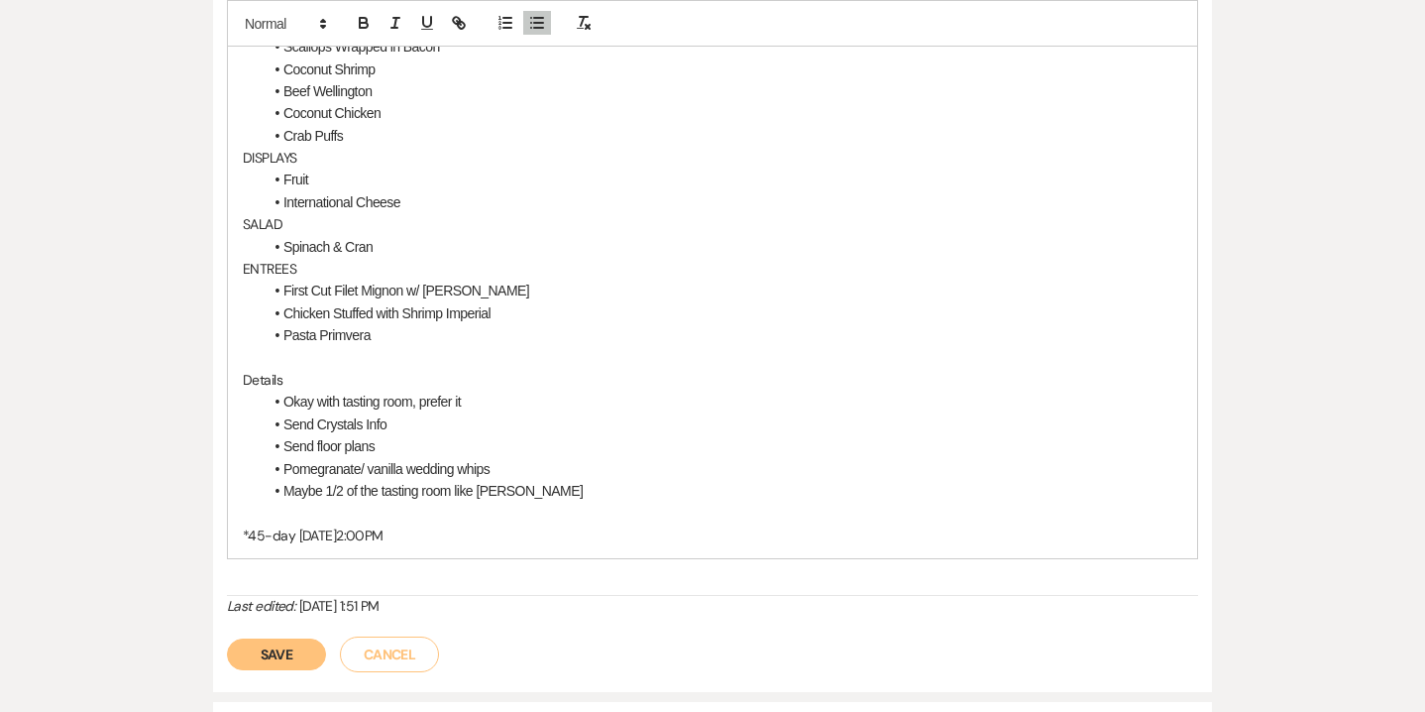
scroll to position [1884, 0]
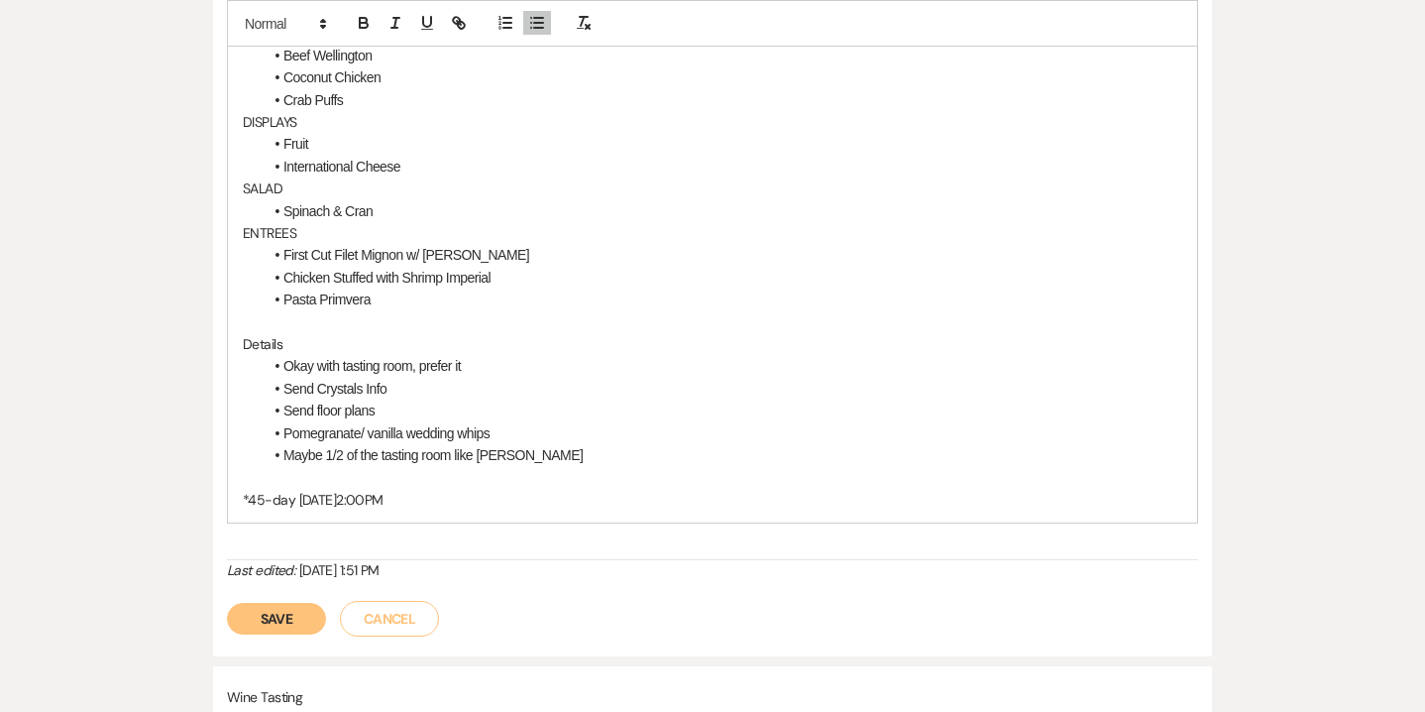
click at [291, 614] on button "Save" at bounding box center [276, 619] width 99 height 32
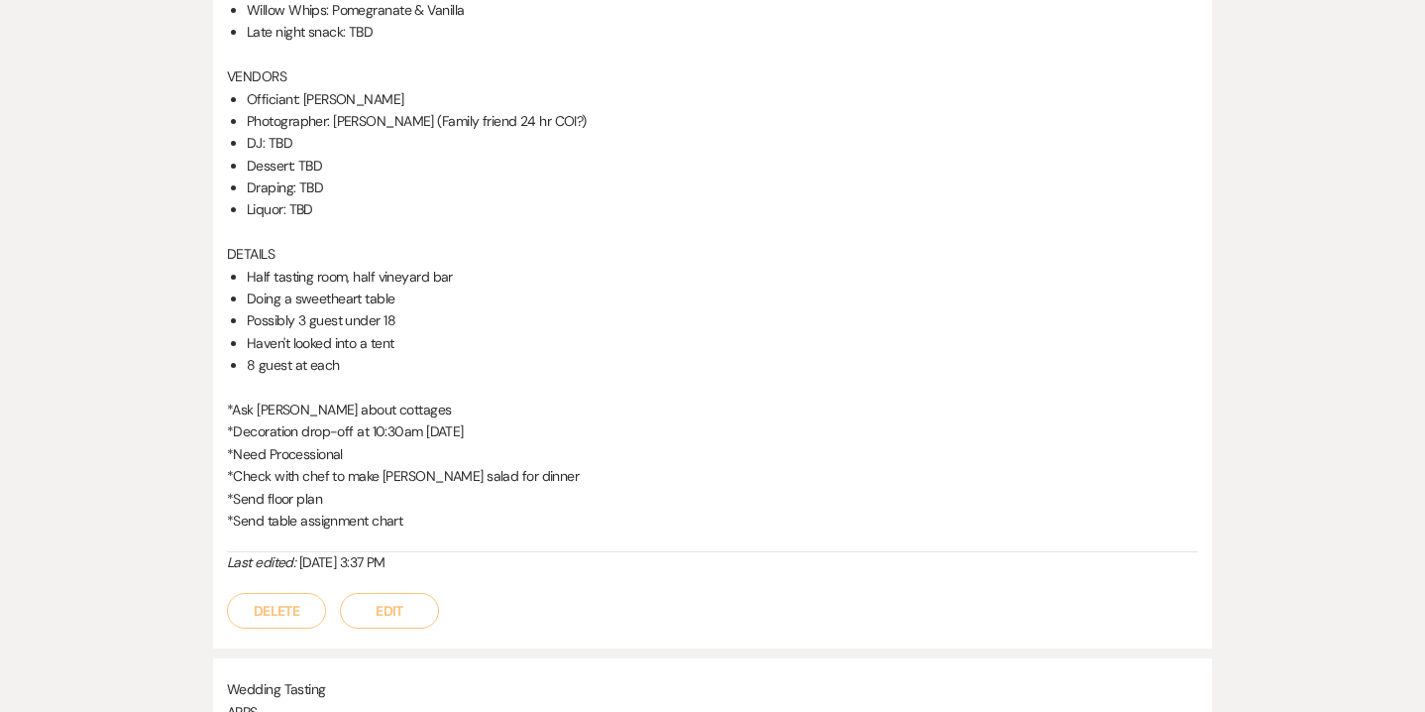
scroll to position [1101, 0]
click at [372, 618] on button "Edit" at bounding box center [389, 613] width 99 height 36
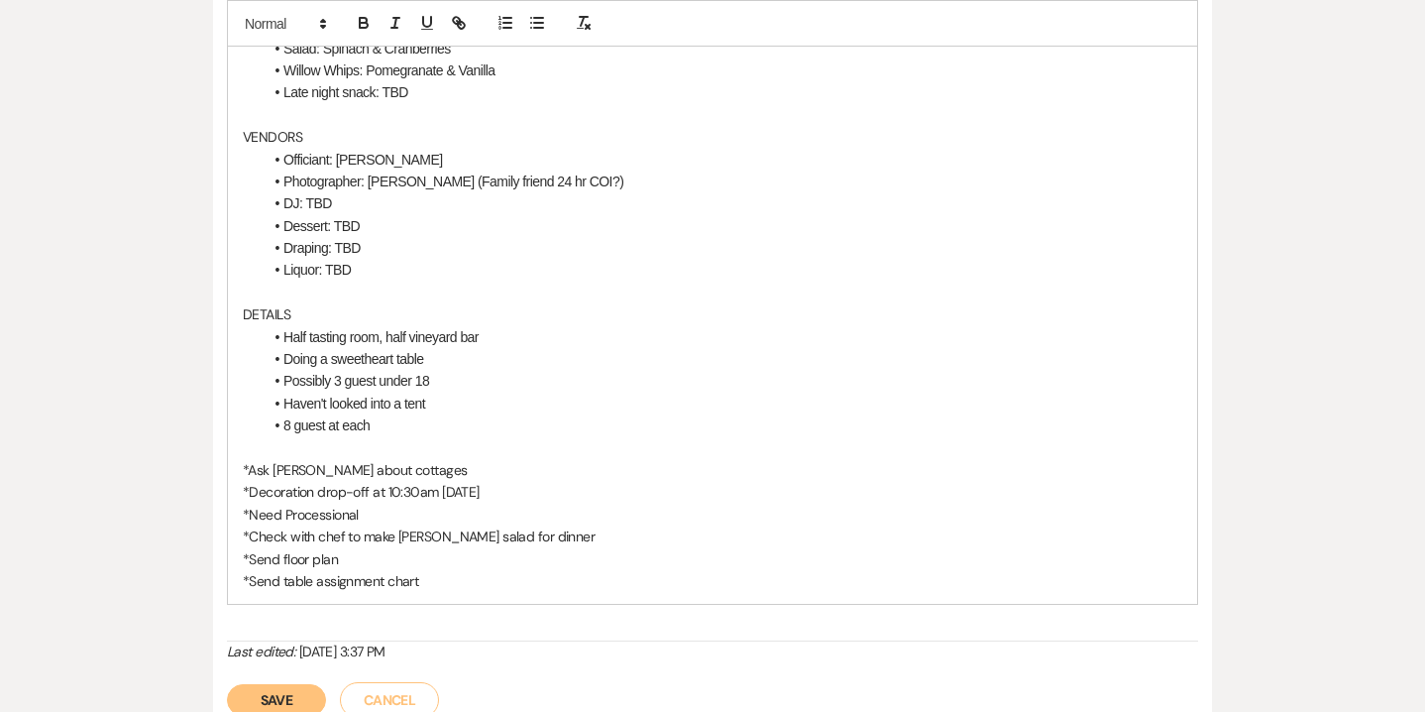
click at [305, 470] on p "*Ask [PERSON_NAME] about cottages" at bounding box center [713, 470] width 940 height 22
click at [295, 698] on button "Save" at bounding box center [276, 700] width 99 height 32
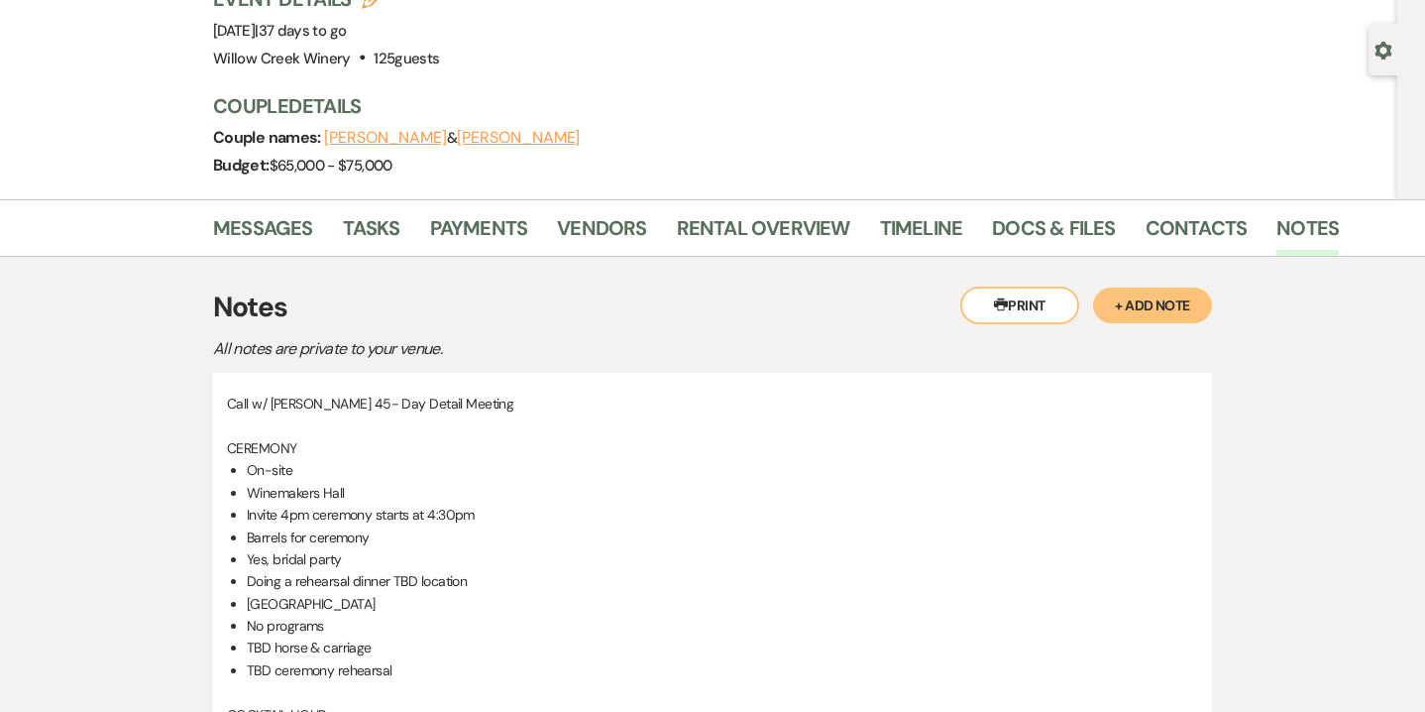
scroll to position [0, 0]
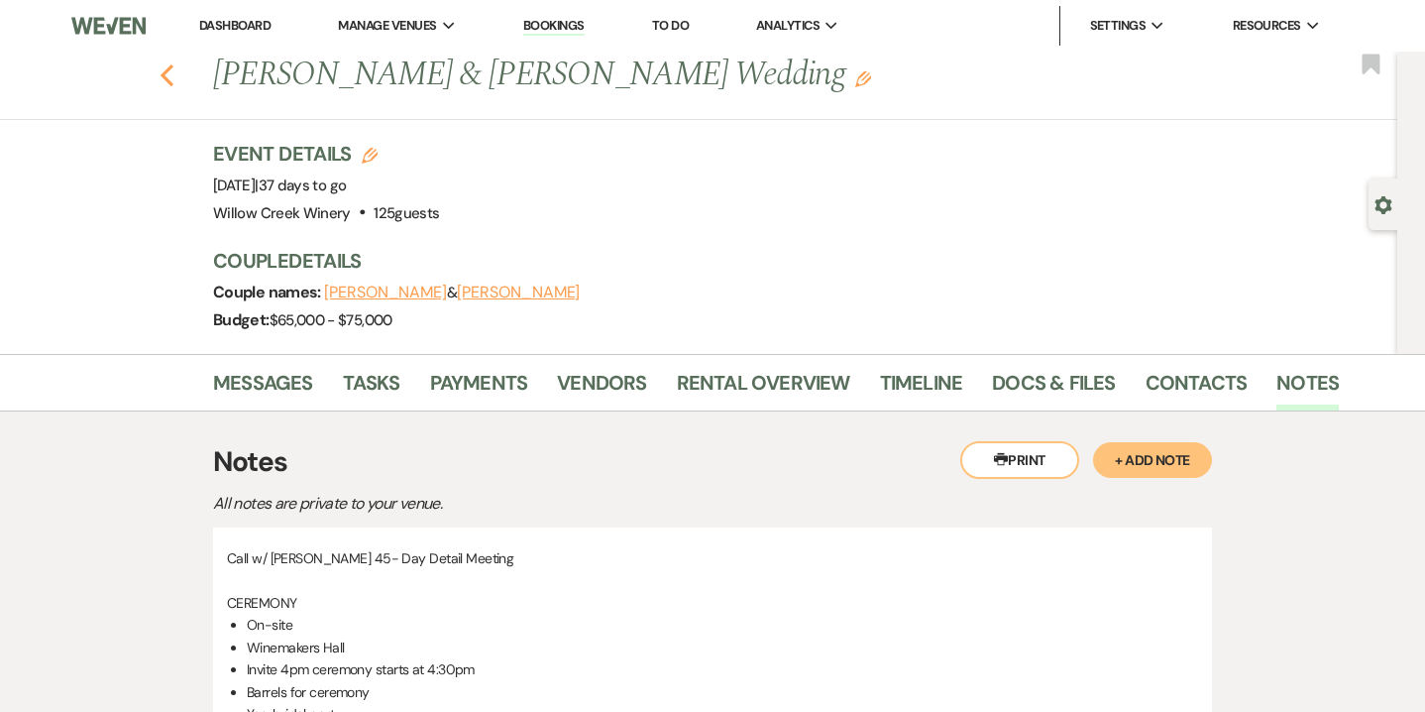
click at [168, 68] on use "button" at bounding box center [167, 75] width 13 height 22
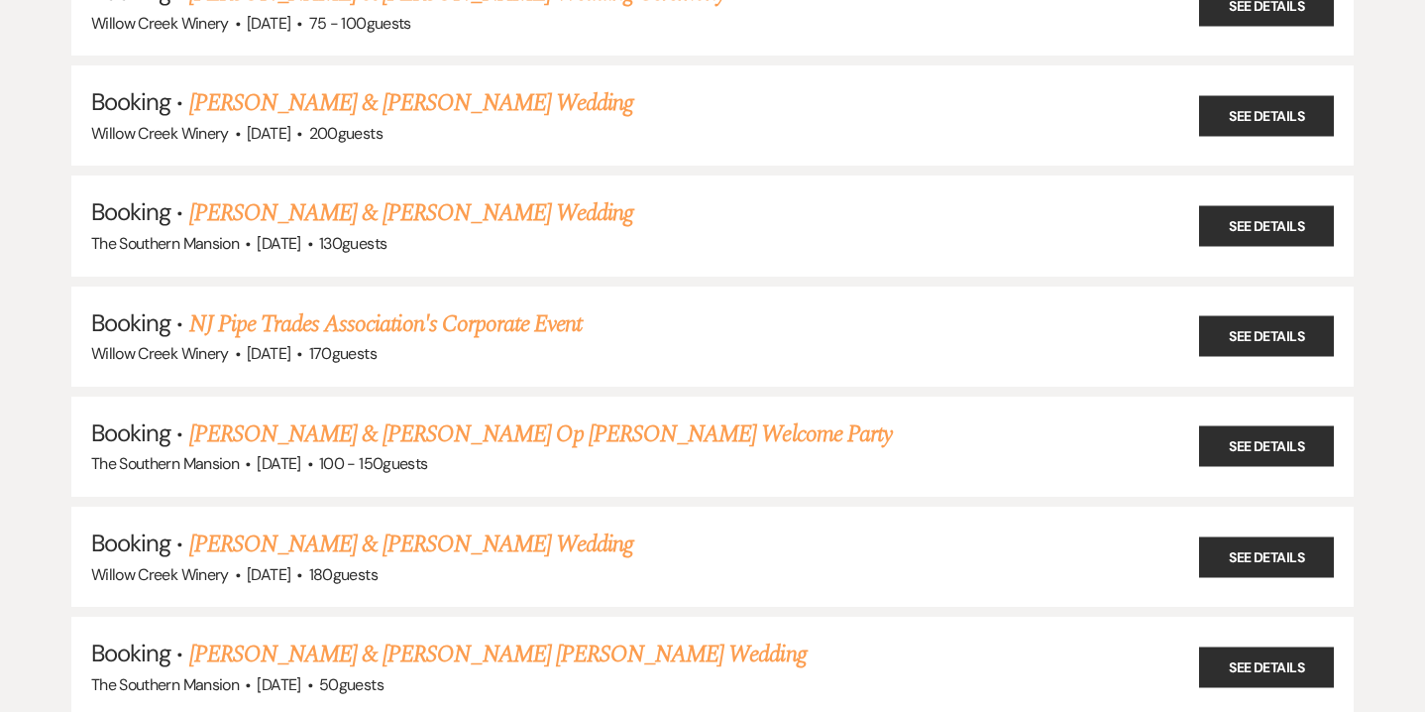
scroll to position [1727, 0]
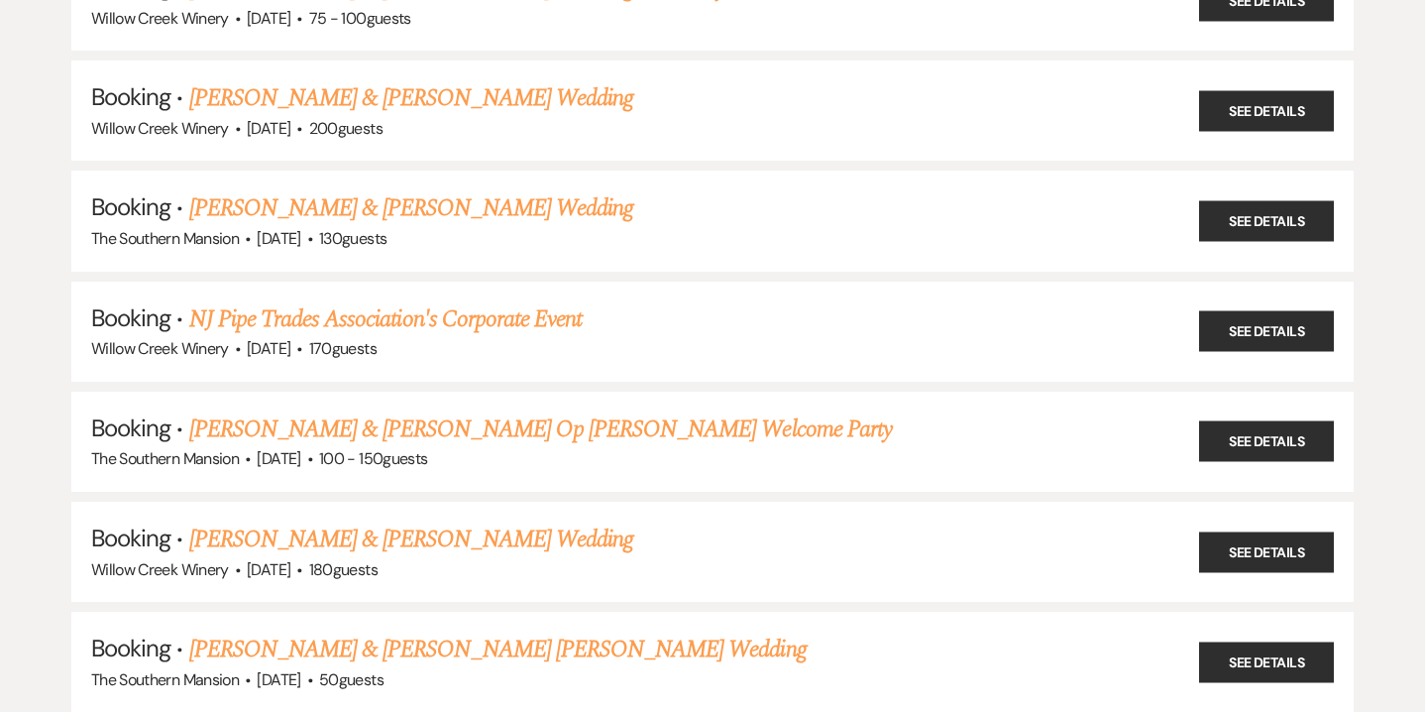
click at [306, 521] on link "[PERSON_NAME] & [PERSON_NAME] Wedding" at bounding box center [411, 539] width 444 height 36
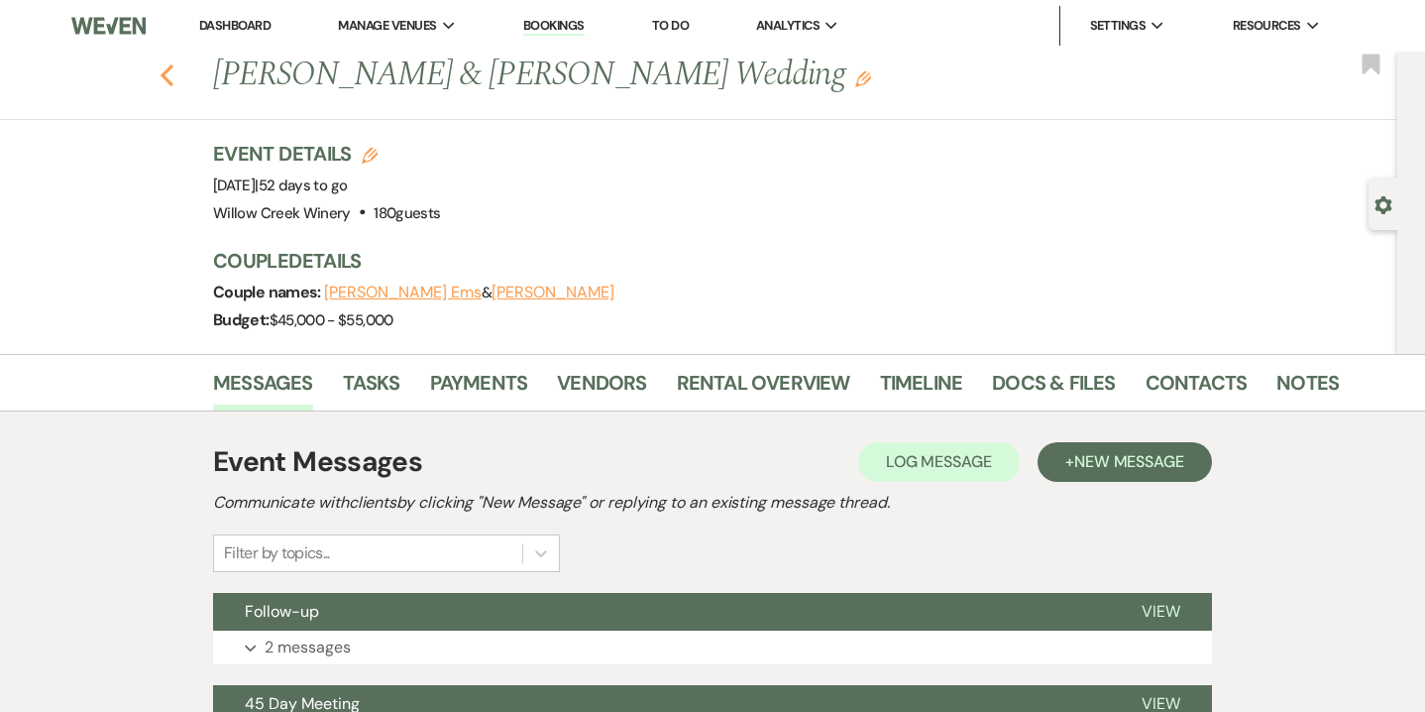
click at [172, 66] on icon "Previous" at bounding box center [167, 75] width 15 height 24
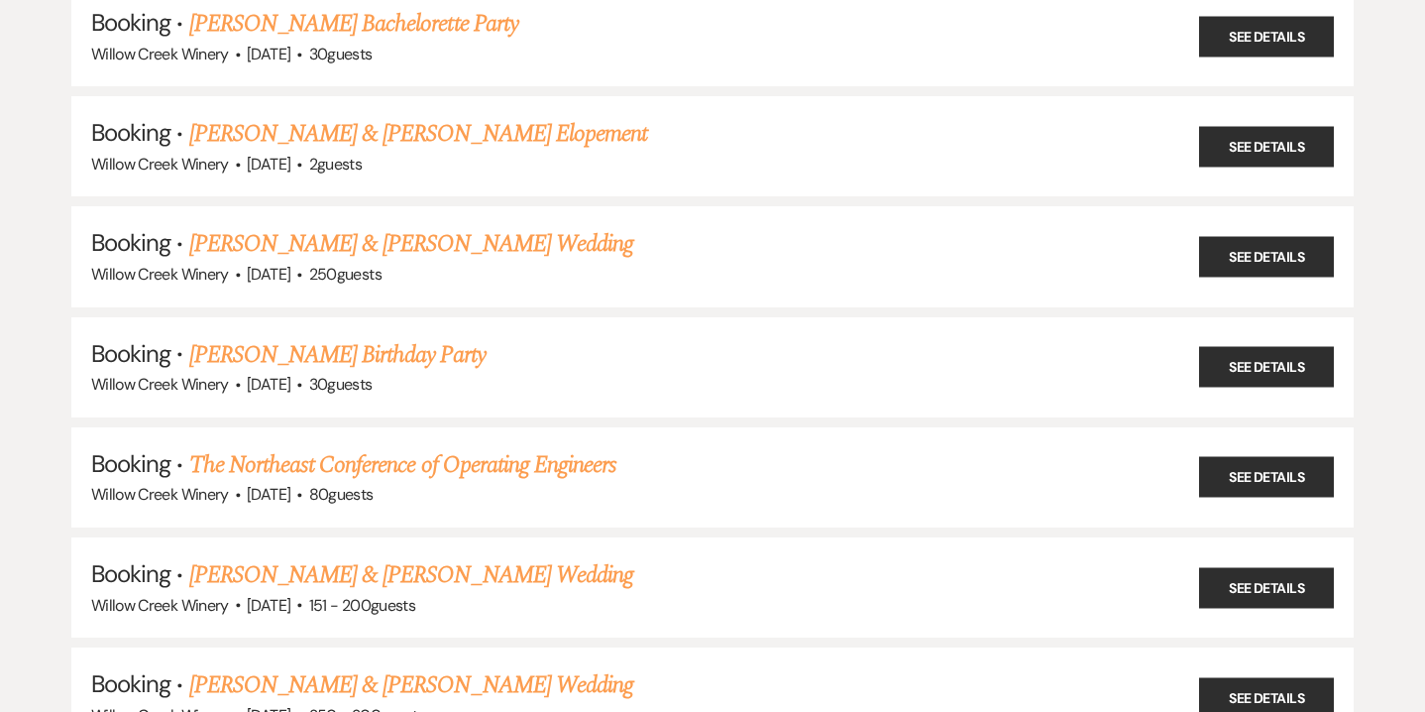
scroll to position [495, 0]
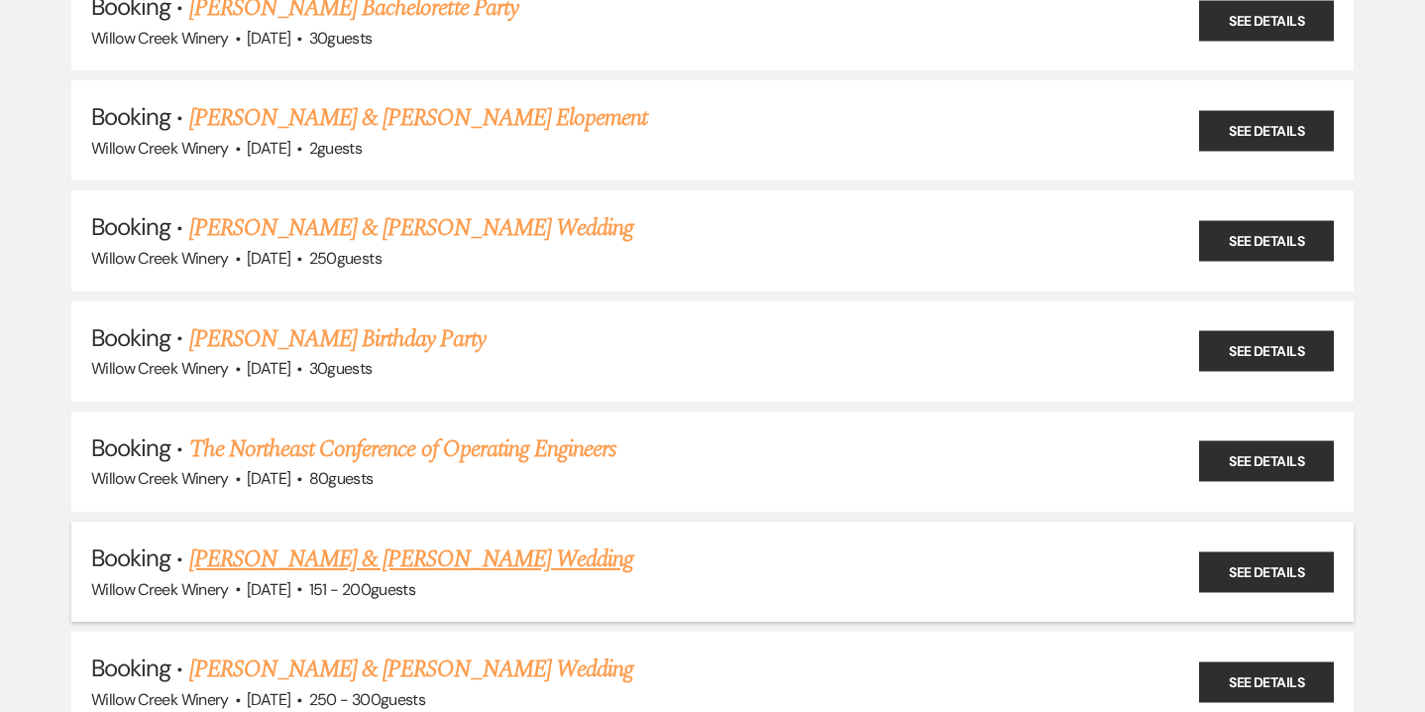
click at [352, 541] on link "[PERSON_NAME] & [PERSON_NAME] Wedding" at bounding box center [411, 559] width 444 height 36
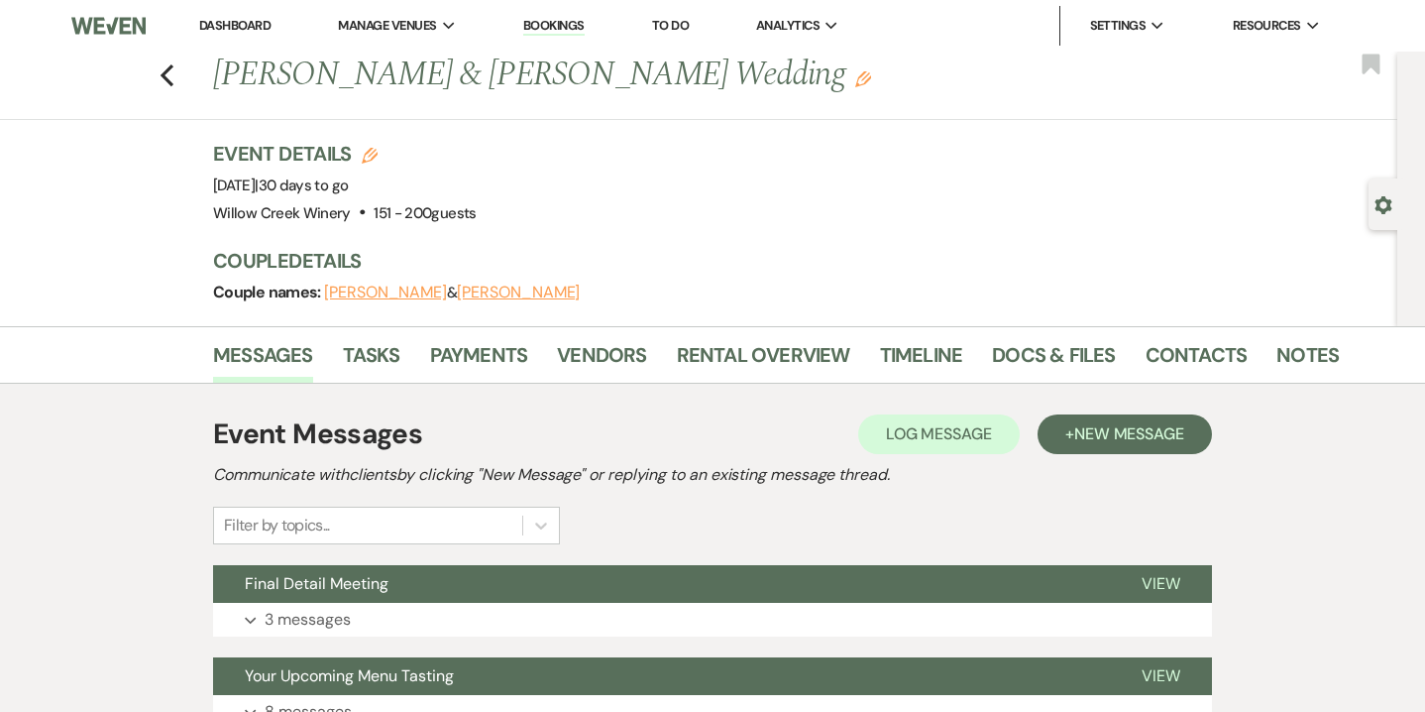
click at [1310, 333] on div "Messages Tasks Payments Vendors Rental Overview Timeline Docs & Files Contacts …" at bounding box center [712, 354] width 1425 height 57
click at [1310, 346] on link "Notes" at bounding box center [1308, 361] width 62 height 44
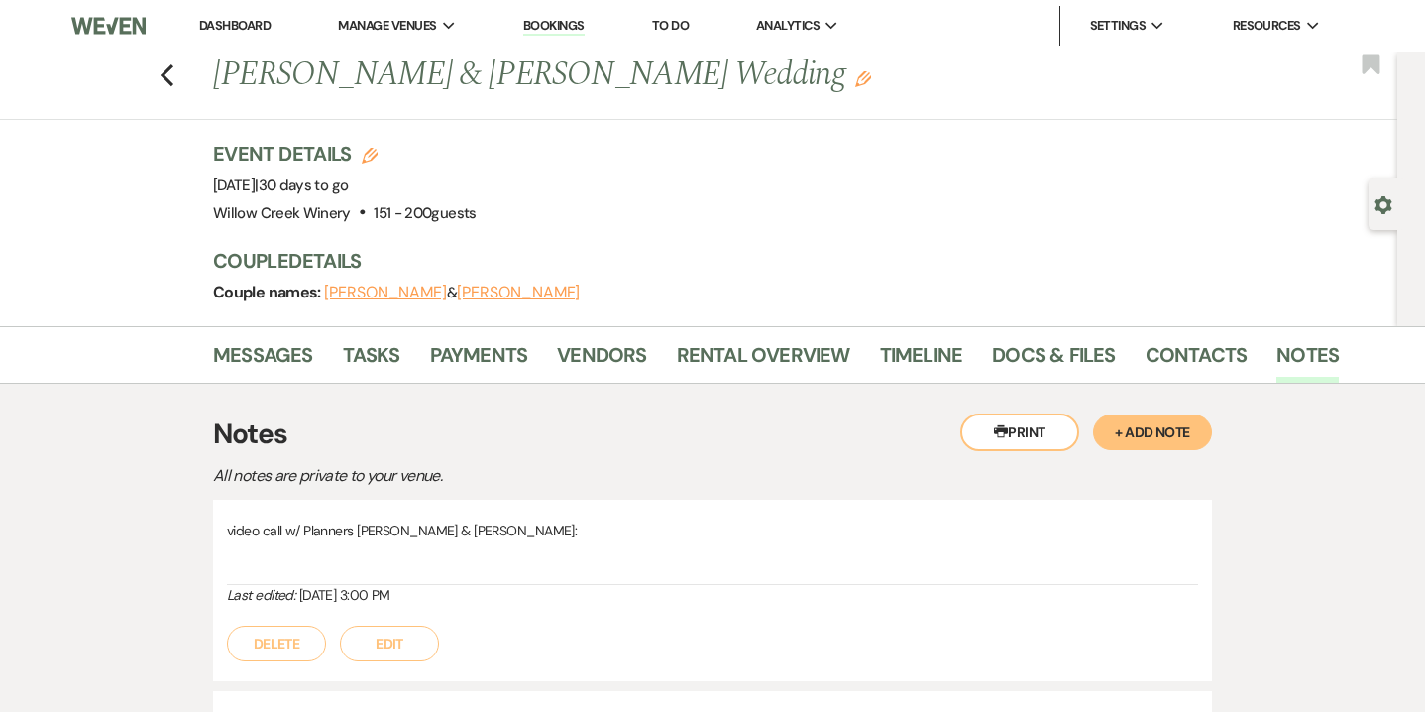
click at [1147, 434] on button "+ Add Note" at bounding box center [1152, 432] width 119 height 36
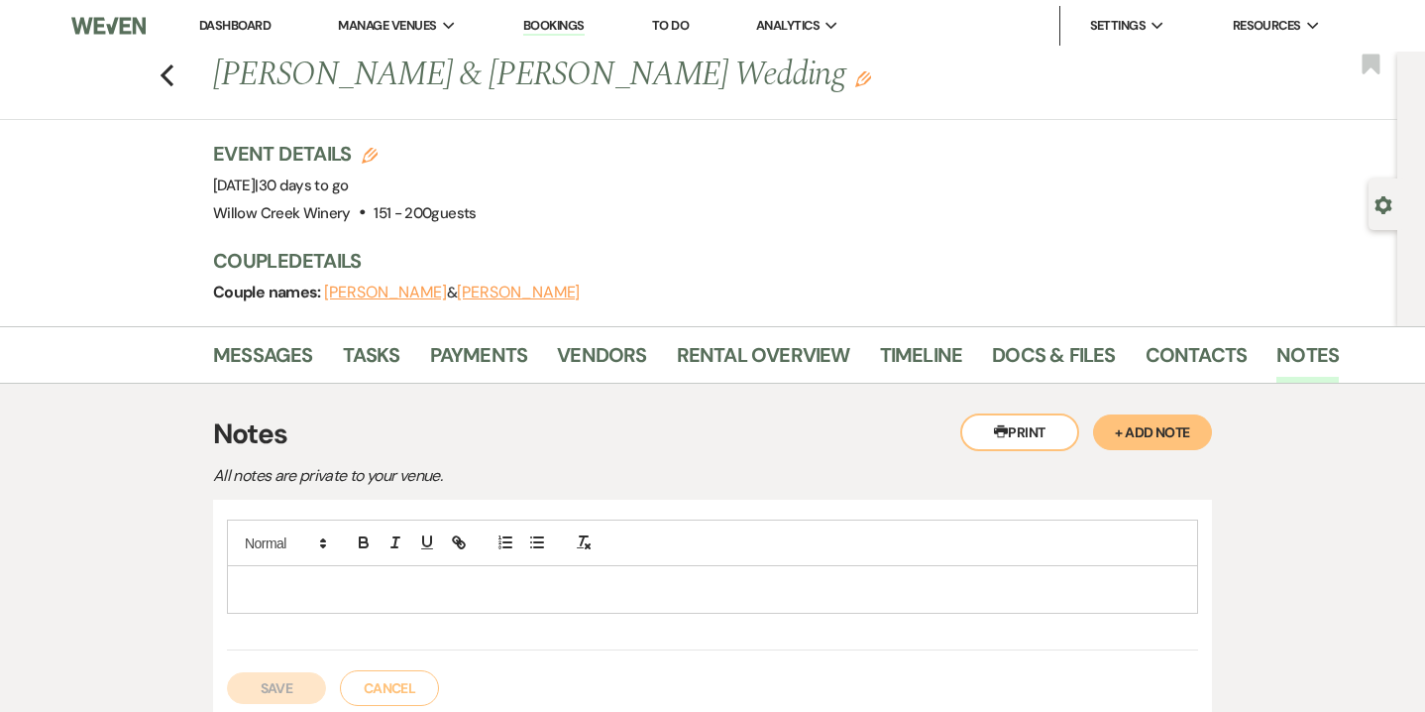
click at [600, 602] on div at bounding box center [712, 589] width 969 height 46
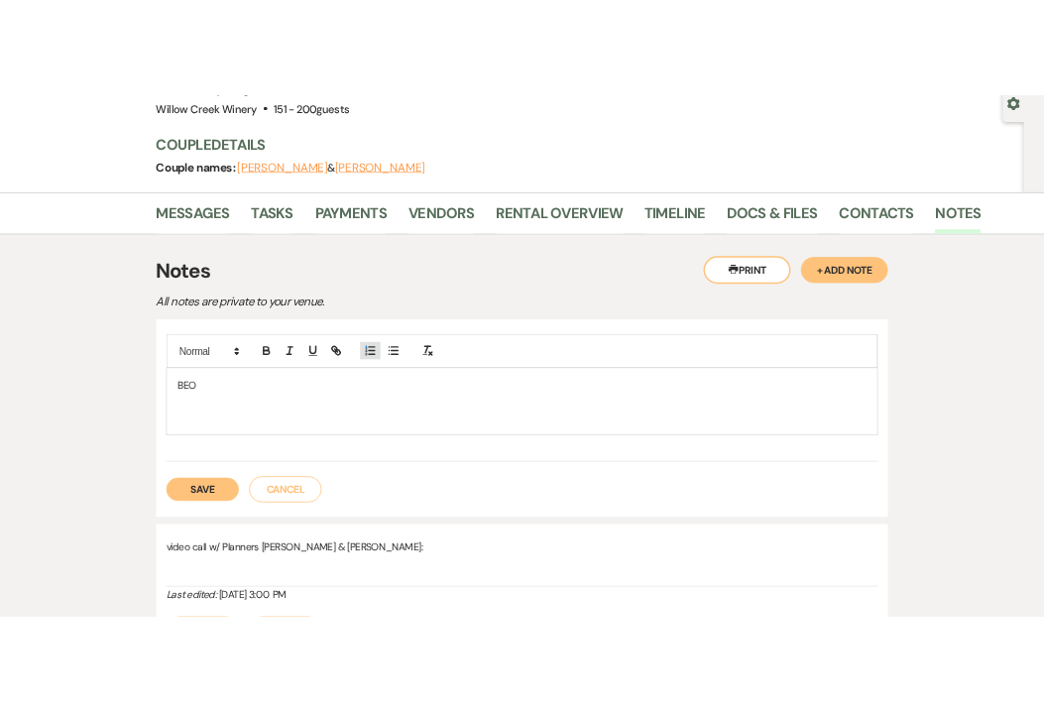
scroll to position [195, 0]
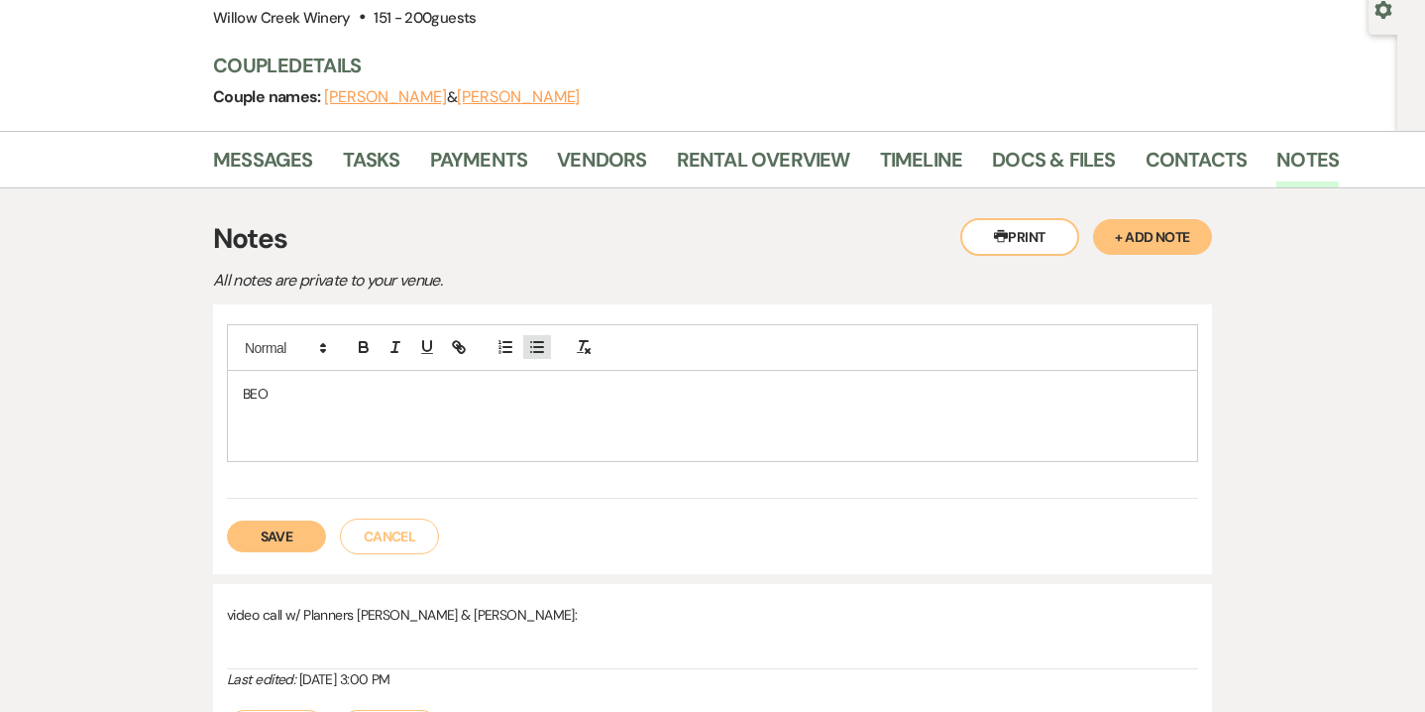
click at [542, 341] on icon "button" at bounding box center [537, 347] width 18 height 18
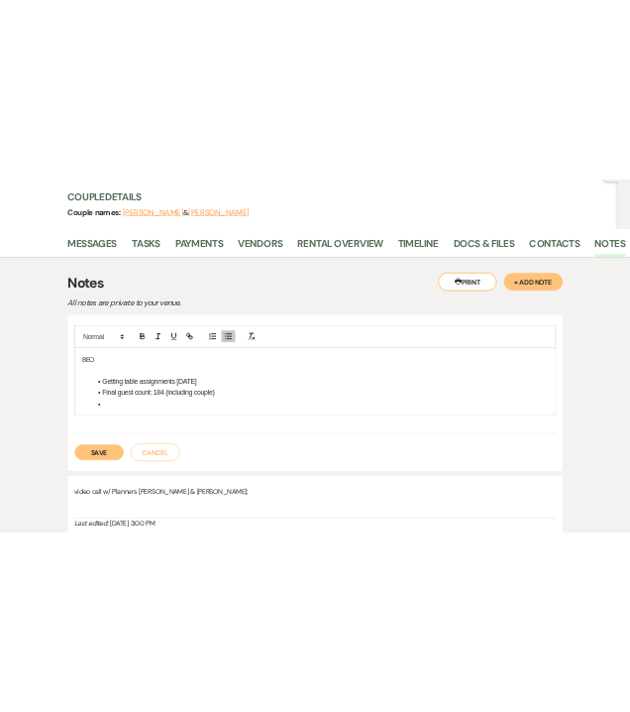
scroll to position [272, 0]
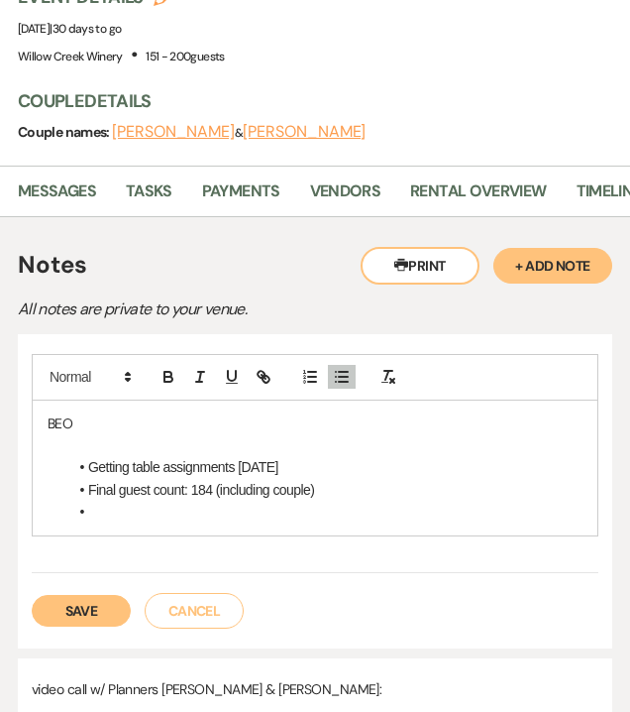
click at [241, 456] on li "Getting table assignments [DATE]" at bounding box center [324, 467] width 515 height 22
click at [277, 456] on li "Getting table assignments [DATE]" at bounding box center [324, 467] width 515 height 22
click at [82, 485] on div "BEO Getting table assignments [DATE] Final guest count: 184 (including couple)" at bounding box center [315, 467] width 565 height 135
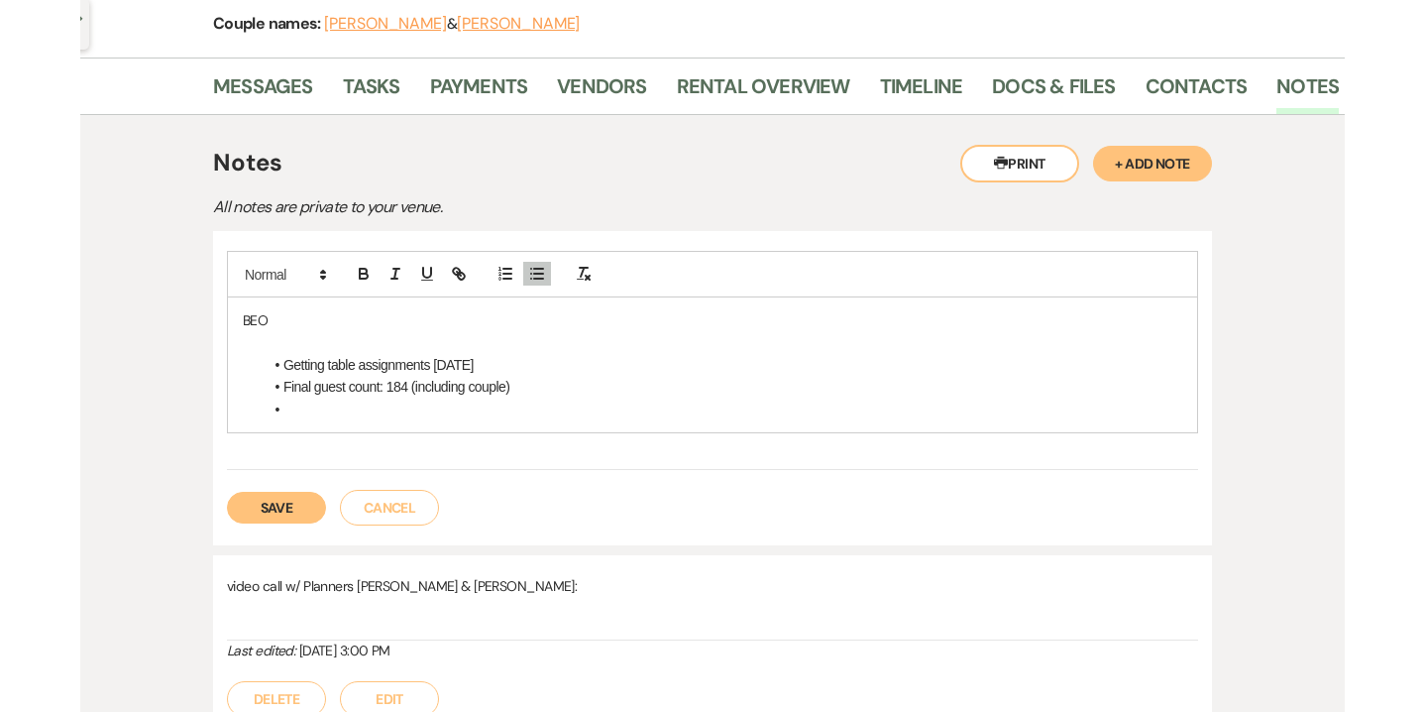
scroll to position [249, 0]
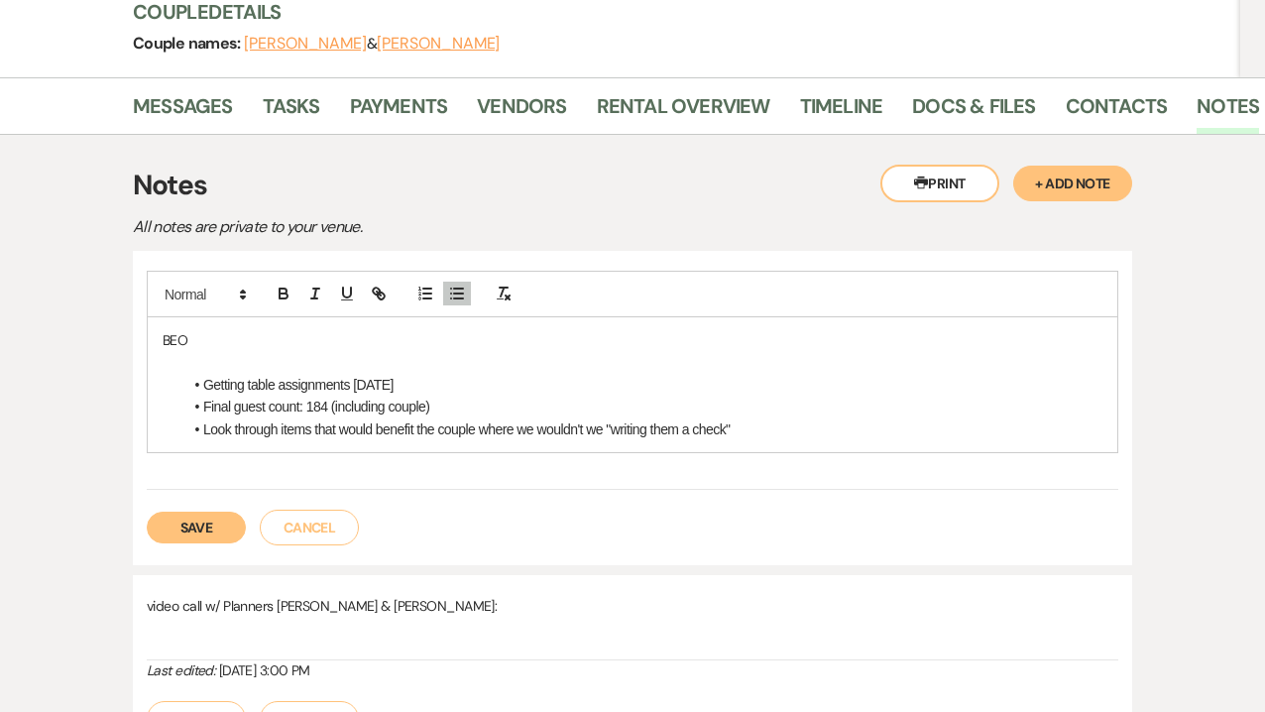
click at [599, 430] on li "Look through items that would benefit the couple where we wouldn't we "writing …" at bounding box center [642, 429] width 920 height 22
click at [740, 427] on li "Look through items that would benefit the couple where we wouldn't ee "writing …" at bounding box center [642, 429] width 920 height 22
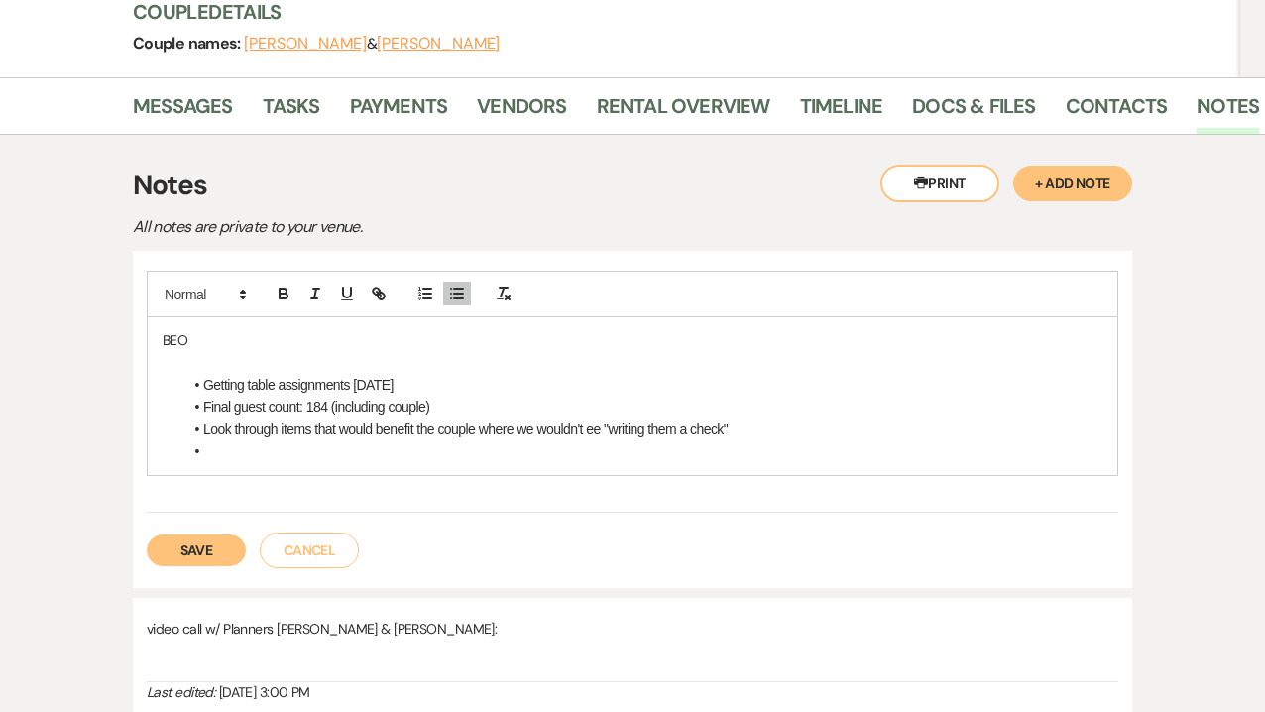
drag, startPoint x: 735, startPoint y: 428, endPoint x: 199, endPoint y: 431, distance: 536.2
click at [199, 431] on li "Look through items that would benefit the couple where we wouldn't ee "writing …" at bounding box center [642, 429] width 920 height 22
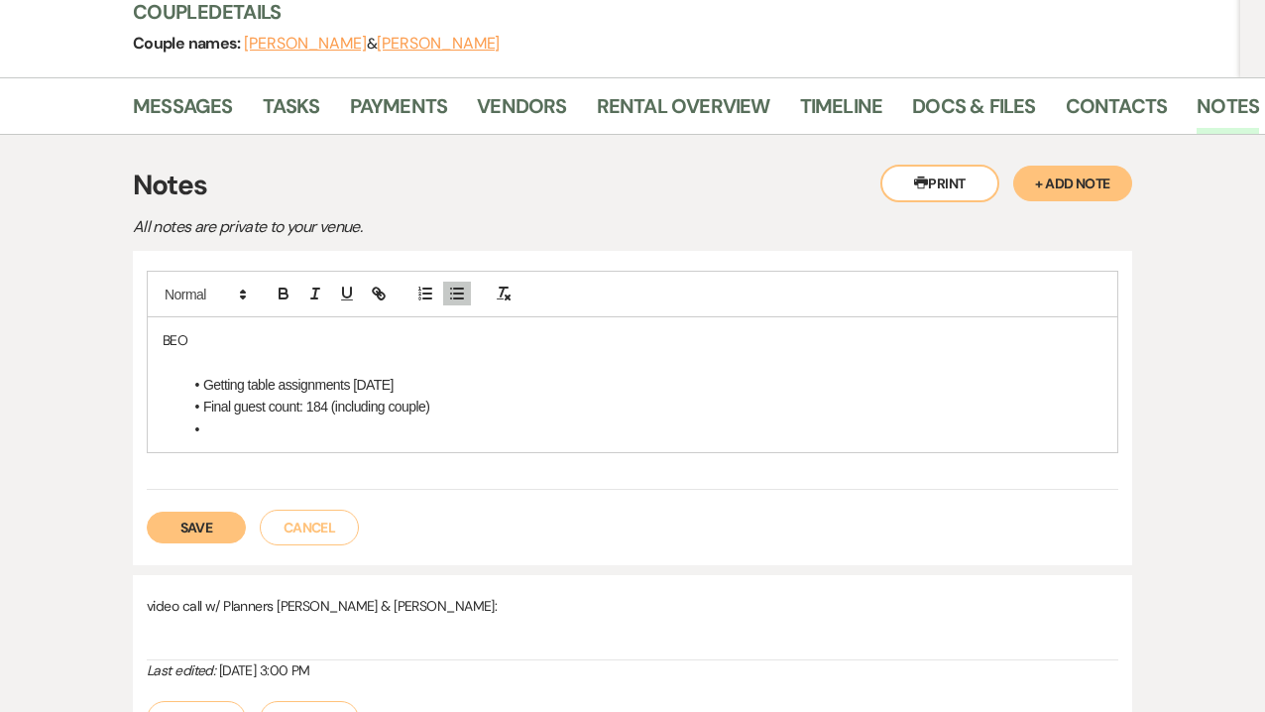
click at [216, 426] on li at bounding box center [642, 429] width 920 height 22
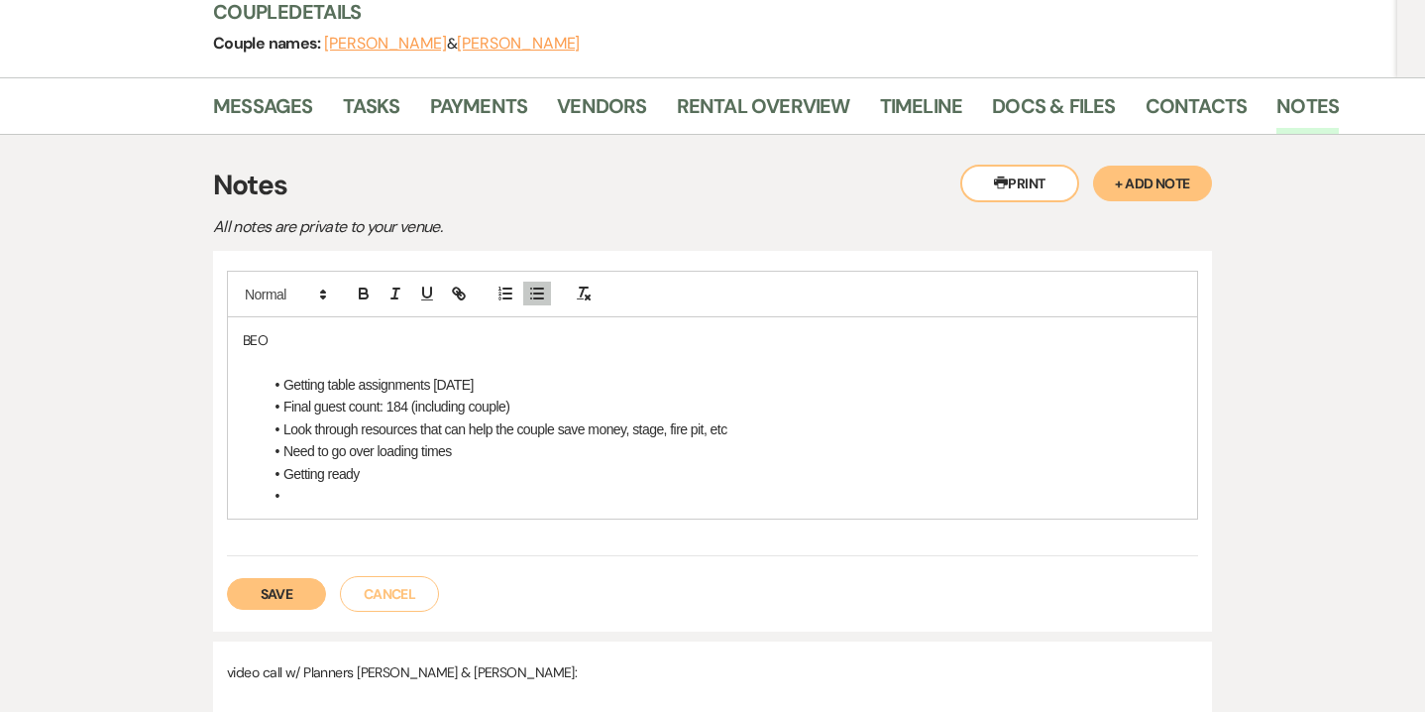
click at [384, 476] on li "Getting ready" at bounding box center [723, 474] width 920 height 22
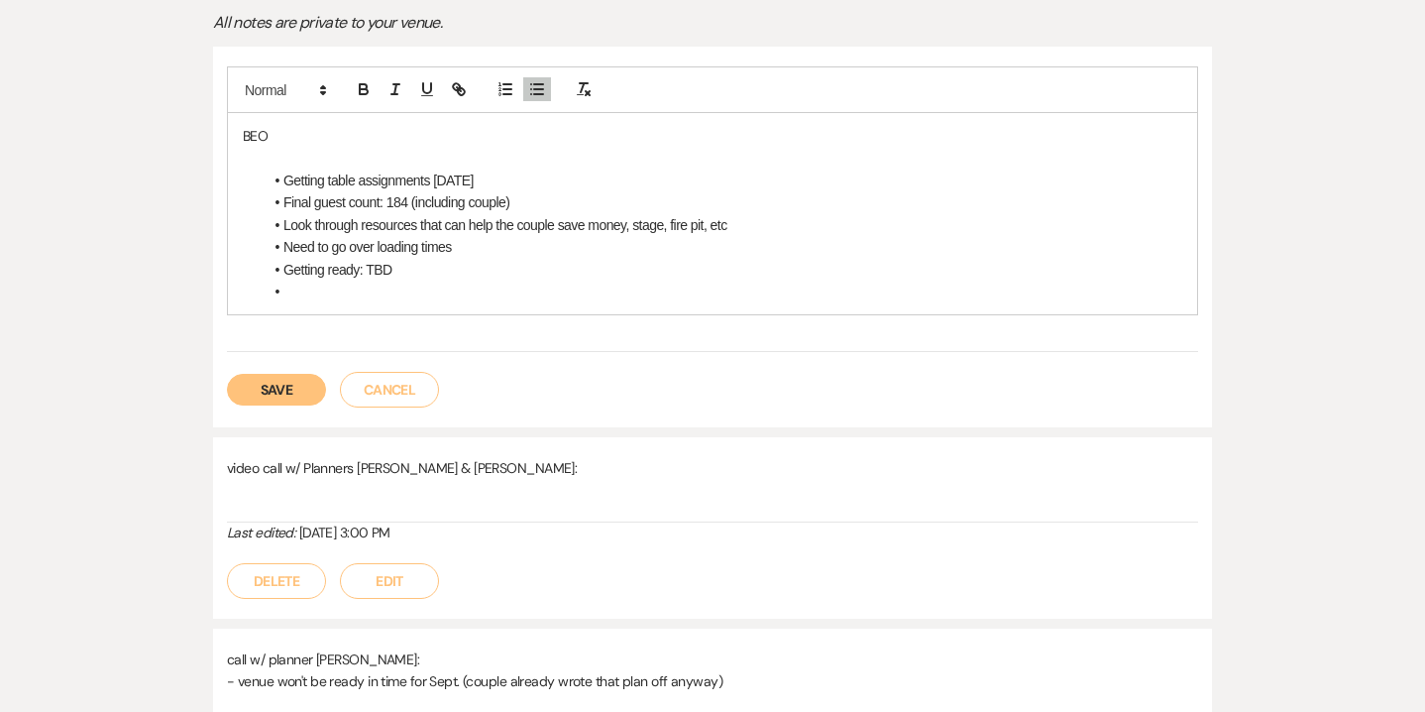
scroll to position [454, 0]
click at [289, 289] on li at bounding box center [723, 291] width 920 height 22
